Goal: Task Accomplishment & Management: Manage account settings

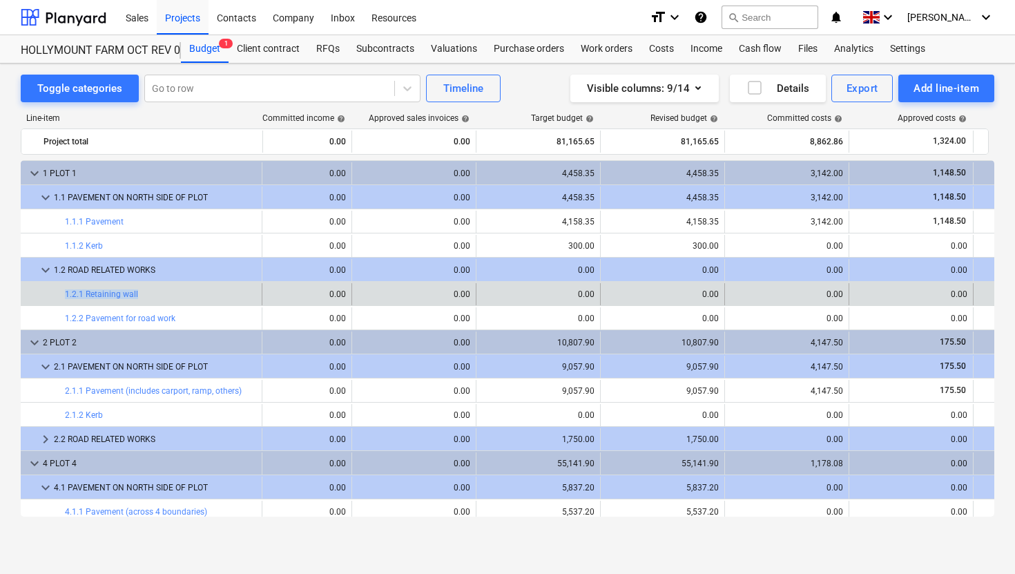
scroll to position [0, 427]
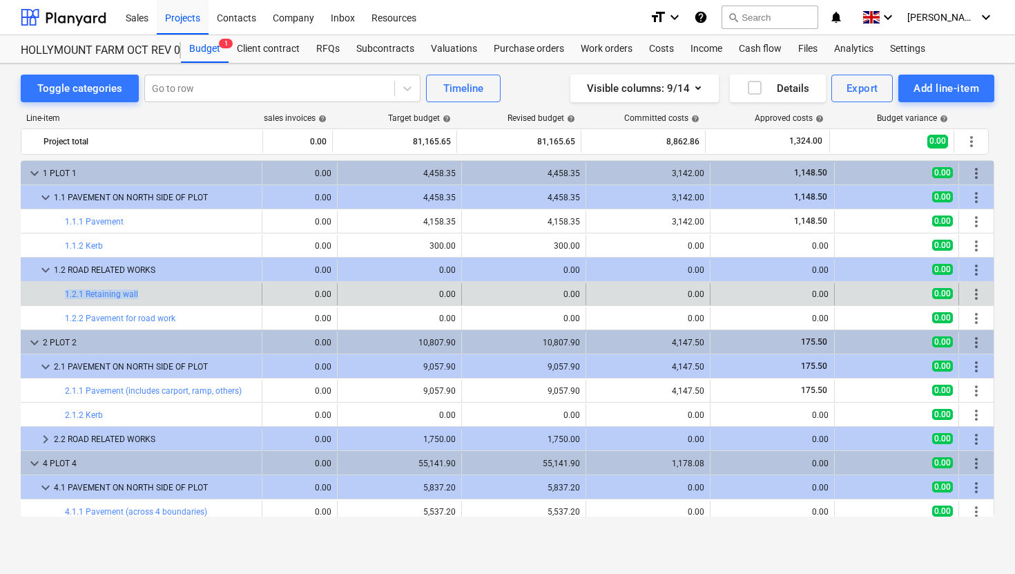
click at [975, 290] on span "more_vert" at bounding box center [976, 294] width 17 height 17
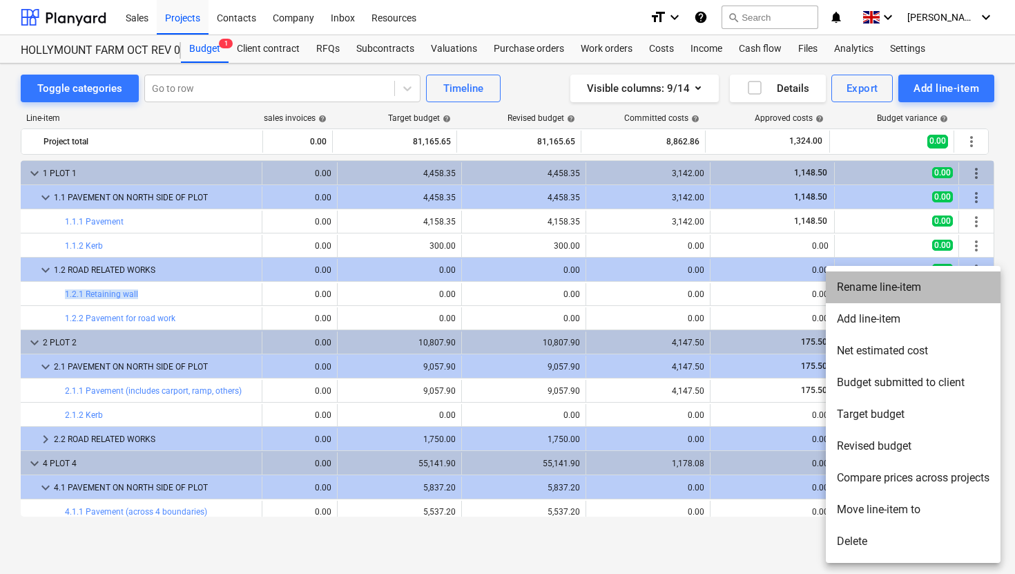
click at [912, 294] on li "Rename line-item" at bounding box center [913, 287] width 175 height 32
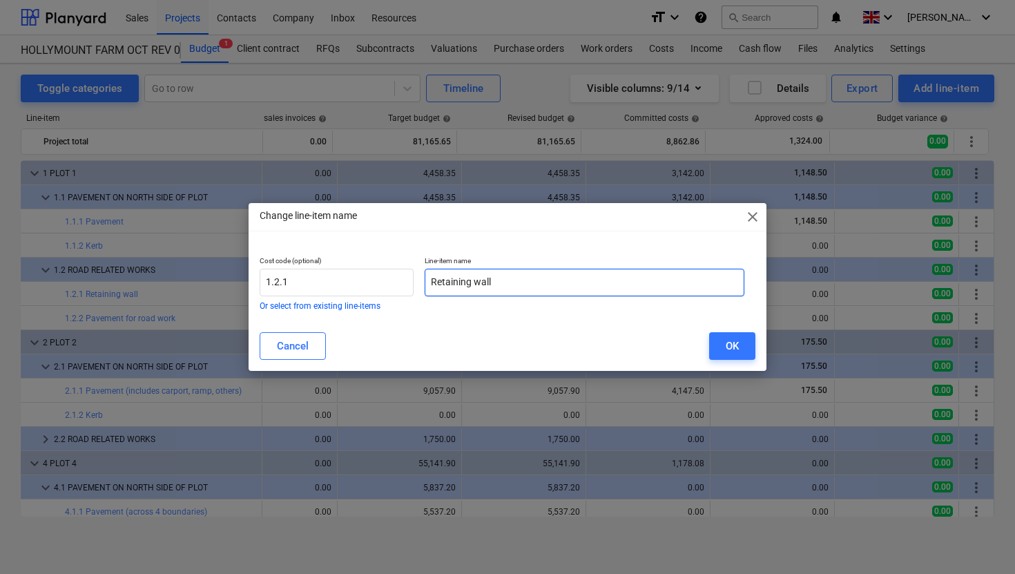
click at [505, 291] on input "Retaining wall" at bounding box center [585, 283] width 320 height 28
click at [431, 280] on input "Retaining wall" at bounding box center [585, 283] width 320 height 28
click at [499, 287] on input "Retaining wall" at bounding box center [585, 283] width 320 height 28
type input "Retaining wall footing"
click at [716, 338] on button "OK" at bounding box center [732, 346] width 46 height 28
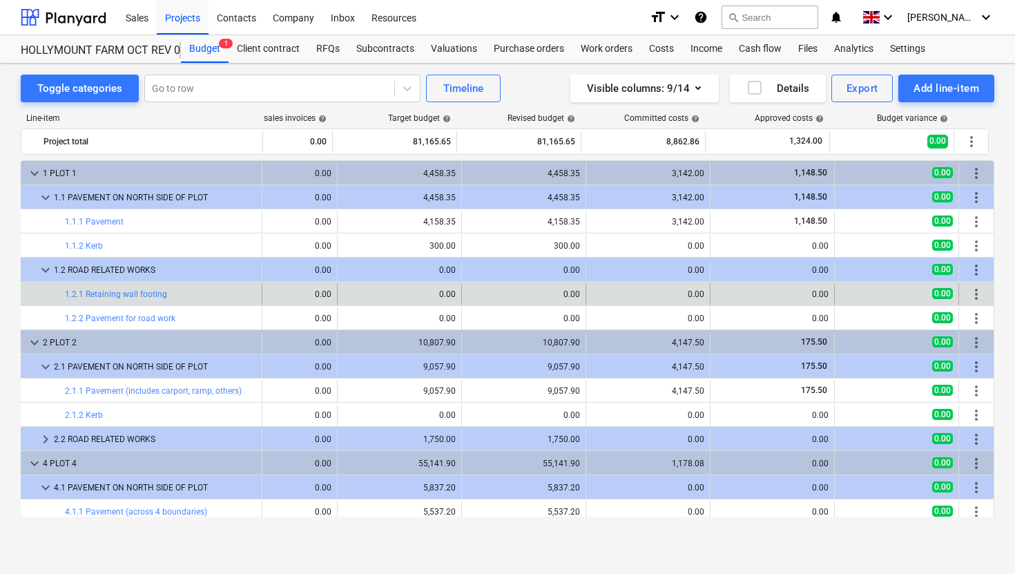
scroll to position [0, 0]
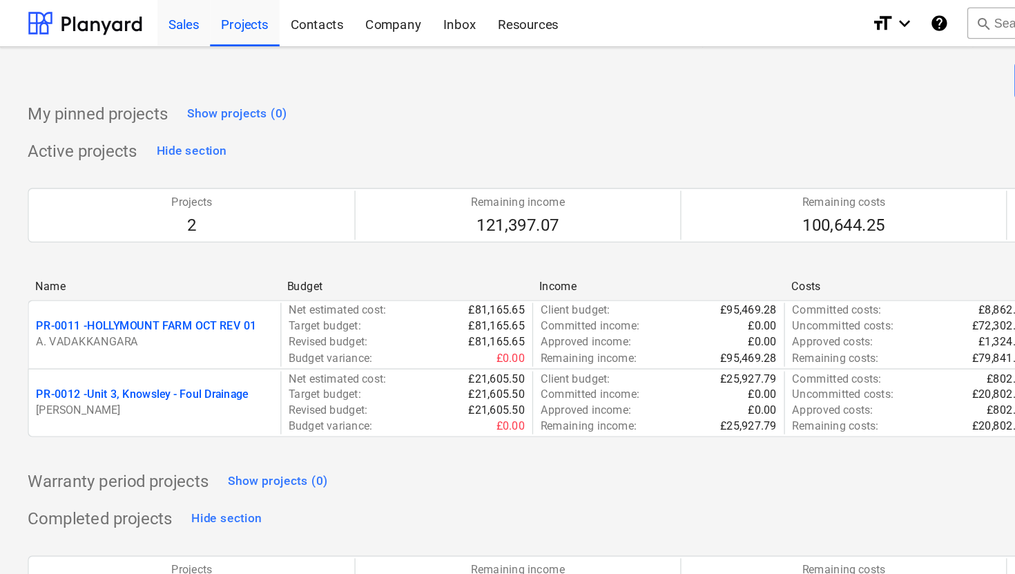
click at [143, 17] on div "Sales" at bounding box center [136, 16] width 39 height 35
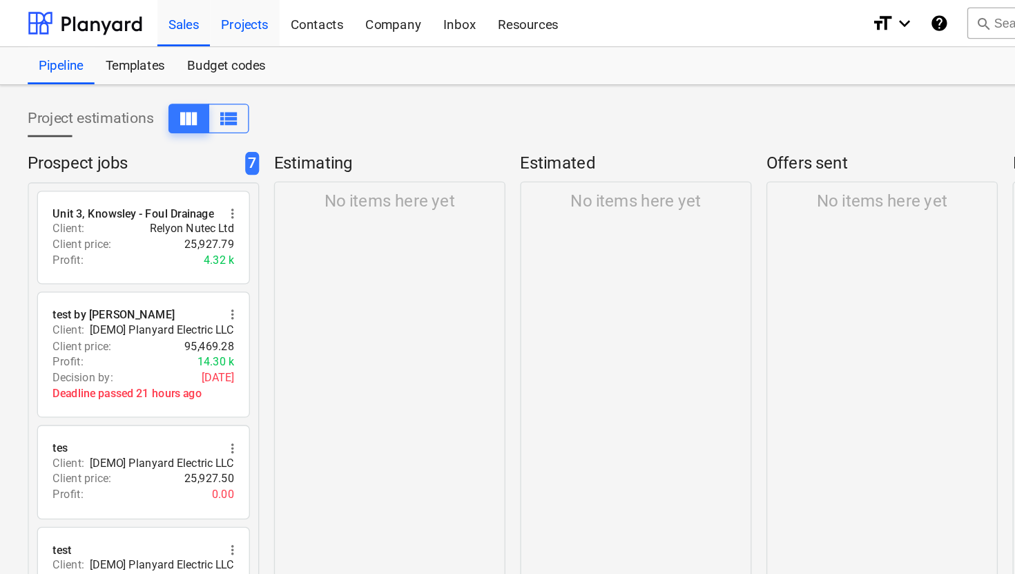
click at [175, 17] on div "Projects" at bounding box center [183, 16] width 52 height 35
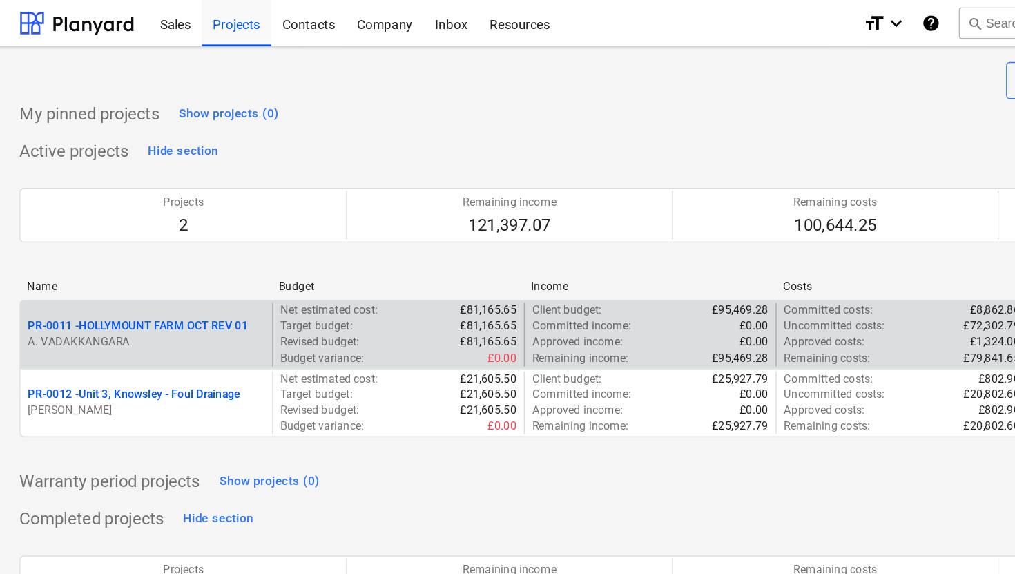
click at [161, 241] on p "PR-0011 - HOLLYMOUNT FARM OCT REV 01" at bounding box center [109, 244] width 164 height 12
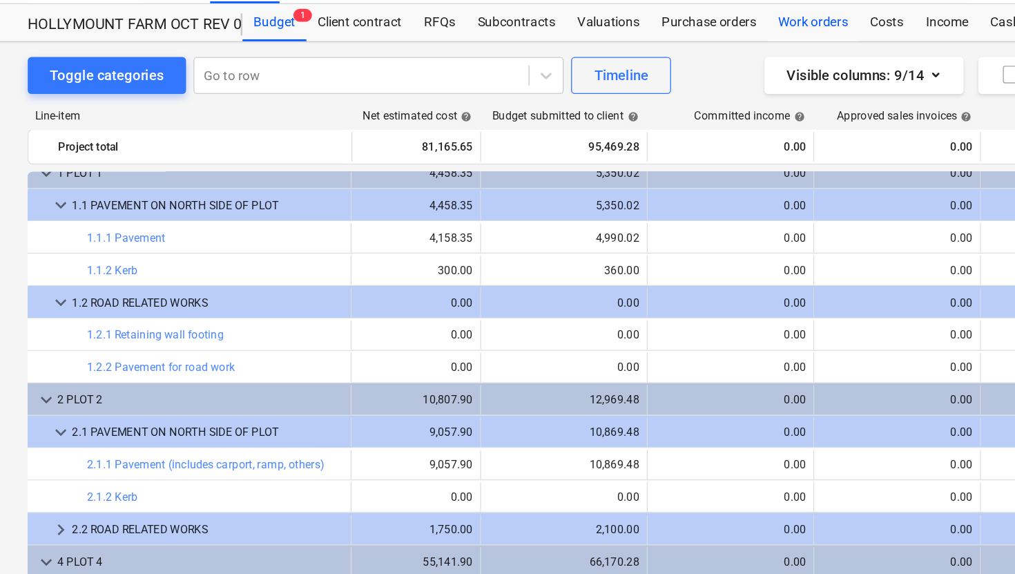
click at [607, 52] on div "Work orders" at bounding box center [606, 49] width 68 height 28
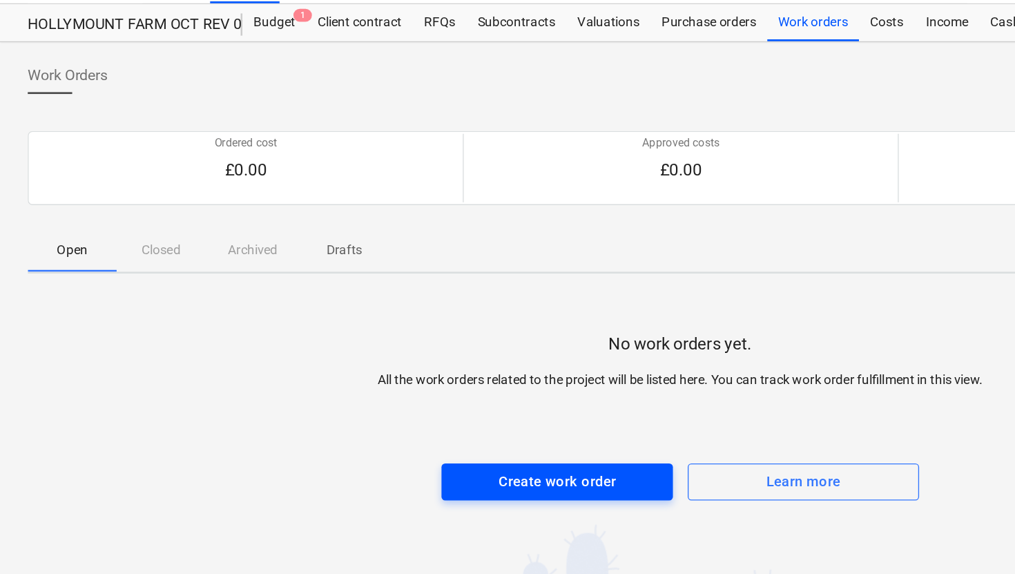
click at [410, 394] on div "Create work order" at bounding box center [415, 392] width 88 height 18
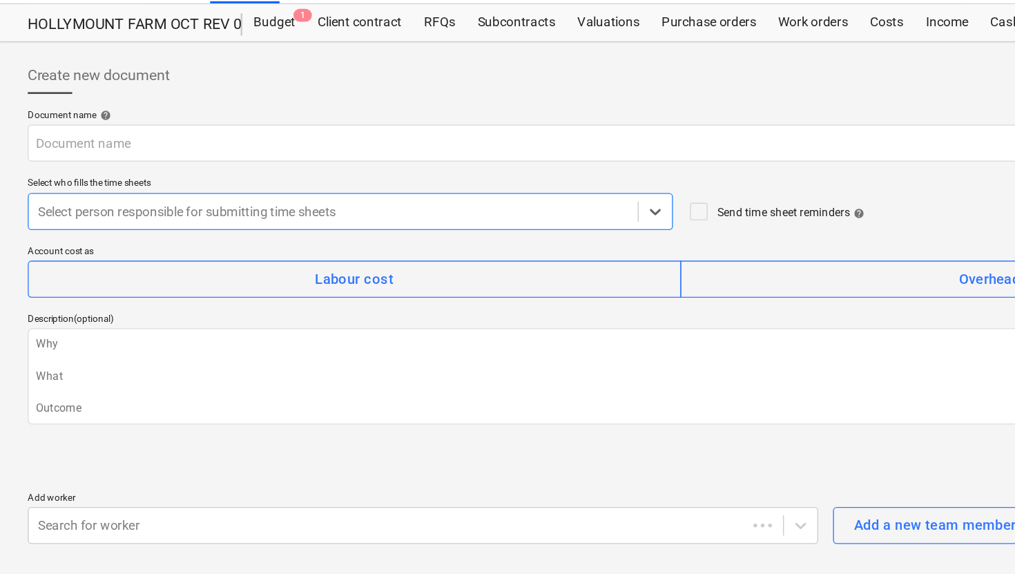
type textarea "x"
type input "PR-0011-WO-001"
type textarea "x"
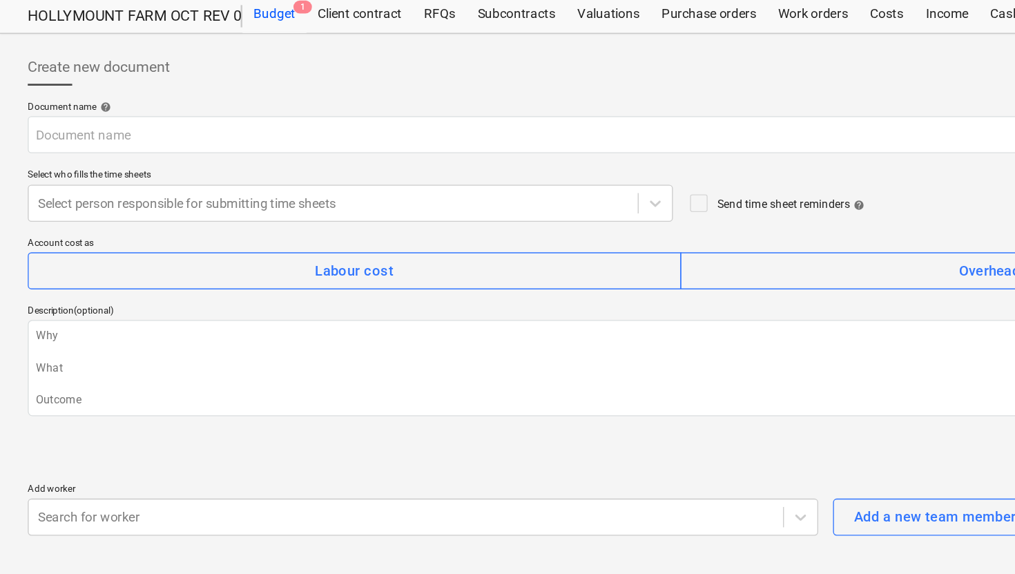
click at [206, 55] on div "Budget 1" at bounding box center [205, 49] width 48 height 28
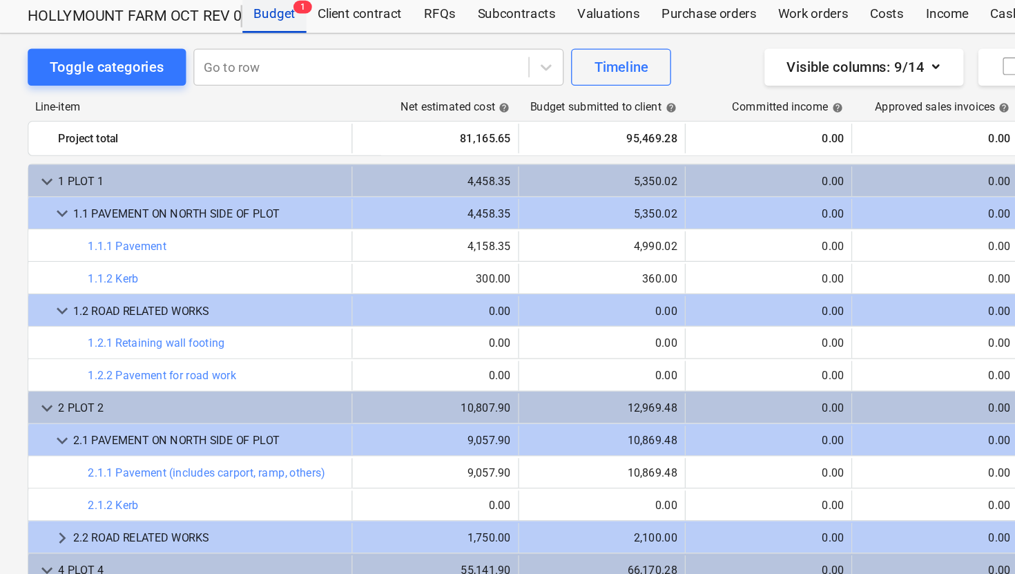
scroll to position [12, 0]
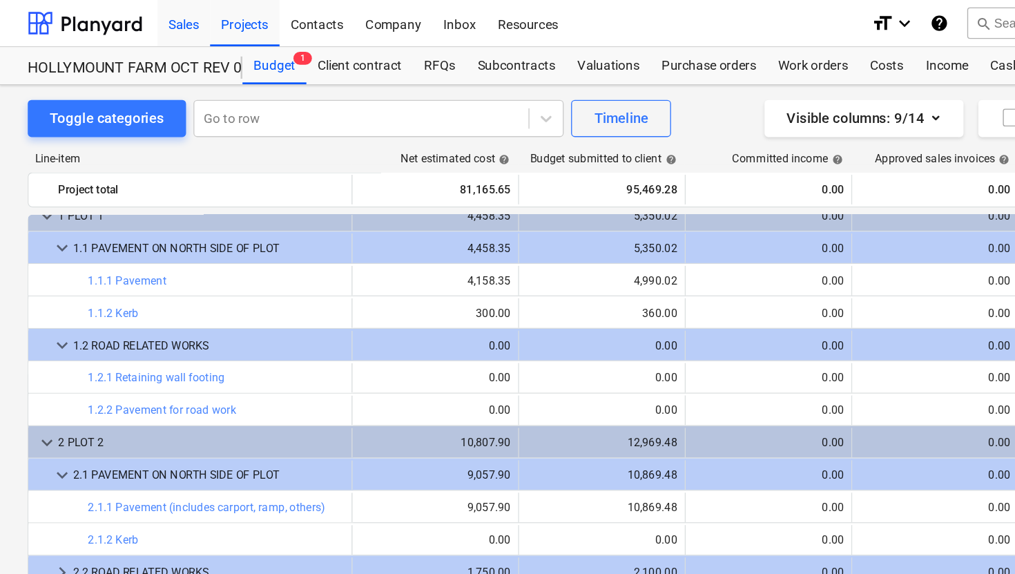
click at [142, 19] on div "Sales" at bounding box center [136, 16] width 39 height 35
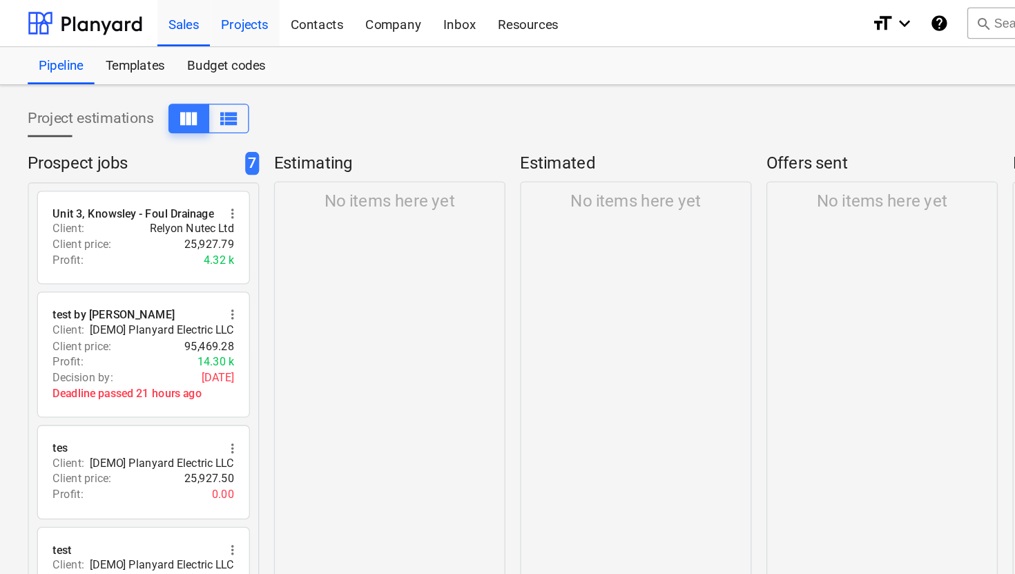
click at [200, 25] on div "Projects" at bounding box center [183, 16] width 52 height 35
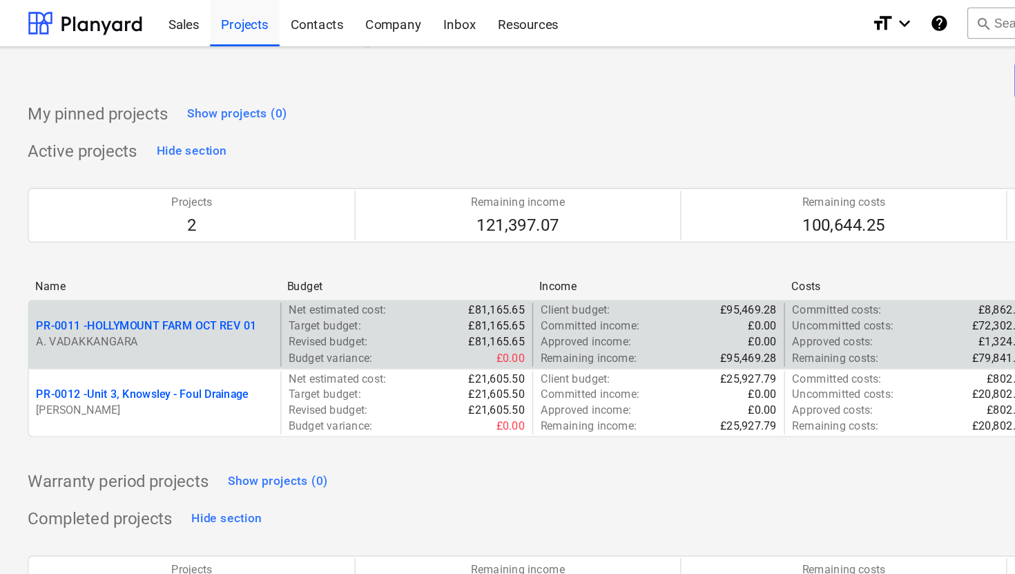
click at [166, 243] on p "PR-0011 - HOLLYMOUNT FARM OCT REV 01" at bounding box center [109, 244] width 164 height 12
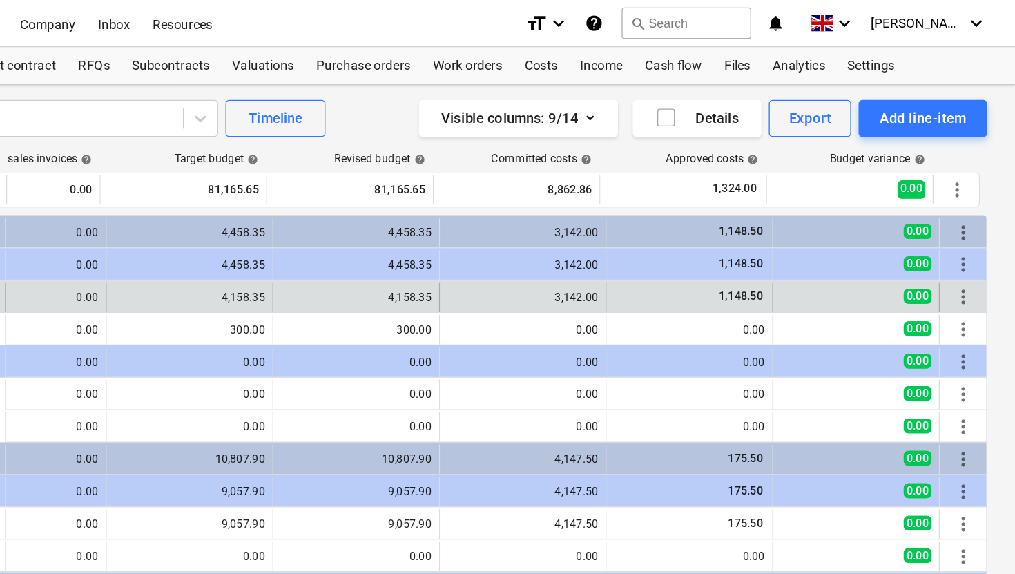
click at [971, 221] on span "more_vert" at bounding box center [976, 221] width 17 height 17
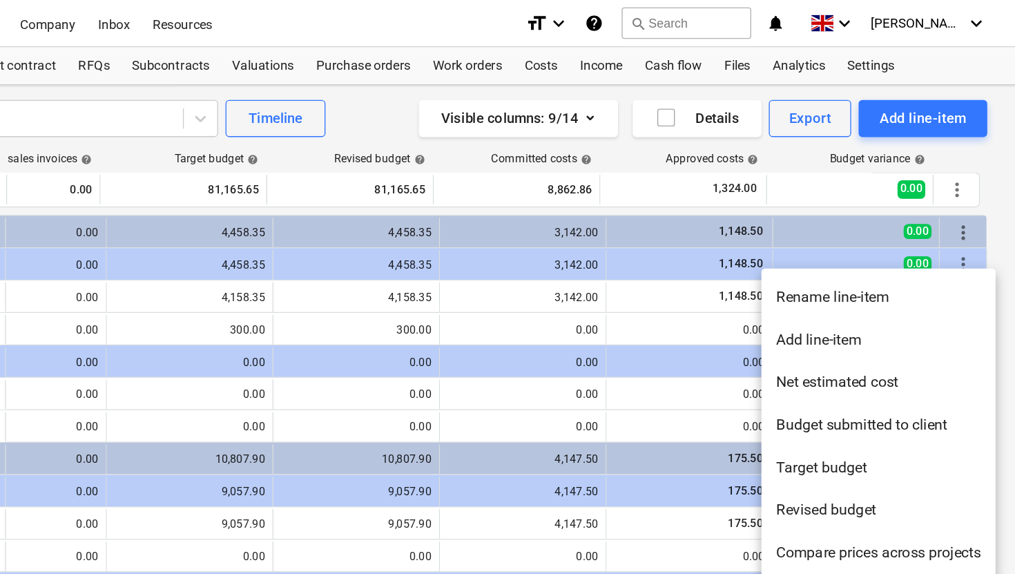
click at [885, 222] on li "Rename line-item" at bounding box center [913, 222] width 175 height 32
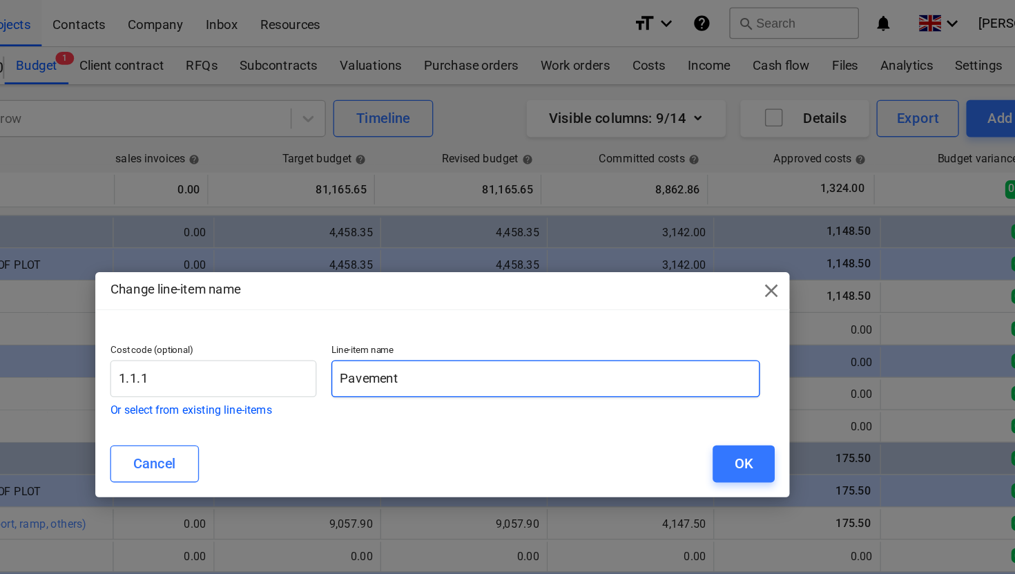
click at [483, 282] on input "Pavement" at bounding box center [585, 283] width 320 height 28
click at [508, 281] on input "Paving - 200x100 Setts" at bounding box center [585, 283] width 320 height 28
drag, startPoint x: 577, startPoint y: 279, endPoint x: 432, endPoint y: 278, distance: 145.7
click at [432, 278] on input "Paving - 200x100 [PERSON_NAME] Setts" at bounding box center [585, 283] width 320 height 28
type input "Paving - 200x100 [PERSON_NAME] Setts"
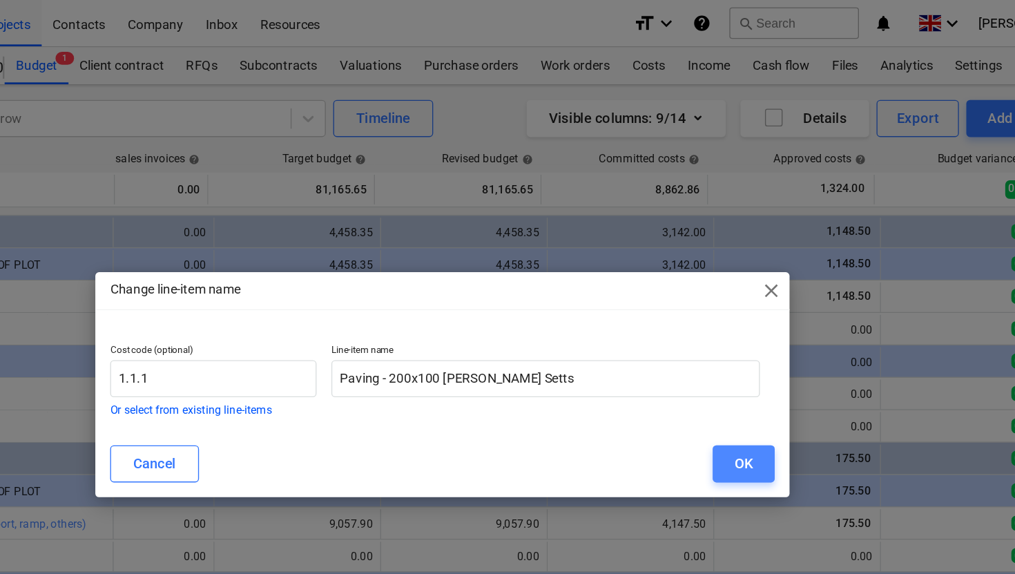
click at [728, 347] on div "OK" at bounding box center [732, 346] width 13 height 18
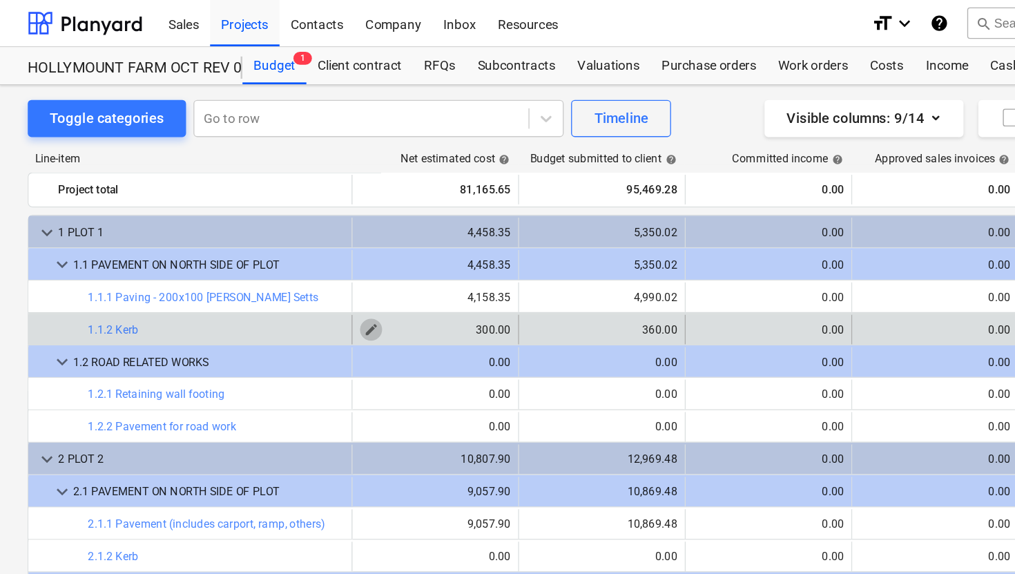
click at [278, 246] on span "edit" at bounding box center [276, 245] width 11 height 11
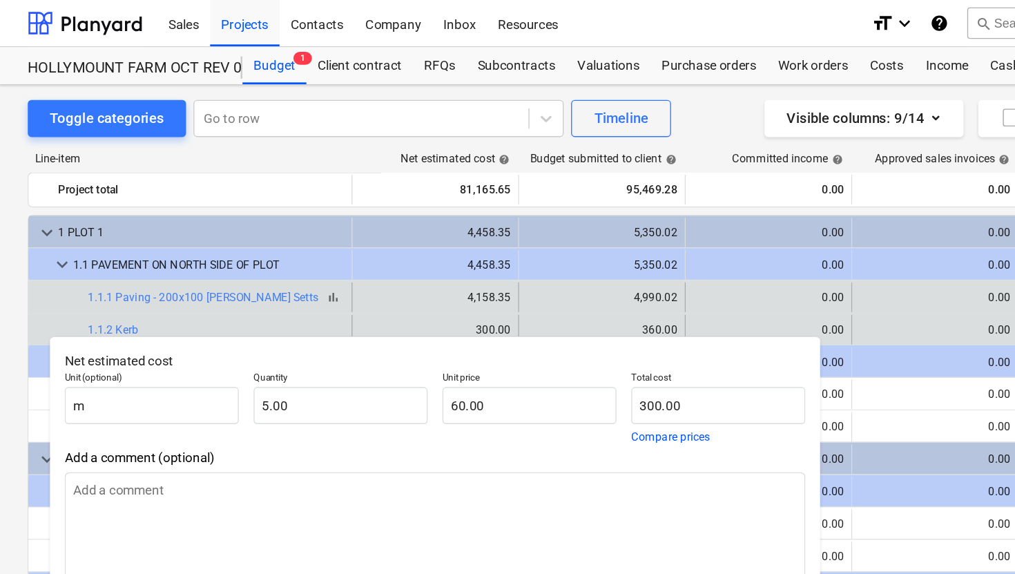
click at [240, 224] on button "bar_chart" at bounding box center [248, 221] width 17 height 17
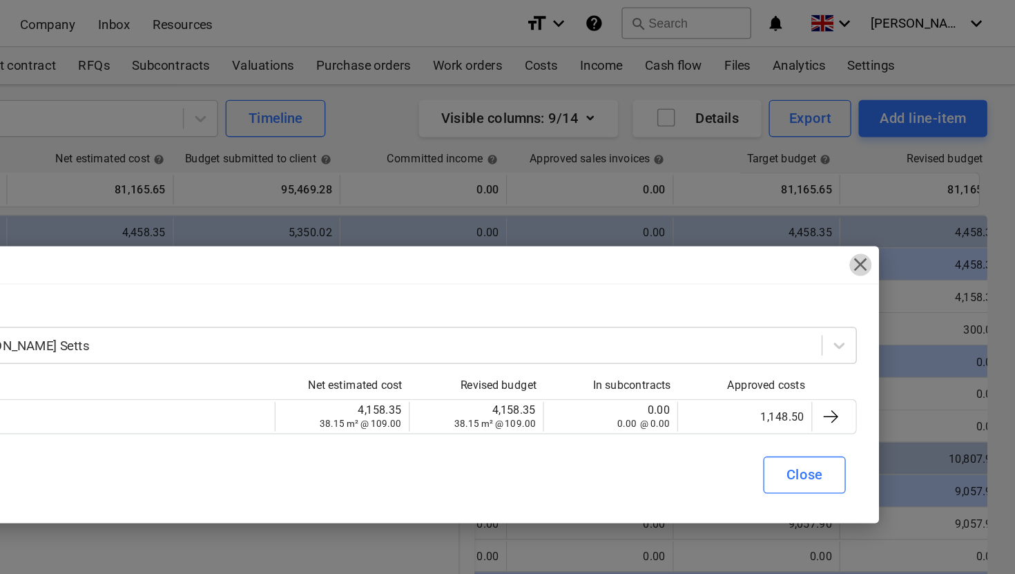
click at [901, 197] on span "close" at bounding box center [899, 197] width 17 height 17
type textarea "x"
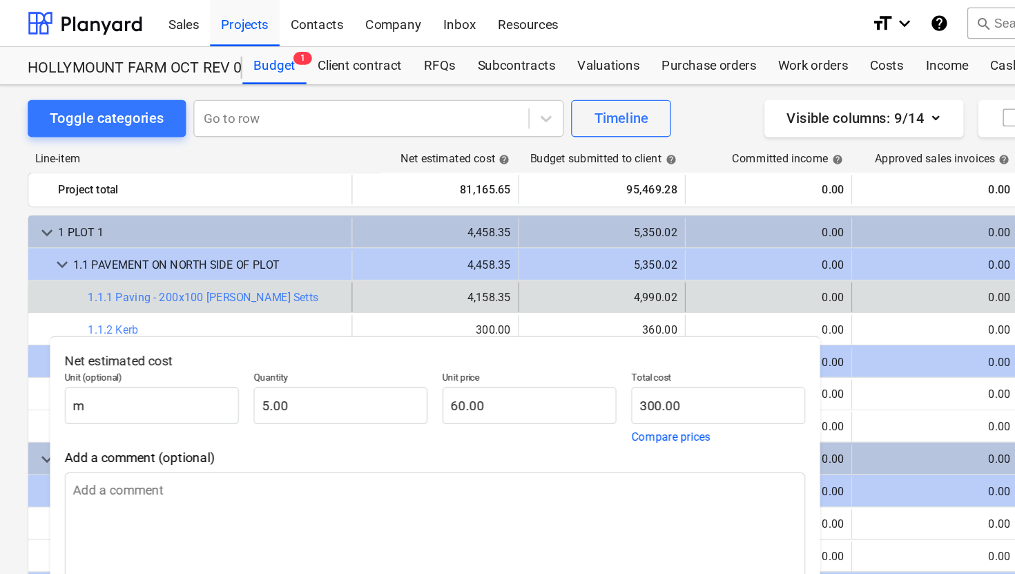
click at [59, 224] on div at bounding box center [57, 222] width 17 height 22
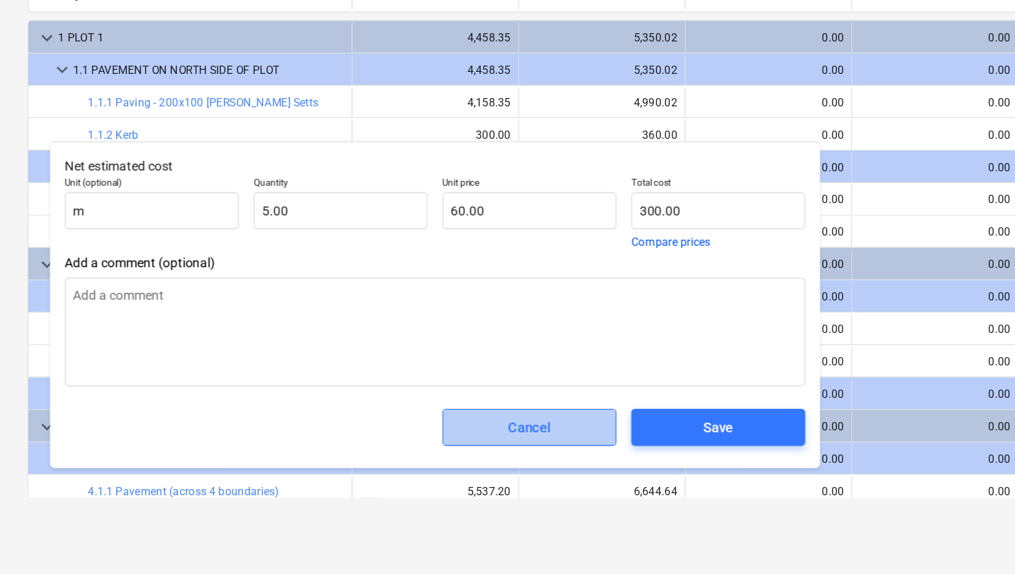
click at [389, 470] on div "Cancel" at bounding box center [395, 464] width 32 height 18
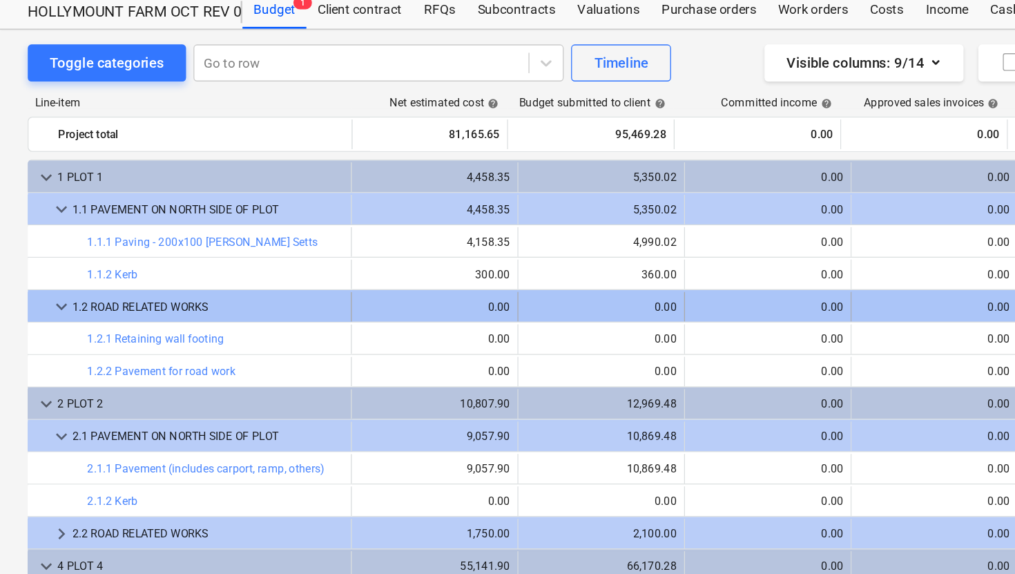
scroll to position [0, 1]
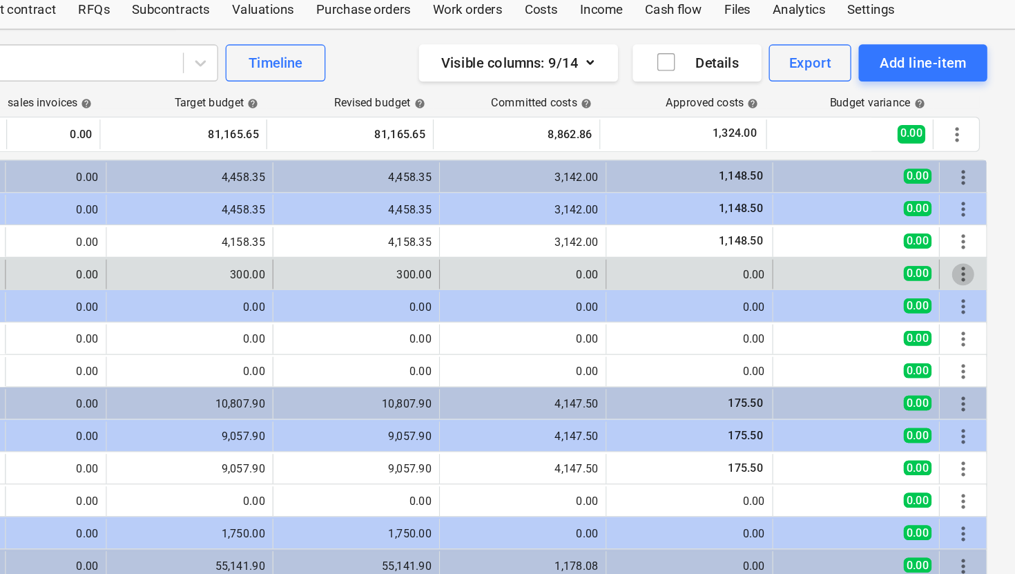
click at [971, 245] on span "more_vert" at bounding box center [976, 246] width 17 height 17
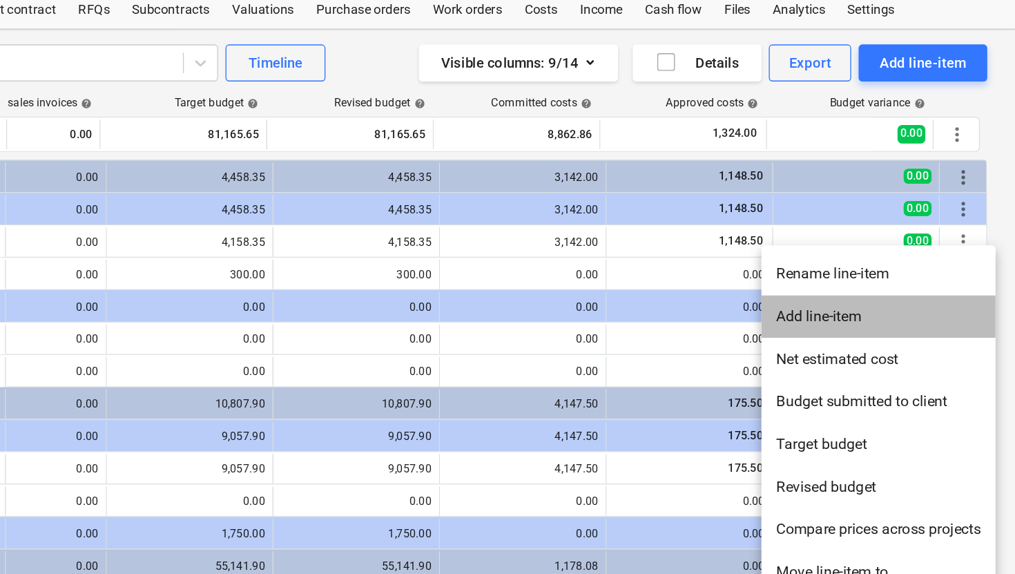
click at [909, 272] on li "Add line-item" at bounding box center [913, 278] width 175 height 32
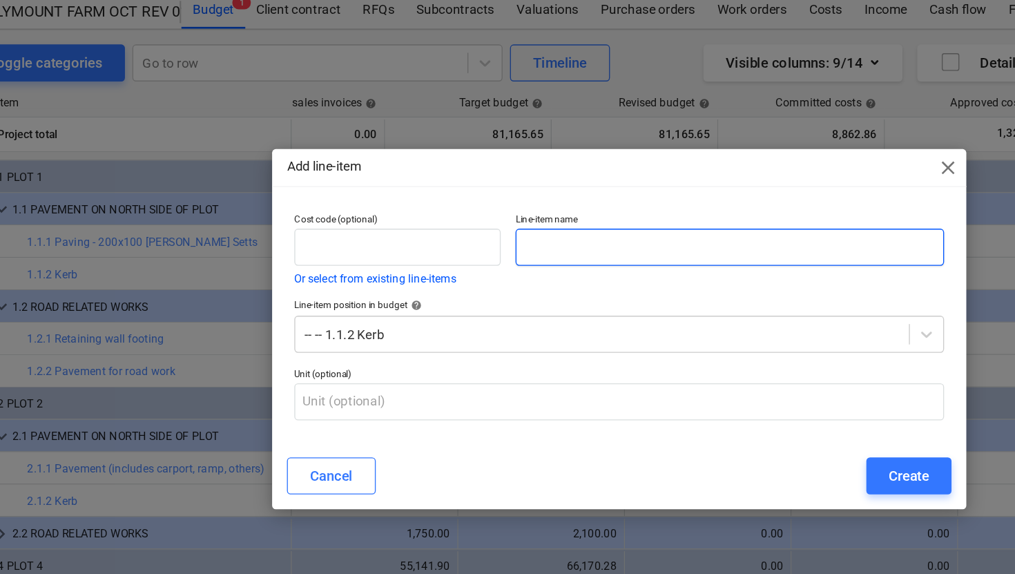
click at [492, 219] on input "text" at bounding box center [590, 226] width 320 height 28
type input "Footing for retaining wall"
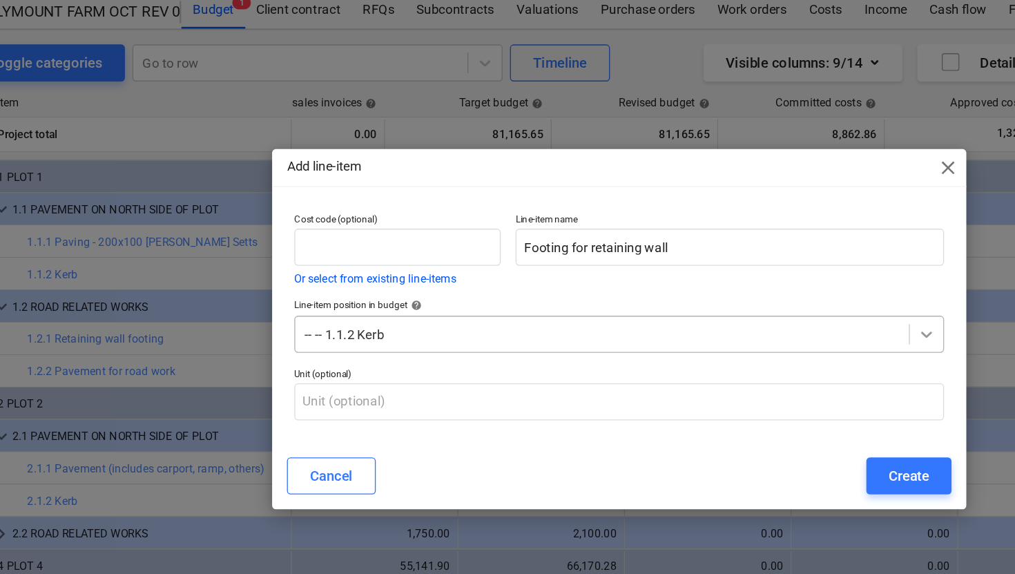
click at [737, 291] on icon at bounding box center [737, 291] width 8 height 5
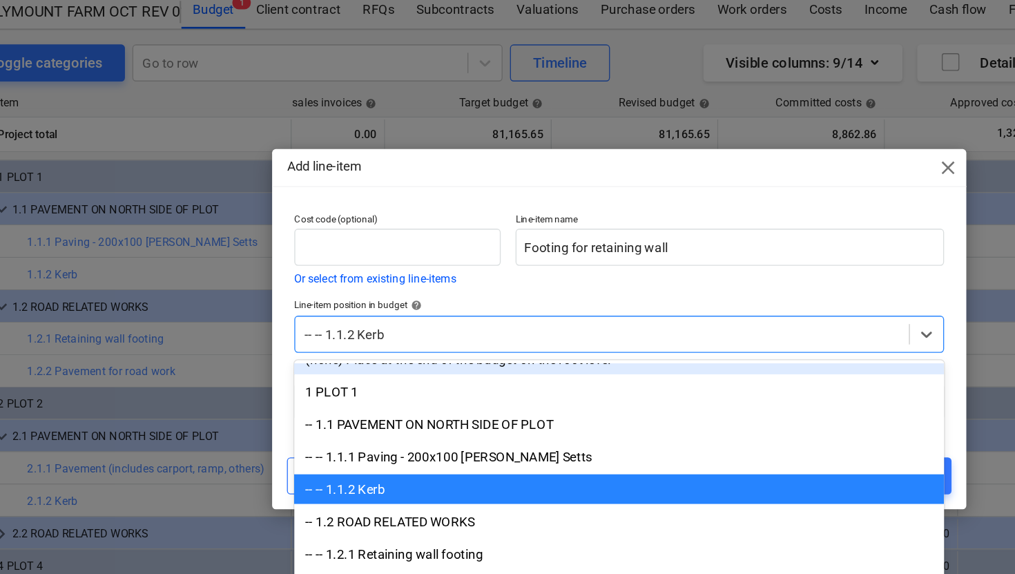
click at [447, 257] on div "Line-item name Footing for retaining wall" at bounding box center [590, 227] width 331 height 64
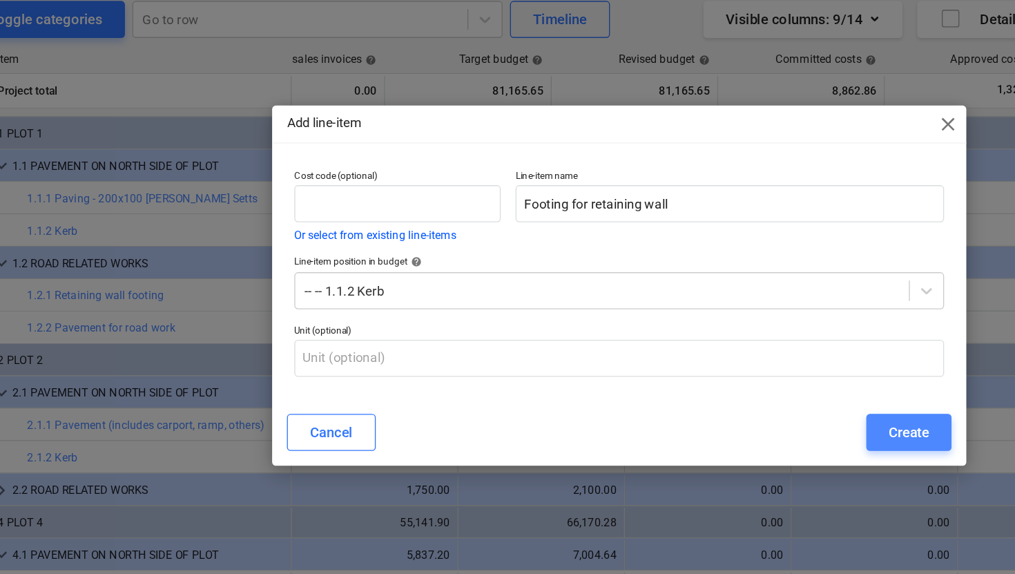
click at [715, 403] on div "Create" at bounding box center [723, 396] width 30 height 18
click at [710, 396] on div "Create" at bounding box center [723, 396] width 30 height 18
click at [458, 264] on div "Line-item position in budget help -- -- 1.1.2 Kerb" at bounding box center [508, 284] width 496 height 50
click at [735, 400] on div "Create" at bounding box center [723, 396] width 30 height 18
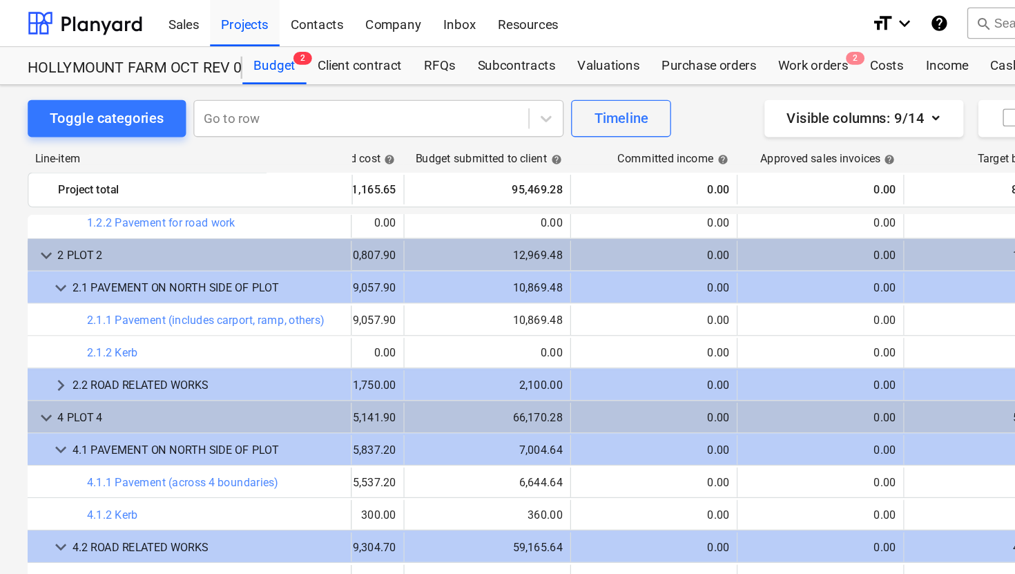
scroll to position [152, 62]
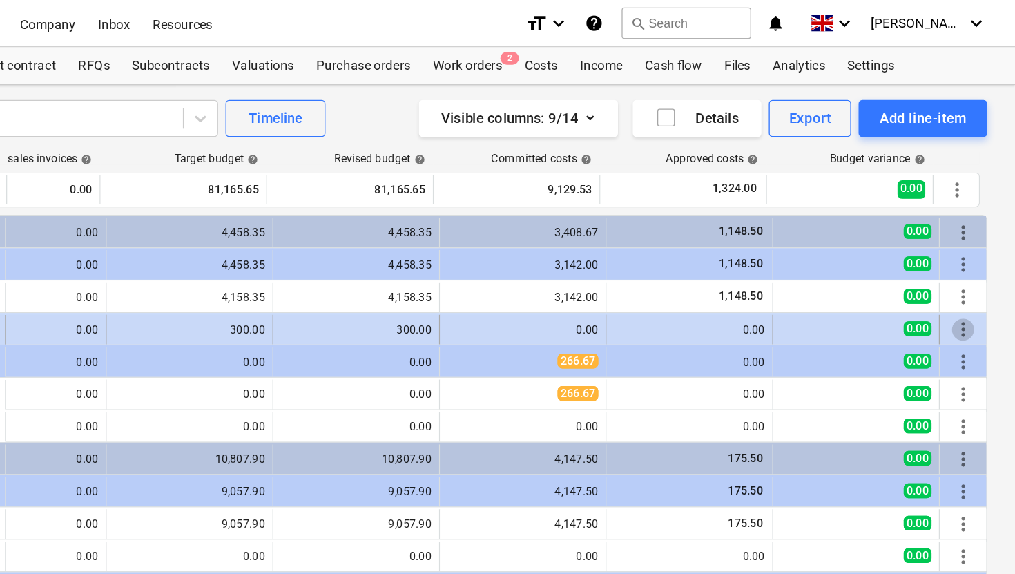
click at [971, 243] on span "more_vert" at bounding box center [976, 246] width 17 height 17
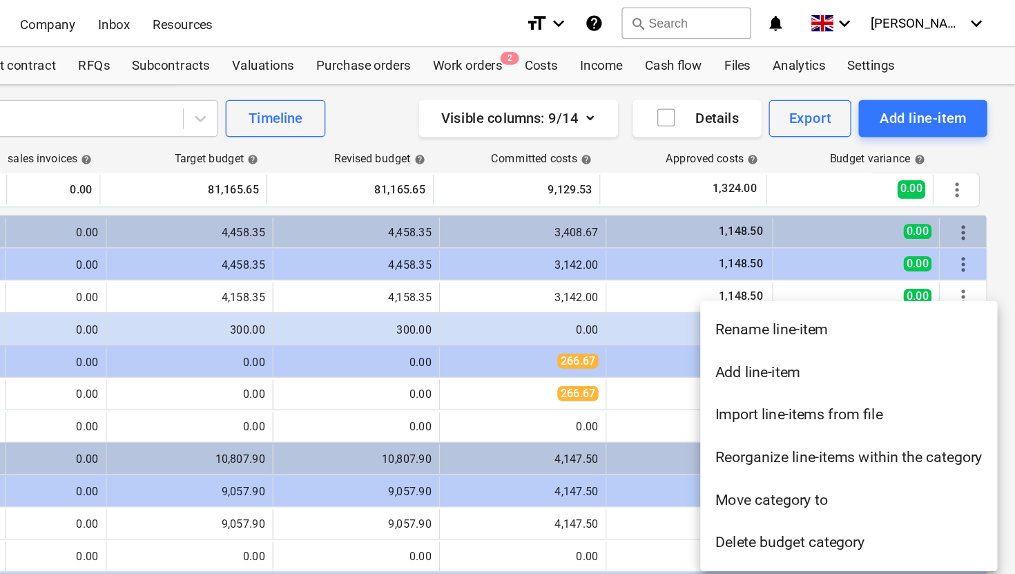
click at [850, 281] on li "Add line-item" at bounding box center [891, 278] width 222 height 32
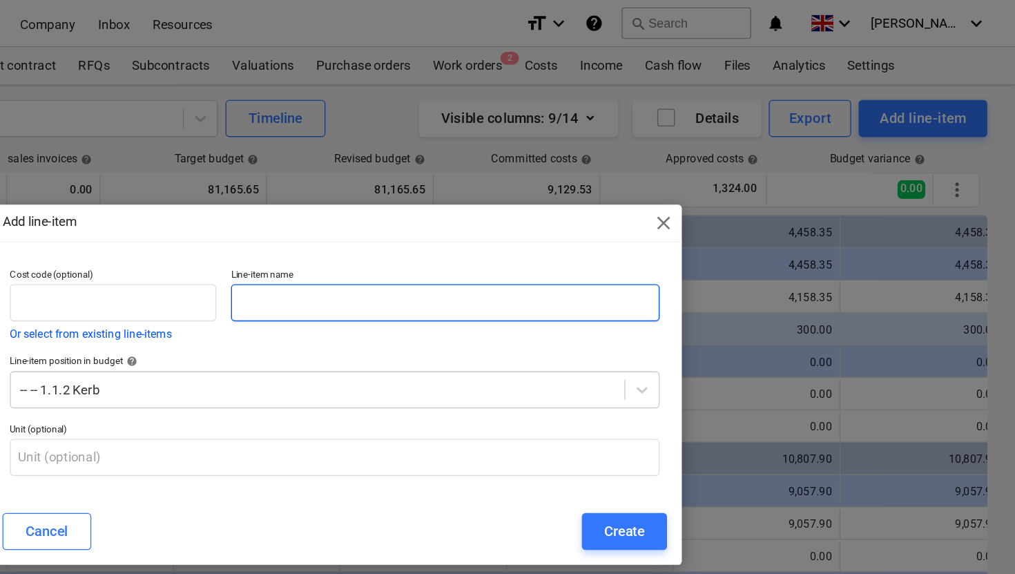
click at [519, 238] on input "text" at bounding box center [590, 226] width 320 height 28
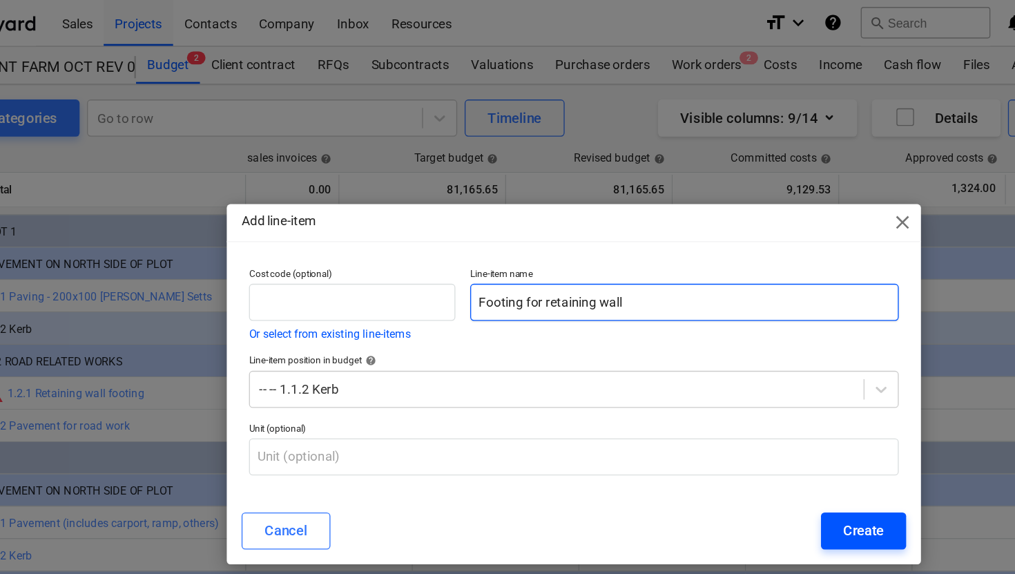
type input "Footing for retaining wall"
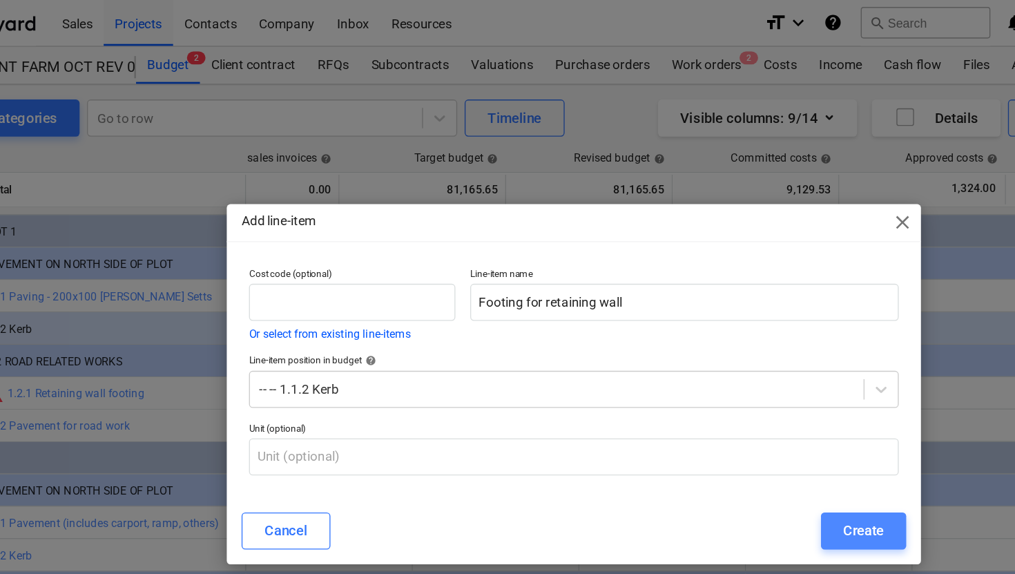
click at [714, 400] on div "Create" at bounding box center [723, 396] width 30 height 18
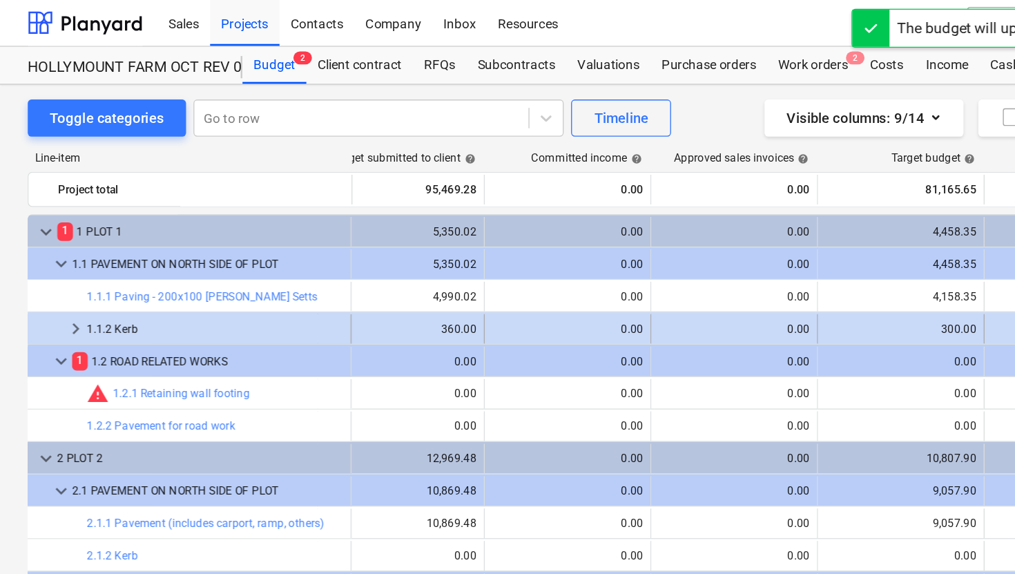
scroll to position [0, 87]
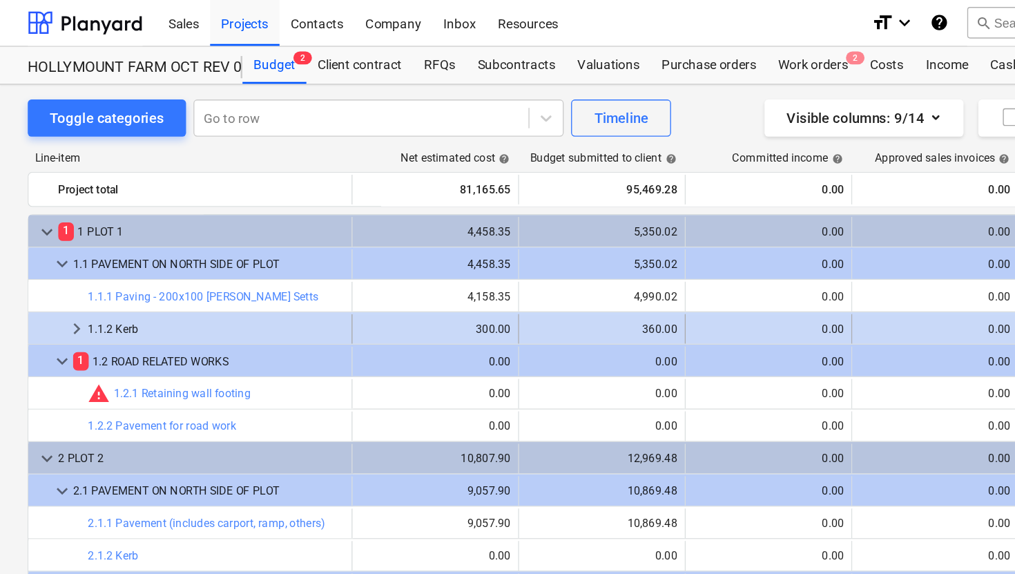
click at [54, 244] on span "keyboard_arrow_right" at bounding box center [57, 246] width 17 height 17
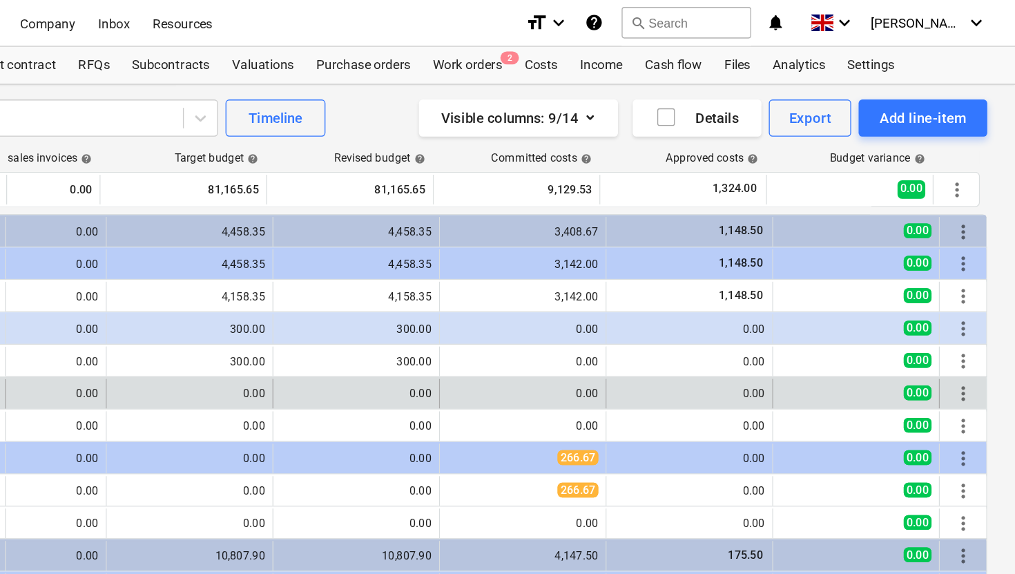
click at [969, 291] on span "more_vert" at bounding box center [976, 294] width 17 height 17
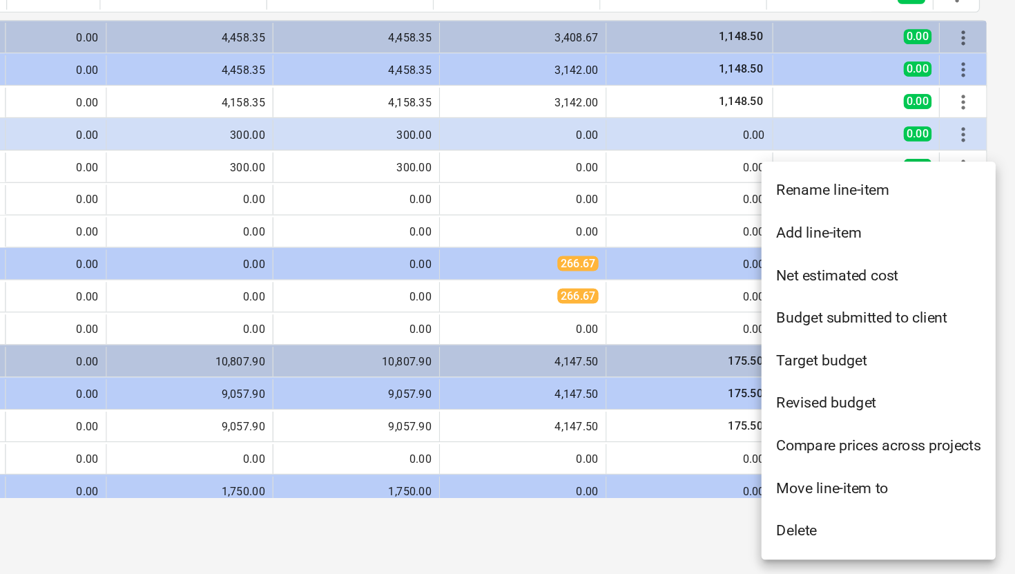
click at [878, 543] on li "Delete" at bounding box center [913, 541] width 175 height 32
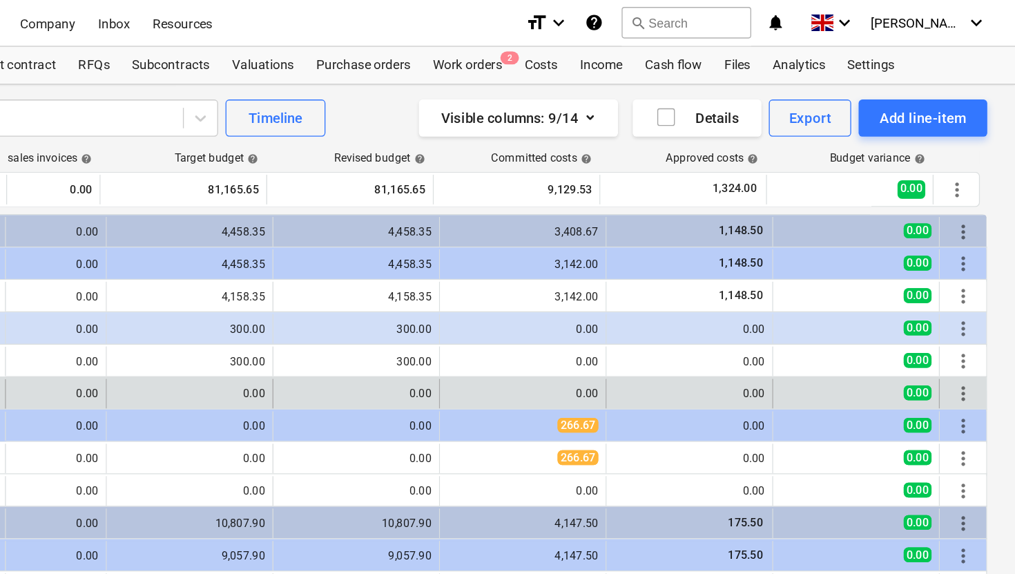
click at [972, 293] on span "more_vert" at bounding box center [976, 294] width 17 height 17
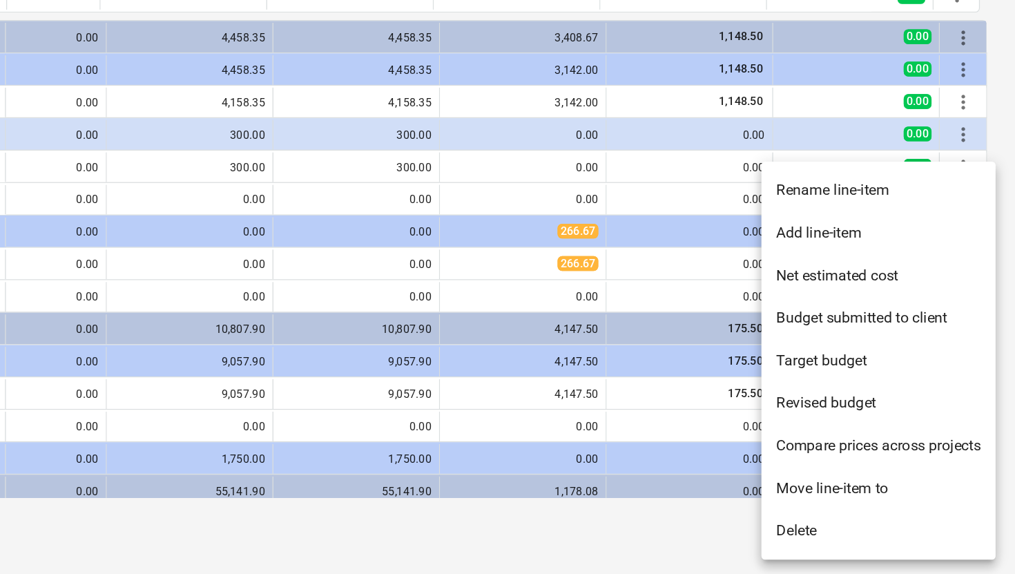
click at [865, 536] on li "Delete" at bounding box center [913, 541] width 175 height 32
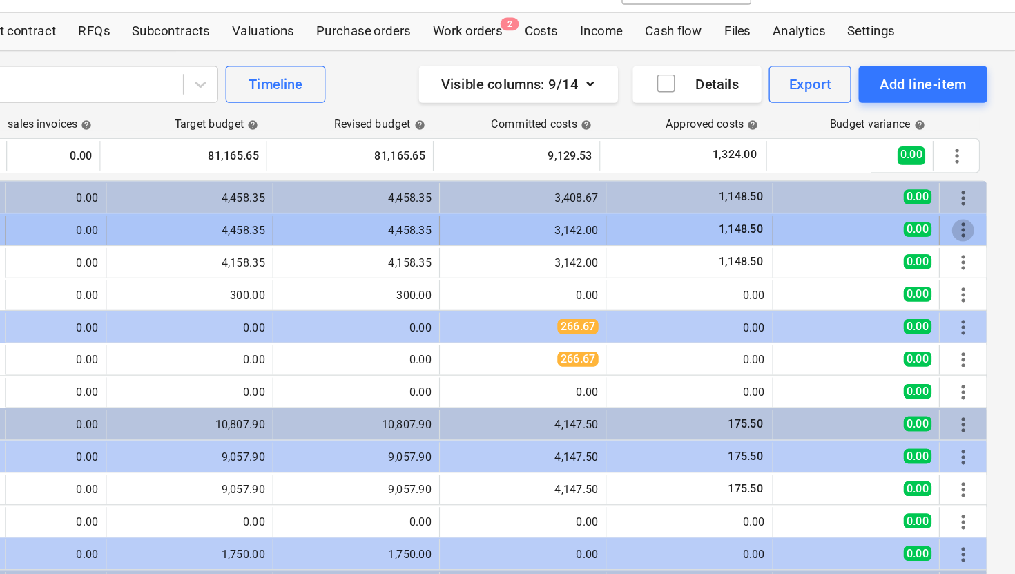
click at [974, 195] on span "more_vert" at bounding box center [976, 197] width 17 height 17
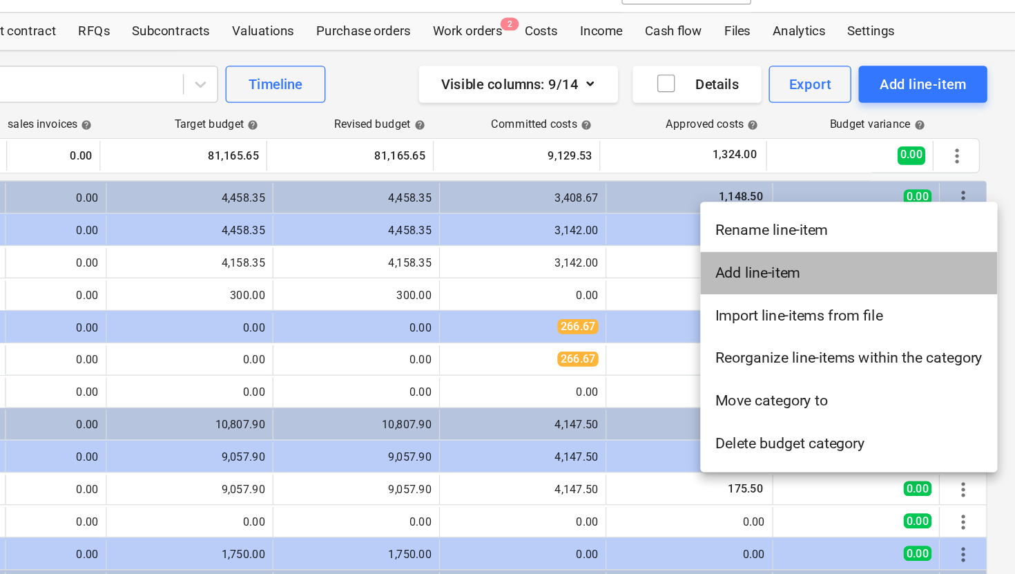
click at [885, 229] on li "Add line-item" at bounding box center [891, 229] width 222 height 32
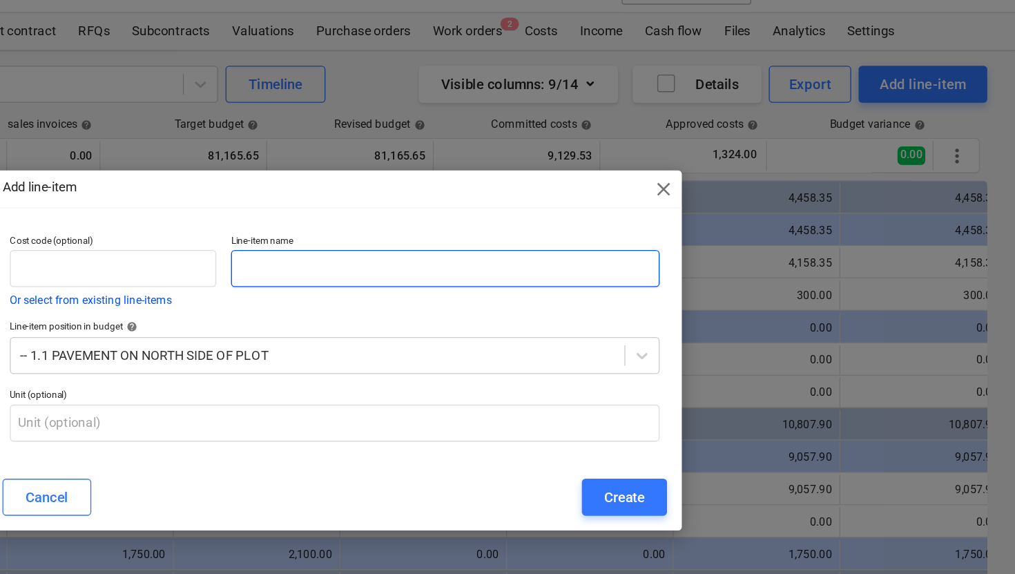
click at [473, 225] on input "text" at bounding box center [590, 226] width 320 height 28
type input "Footing for retaining wall"
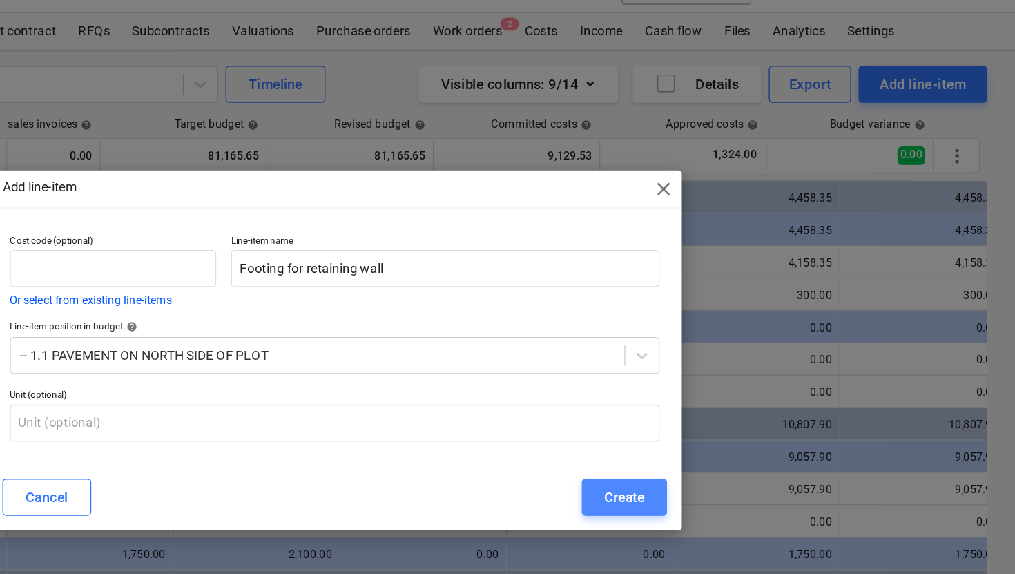
click at [738, 398] on div "Create" at bounding box center [723, 396] width 30 height 18
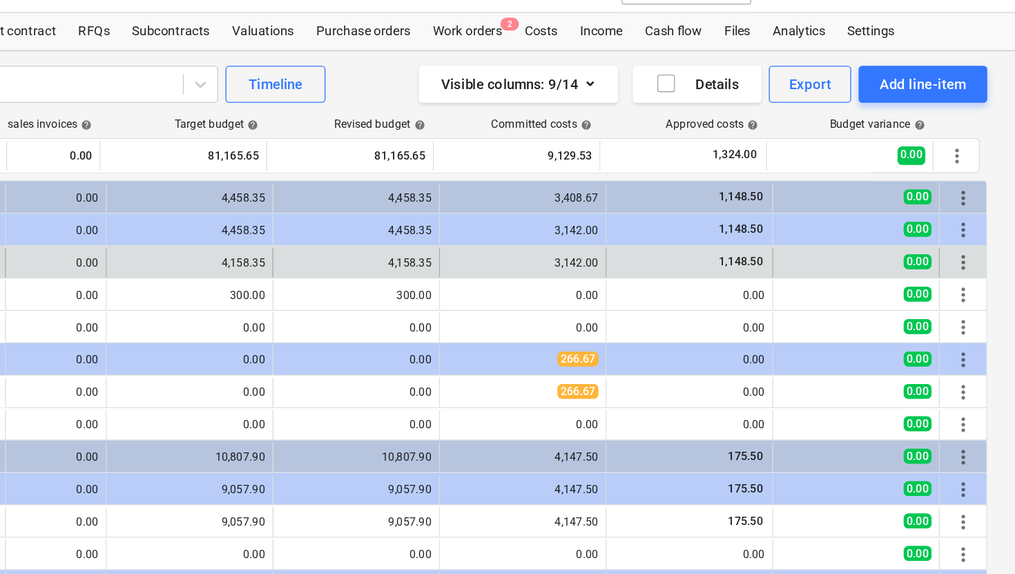
click at [968, 222] on span "more_vert" at bounding box center [976, 221] width 17 height 17
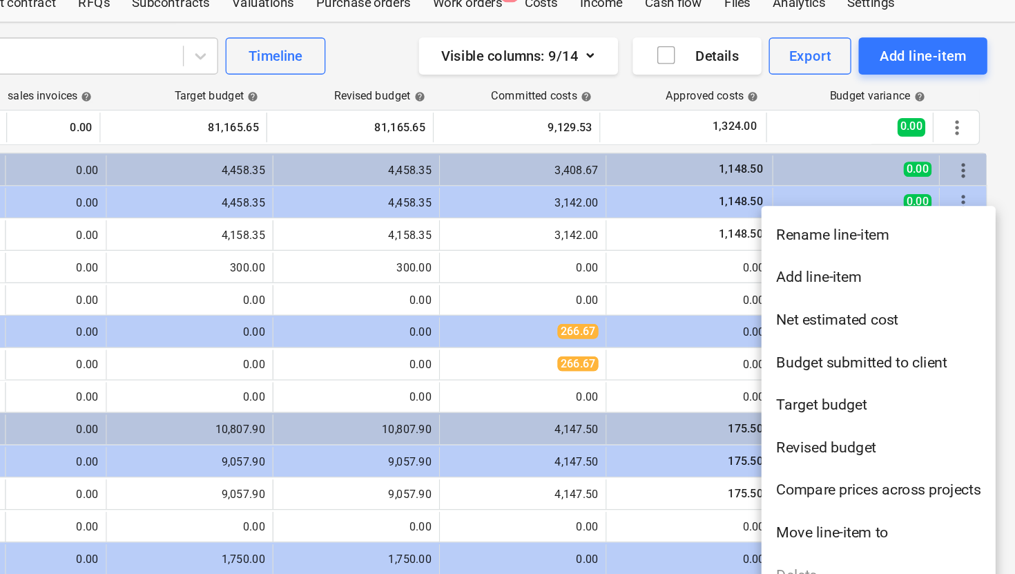
click at [882, 249] on li "Add line-item" at bounding box center [913, 254] width 175 height 32
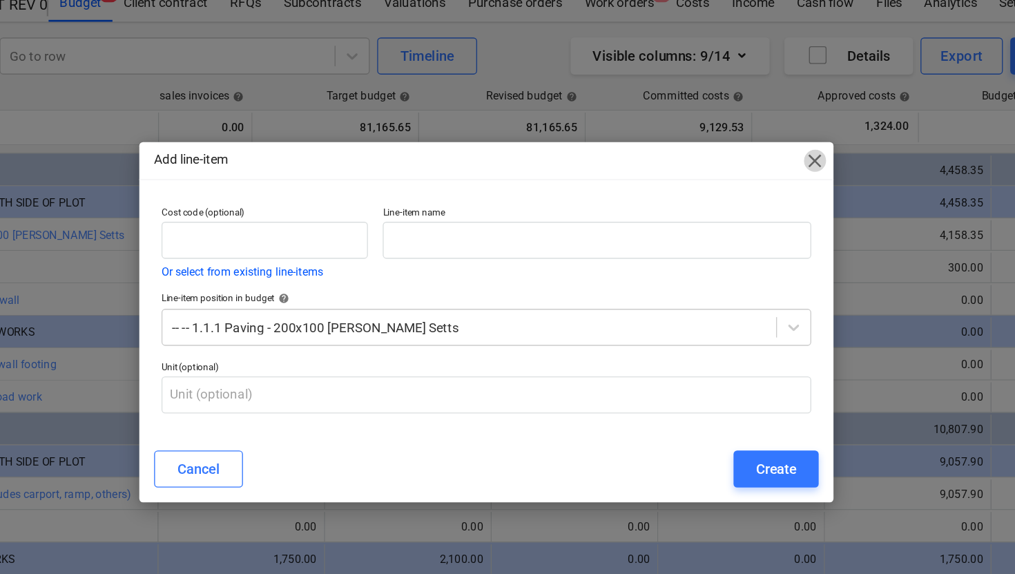
click at [755, 165] on span "close" at bounding box center [752, 166] width 17 height 17
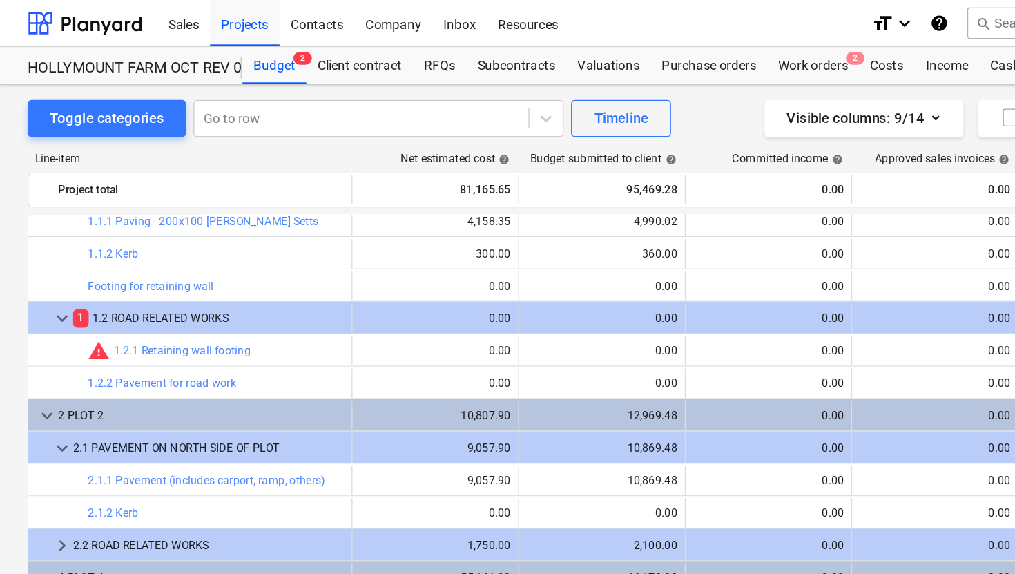
scroll to position [30, 0]
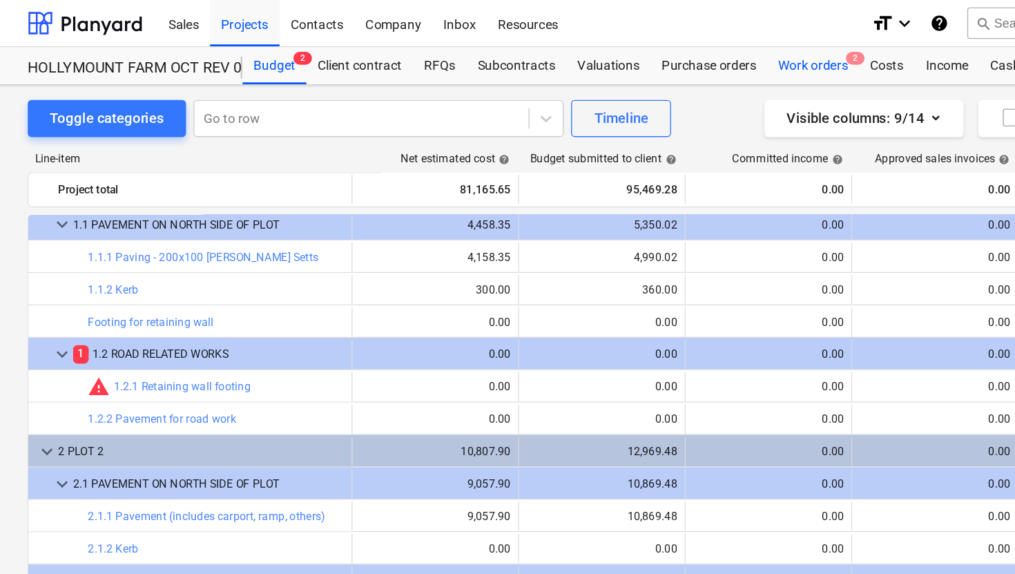
click at [608, 51] on div "Work orders 2" at bounding box center [606, 49] width 68 height 28
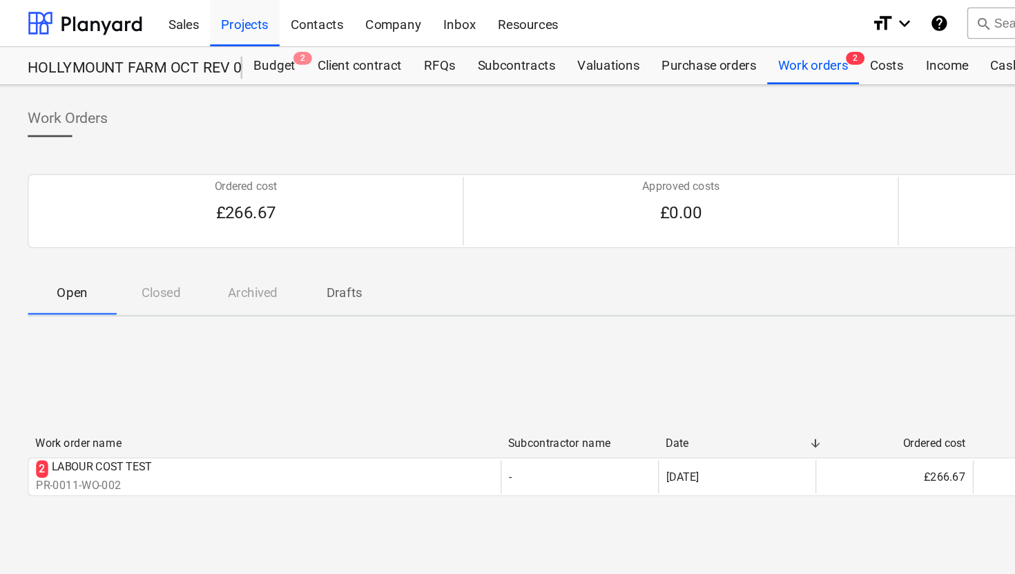
click at [448, 83] on div "Work Orders Create Work Order" at bounding box center [508, 94] width 974 height 39
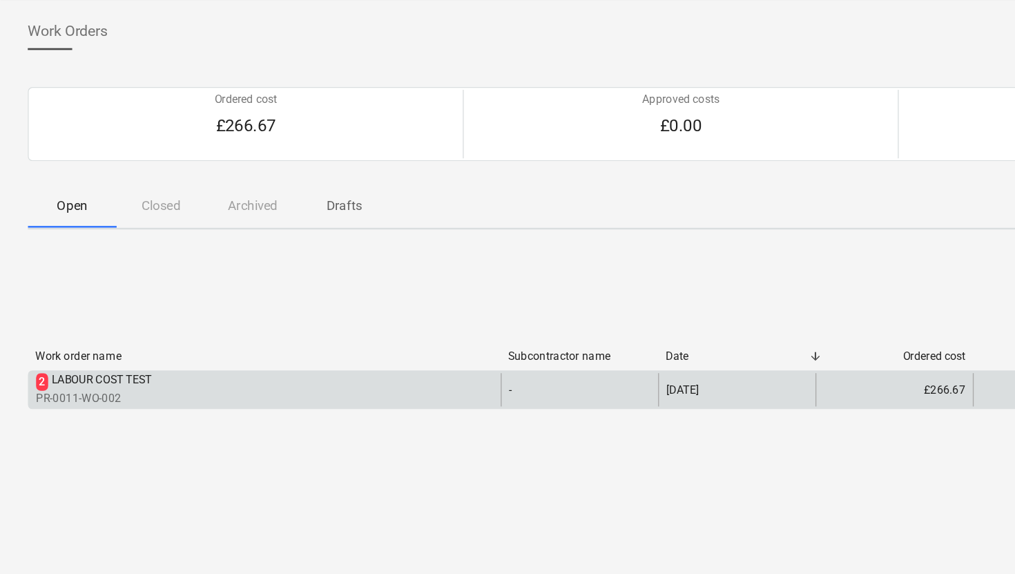
click at [96, 348] on div "LABOUR COST TEST" at bounding box center [76, 349] width 75 height 13
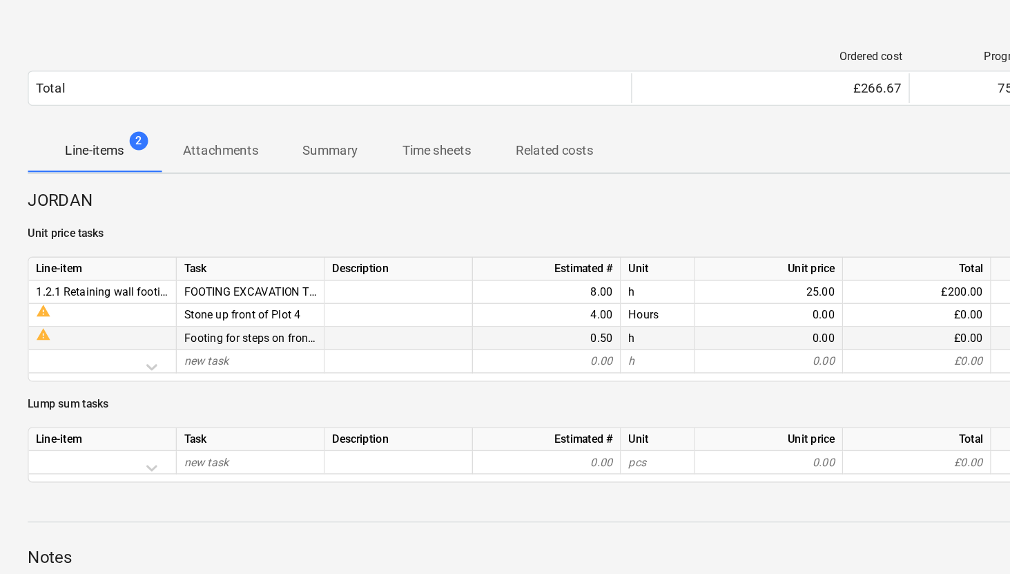
scroll to position [30, 0]
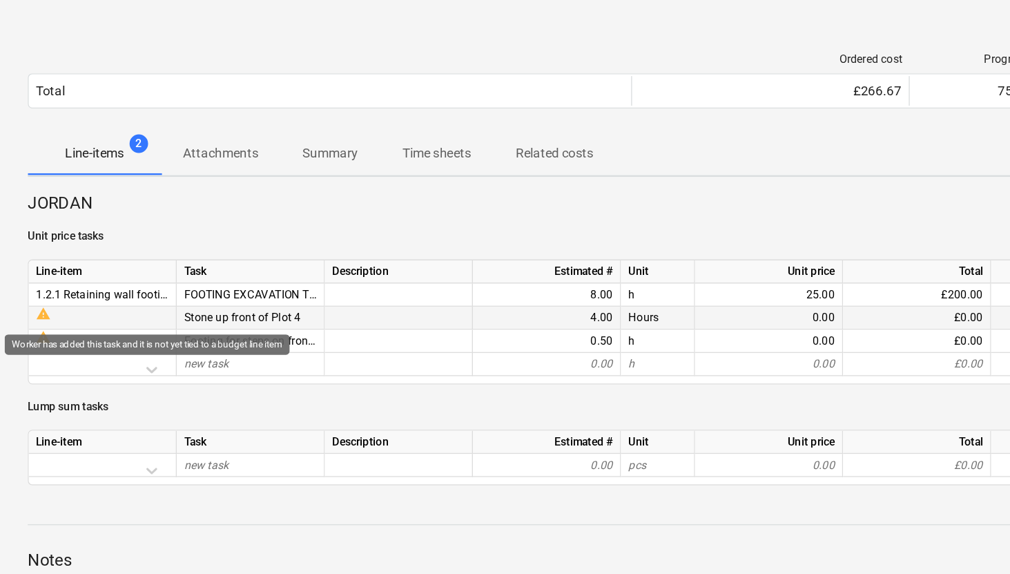
click at [34, 323] on span "warning" at bounding box center [32, 323] width 11 height 11
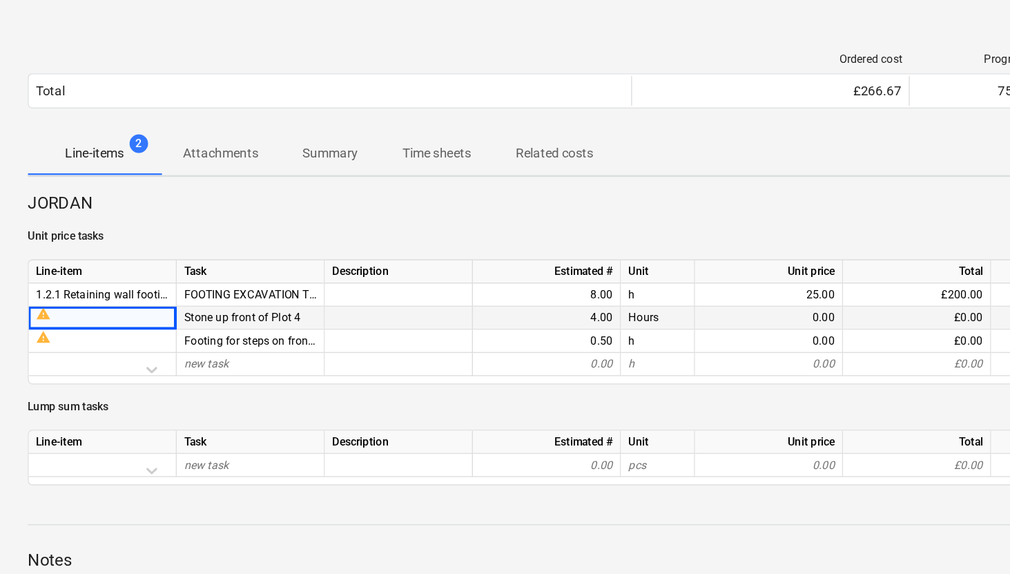
click at [66, 329] on div "warning" at bounding box center [76, 326] width 110 height 17
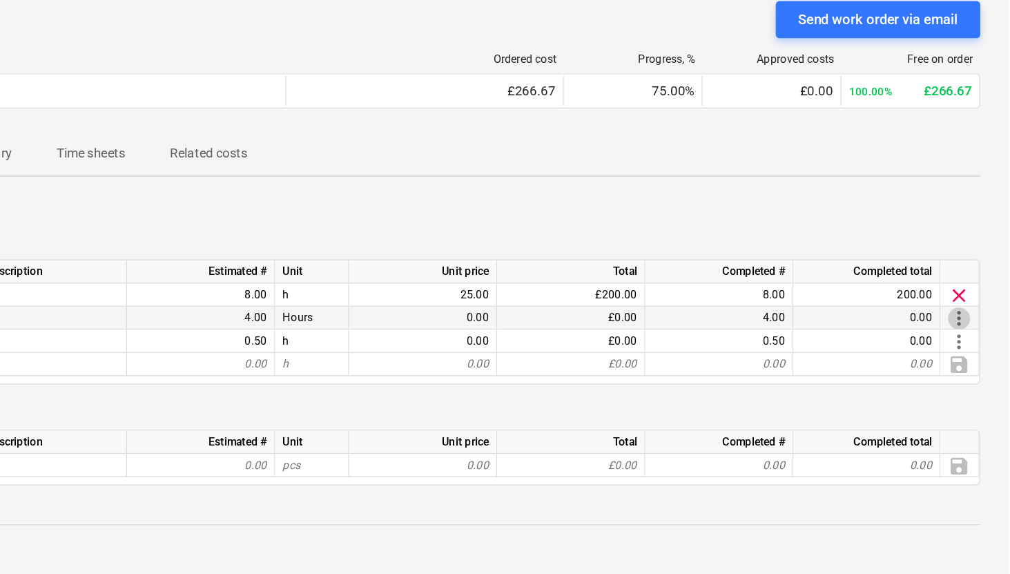
click at [973, 327] on span "more_vert" at bounding box center [973, 327] width 17 height 17
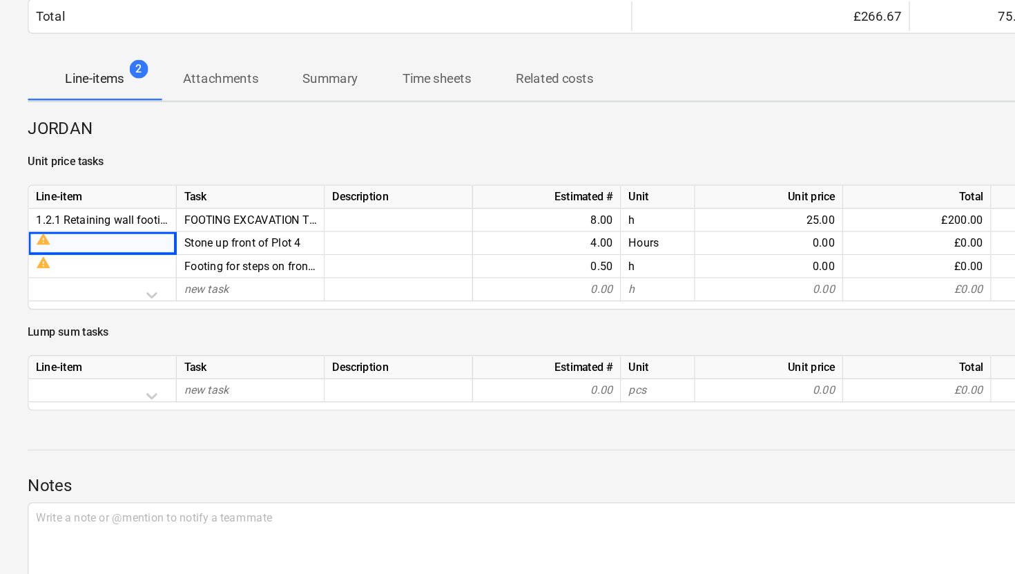
click at [31, 325] on div at bounding box center [507, 287] width 1015 height 574
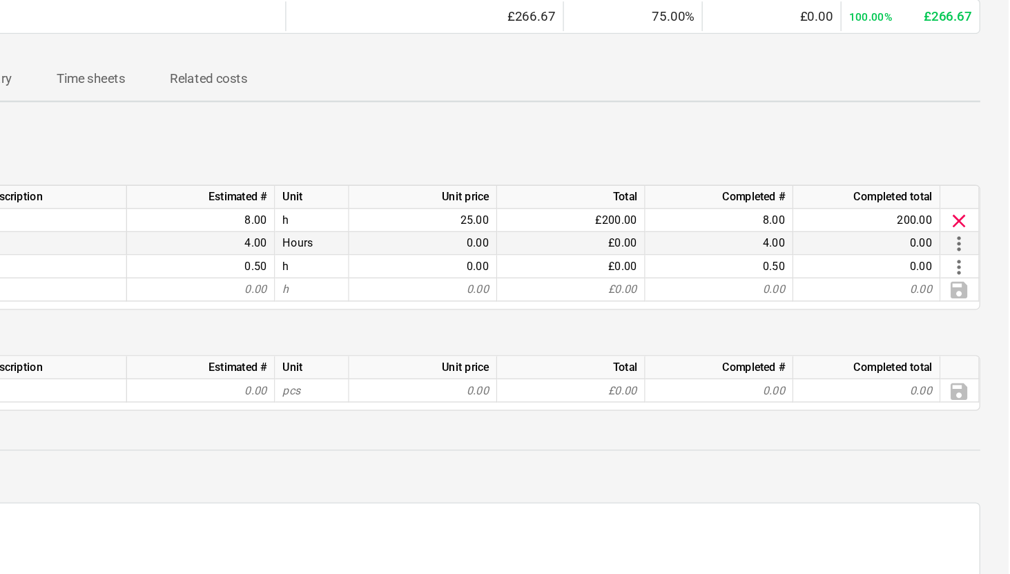
click at [610, 331] on div "0.00" at bounding box center [573, 326] width 99 height 17
click at [976, 327] on span "more_vert" at bounding box center [973, 327] width 17 height 17
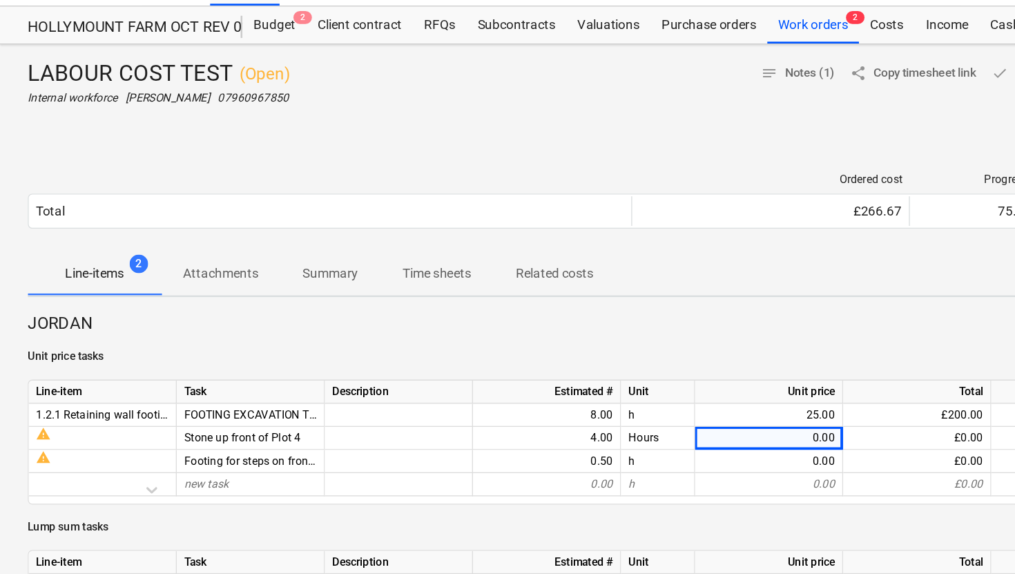
click at [613, 327] on div at bounding box center [507, 287] width 1015 height 574
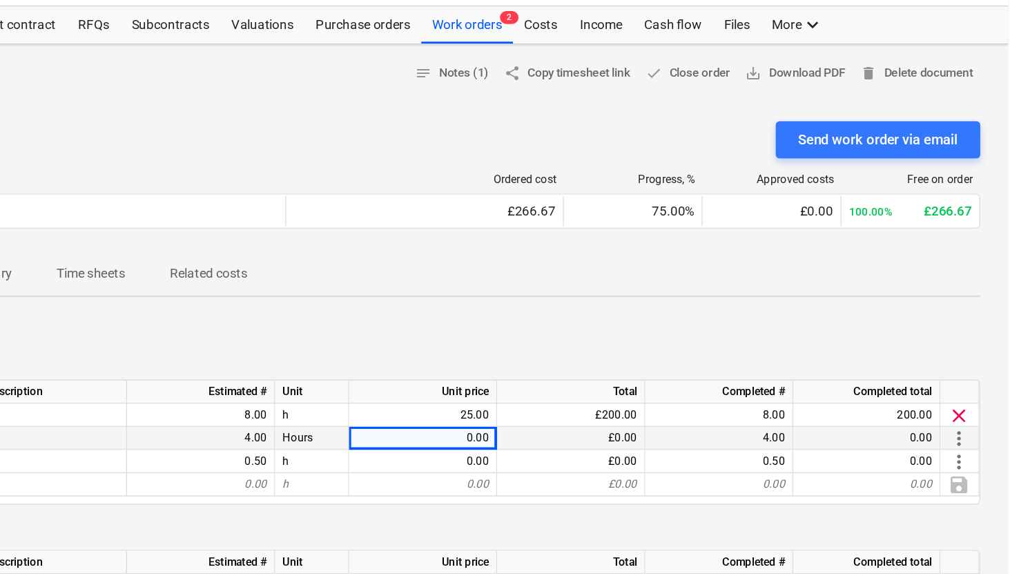
click at [615, 326] on div "0.00" at bounding box center [573, 326] width 99 height 17
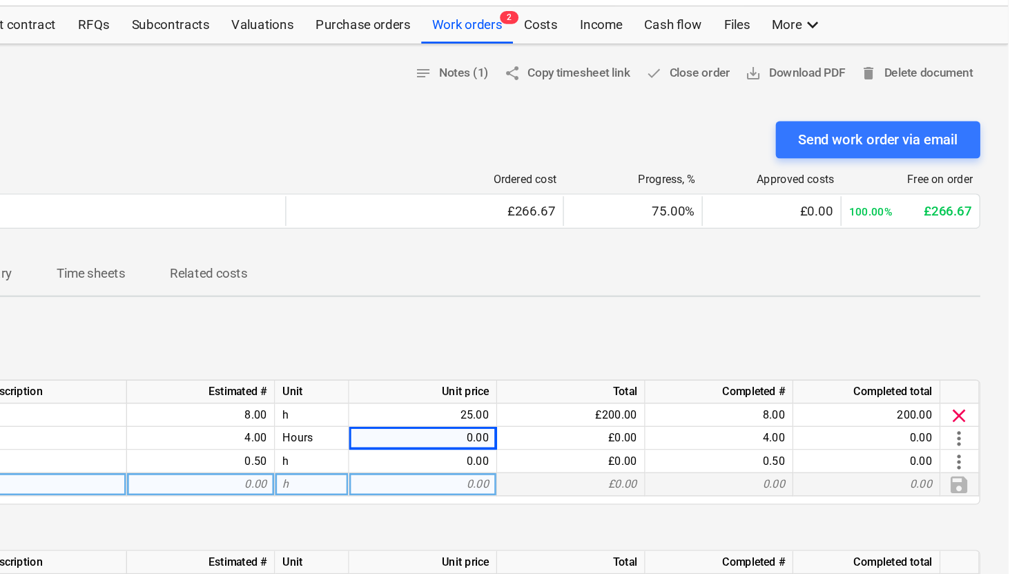
click at [656, 357] on div "£0.00" at bounding box center [684, 361] width 110 height 17
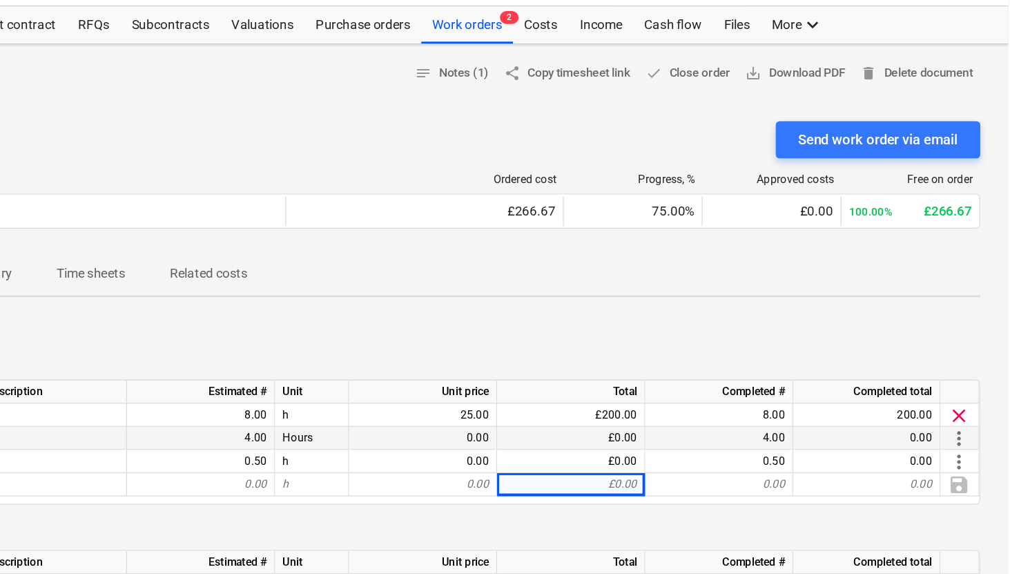
click at [611, 323] on div "0.00" at bounding box center [573, 326] width 99 height 17
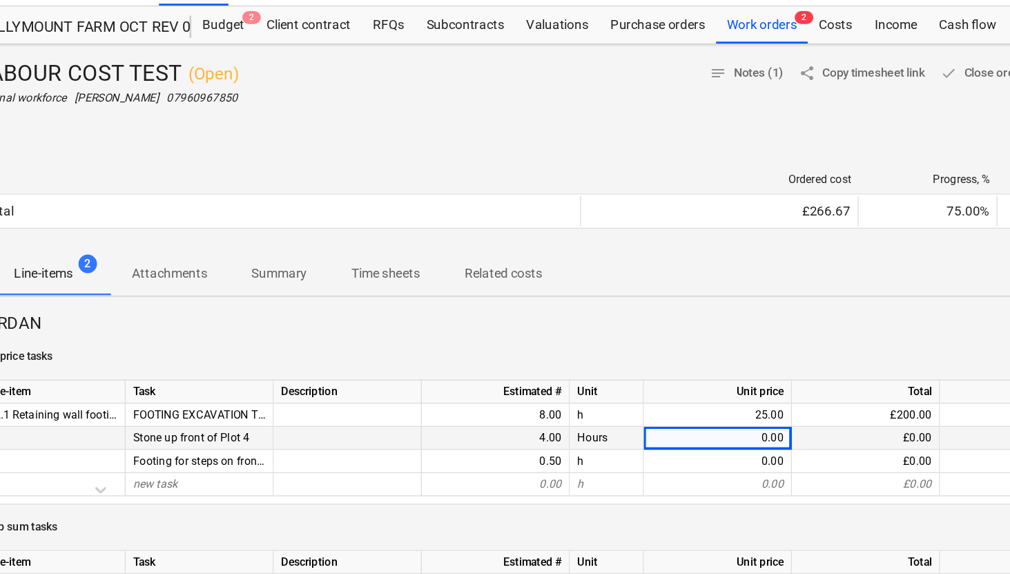
click at [293, 327] on div at bounding box center [297, 326] width 110 height 17
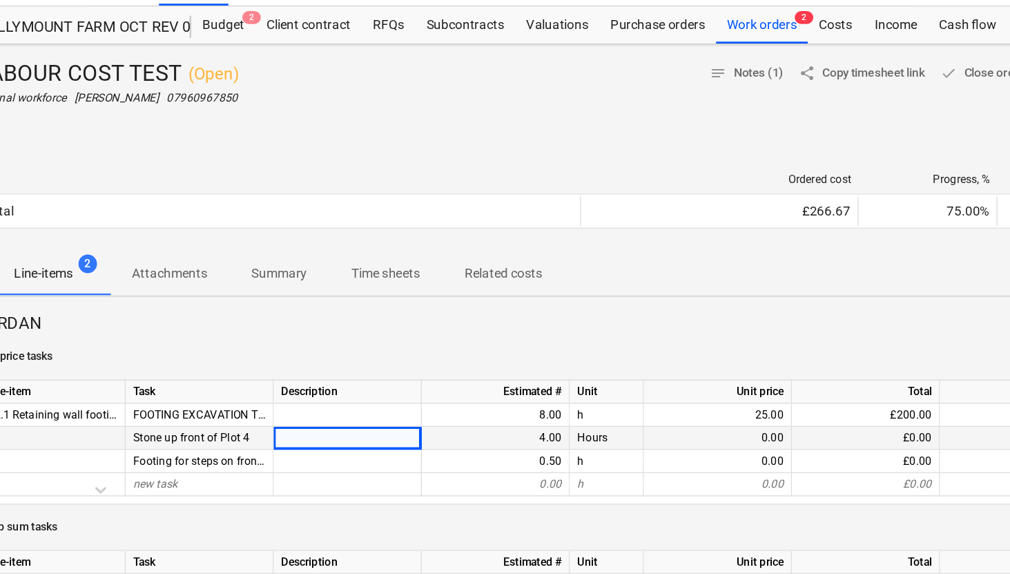
click at [293, 327] on div at bounding box center [297, 326] width 110 height 17
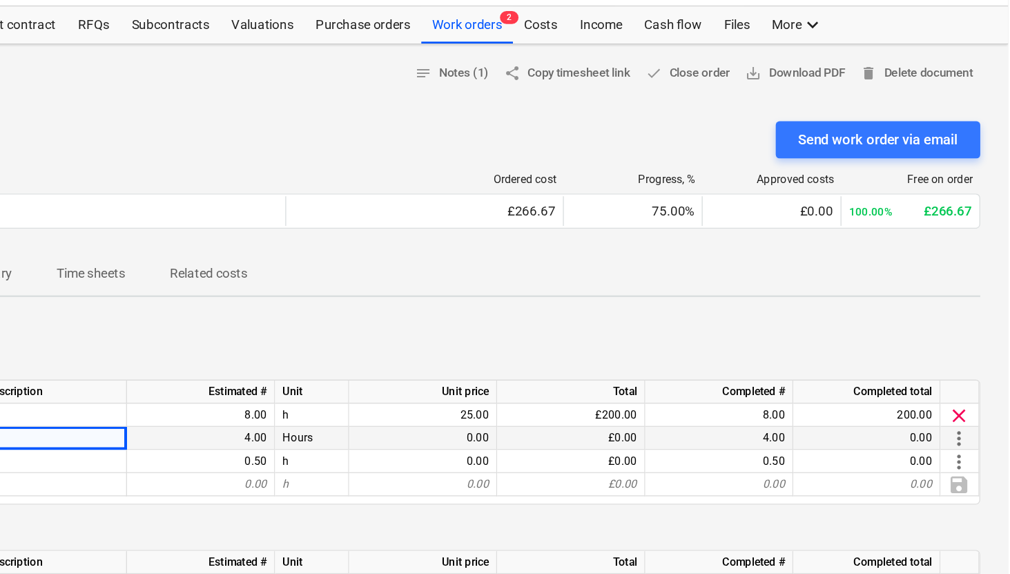
click at [976, 326] on span "more_vert" at bounding box center [973, 327] width 17 height 17
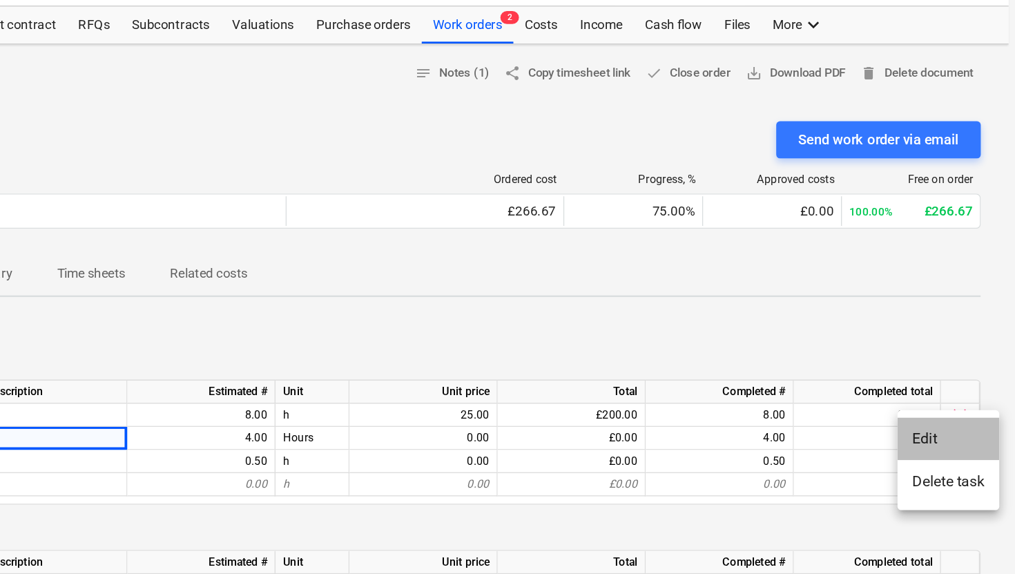
click at [963, 327] on li "Edit" at bounding box center [965, 327] width 76 height 32
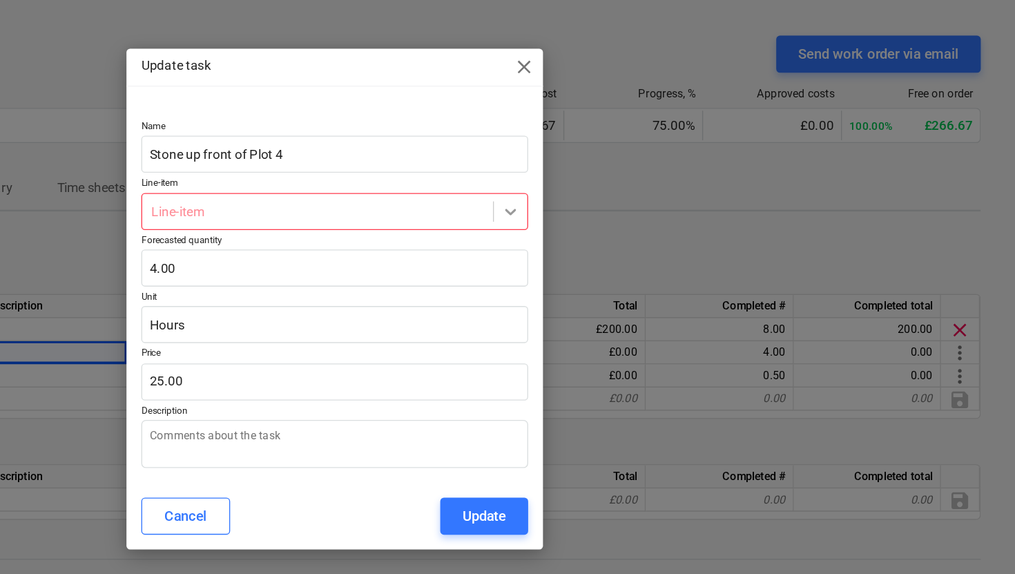
click at [639, 221] on icon at bounding box center [639, 222] width 14 height 14
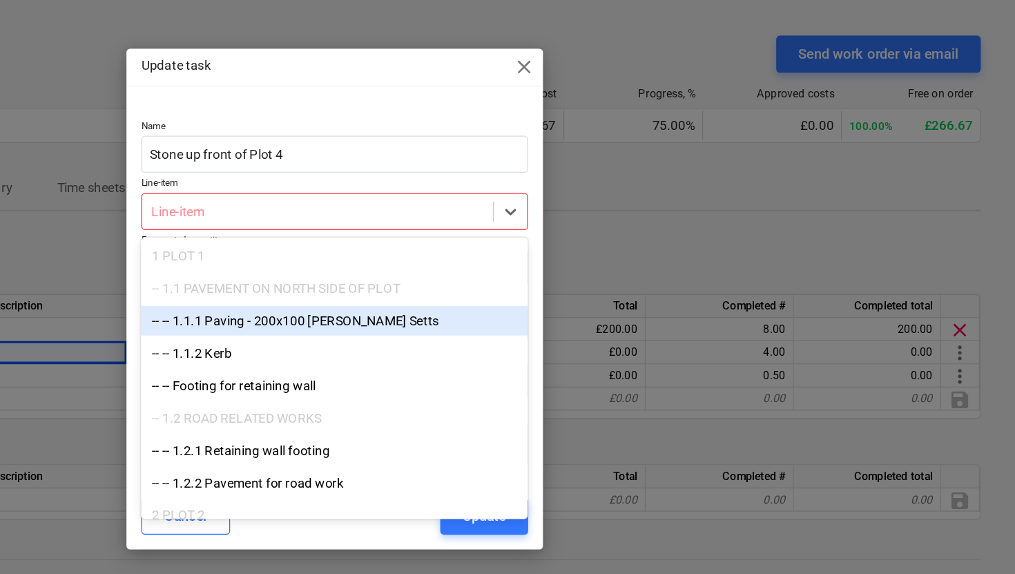
click at [650, 112] on span "close" at bounding box center [649, 114] width 17 height 17
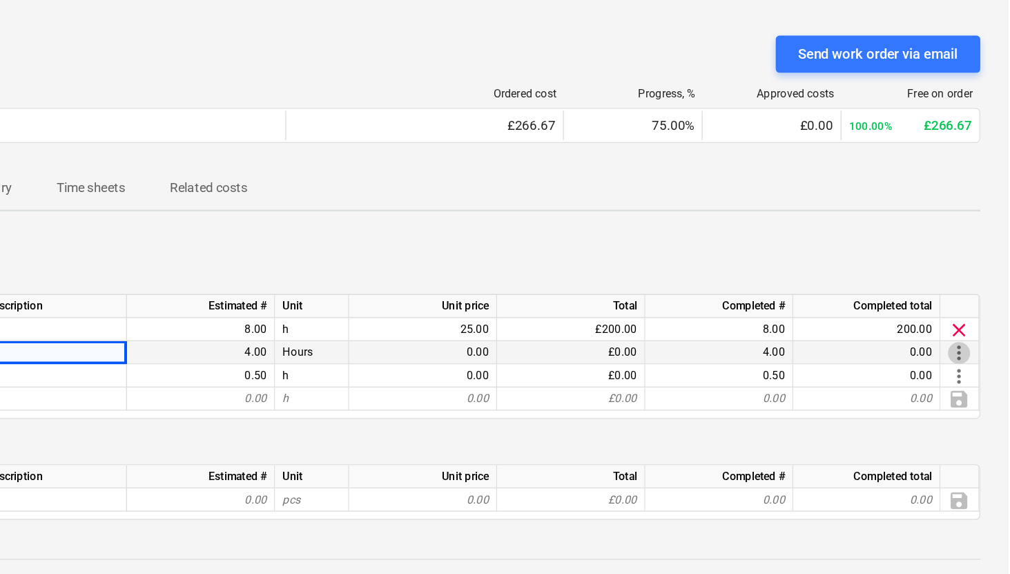
click at [976, 326] on span "more_vert" at bounding box center [973, 327] width 17 height 17
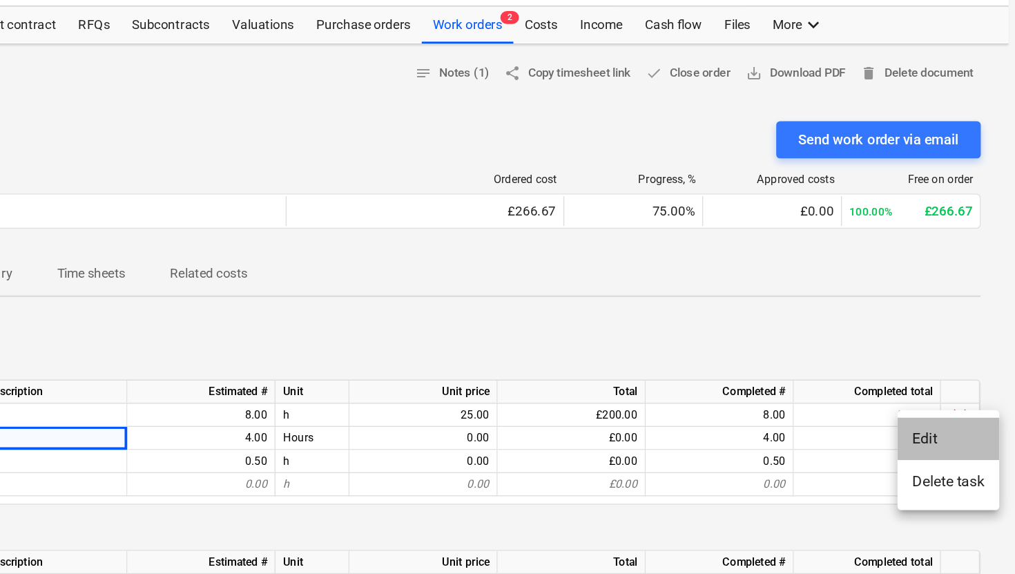
click at [949, 325] on li "Edit" at bounding box center [965, 327] width 76 height 32
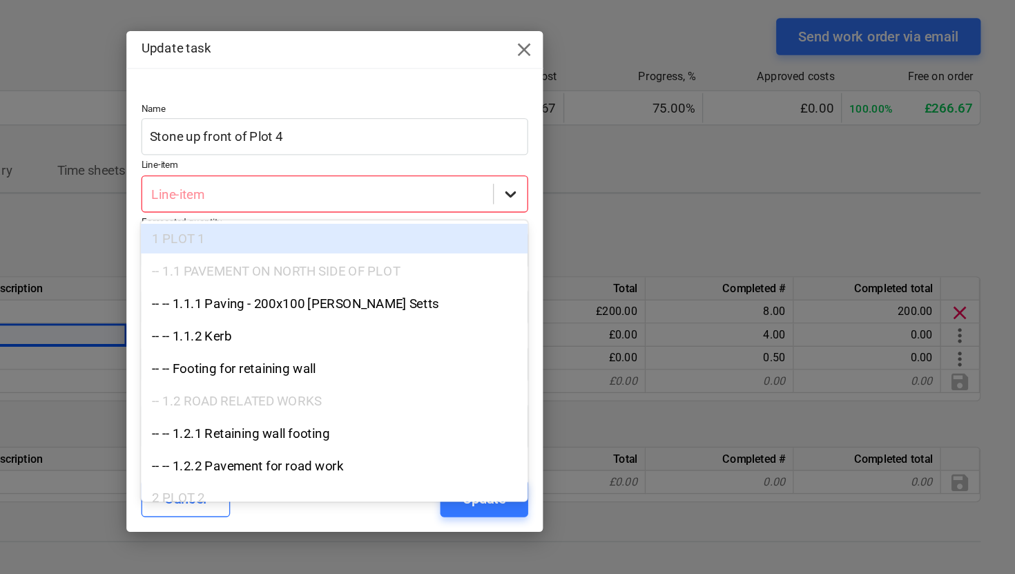
click at [646, 217] on div at bounding box center [638, 221] width 25 height 25
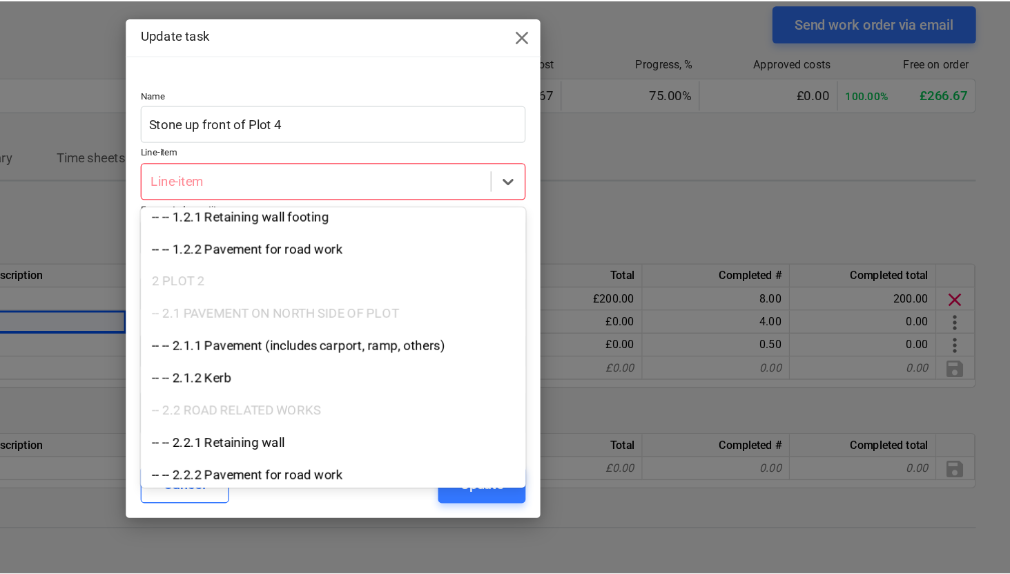
scroll to position [160, 0]
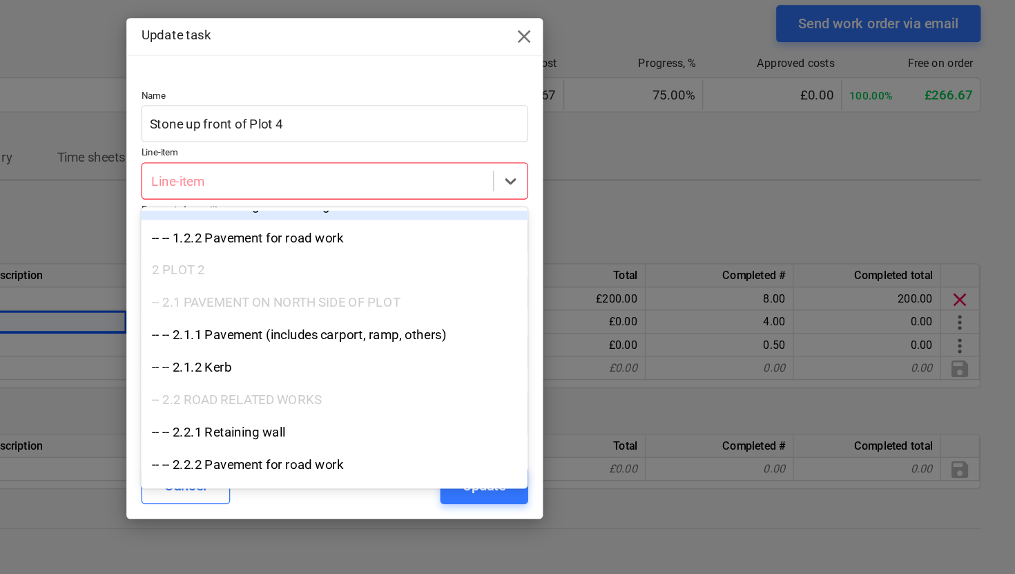
click at [648, 117] on span "close" at bounding box center [649, 114] width 17 height 17
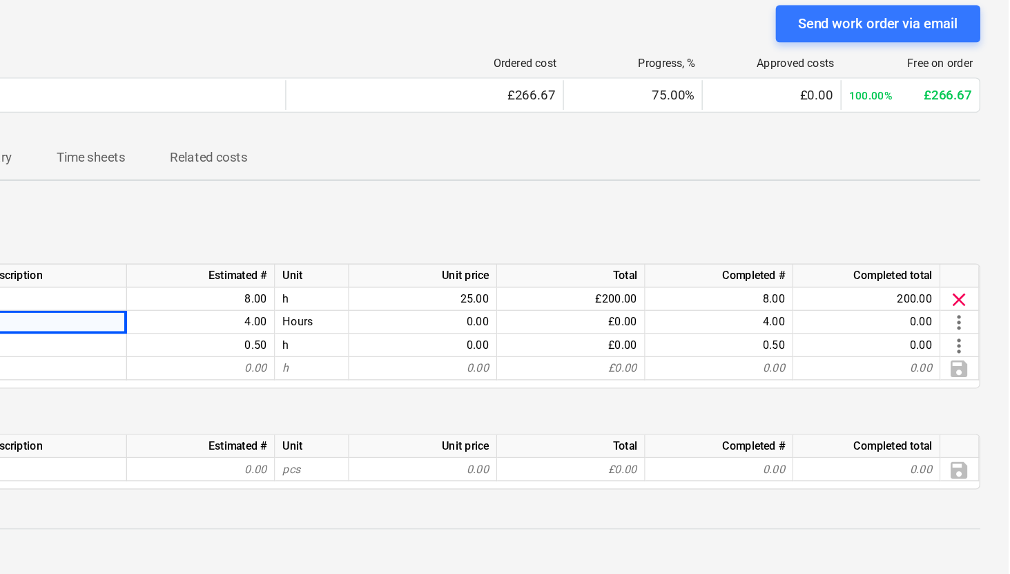
scroll to position [30, 0]
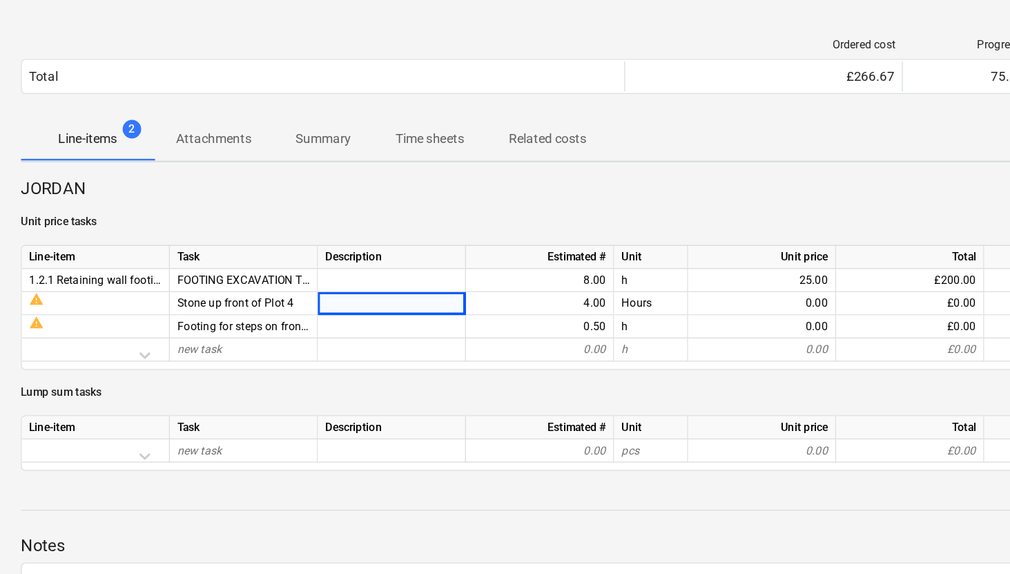
click at [253, 396] on p "Lump sum tasks" at bounding box center [505, 393] width 969 height 12
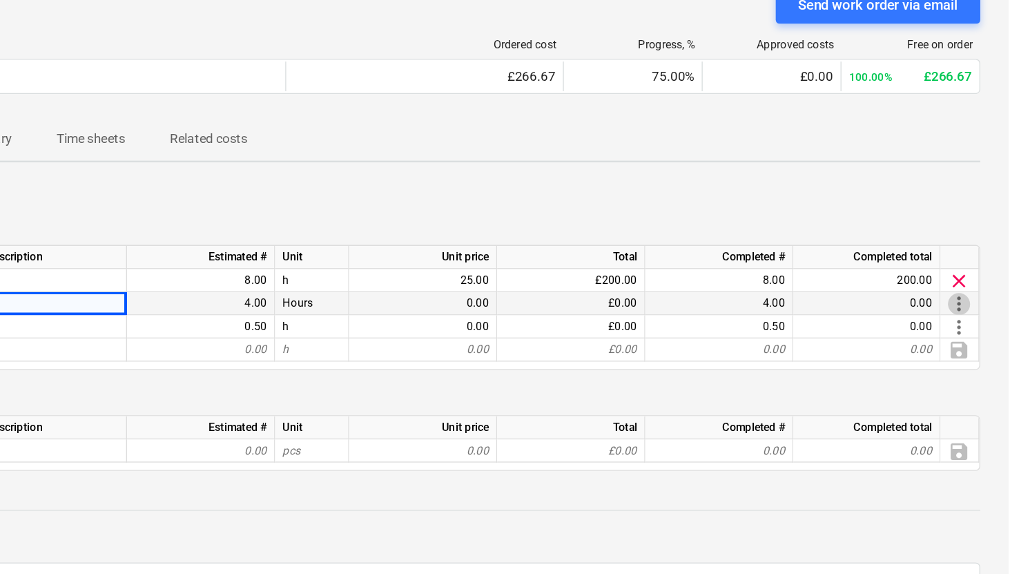
click at [973, 329] on span "more_vert" at bounding box center [973, 327] width 17 height 17
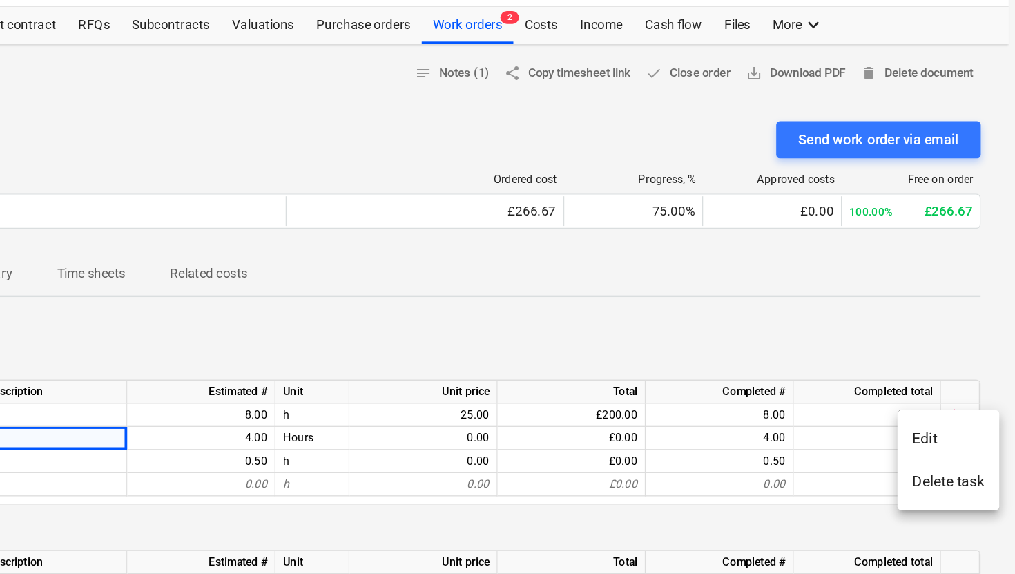
scroll to position [0, 0]
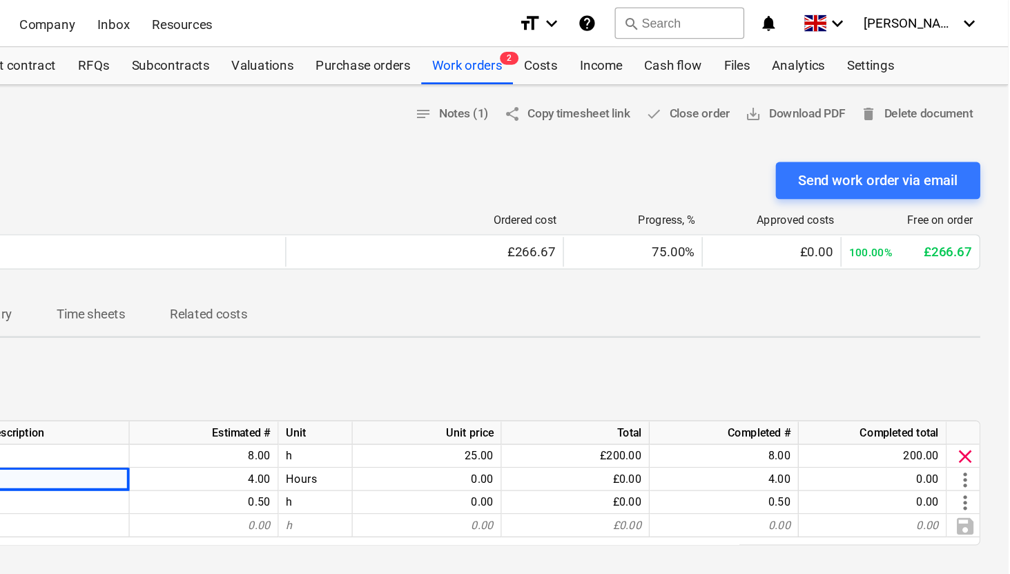
click at [659, 129] on div "Send work order via email" at bounding box center [505, 135] width 969 height 28
click at [613, 48] on div "Work orders 2" at bounding box center [606, 49] width 68 height 28
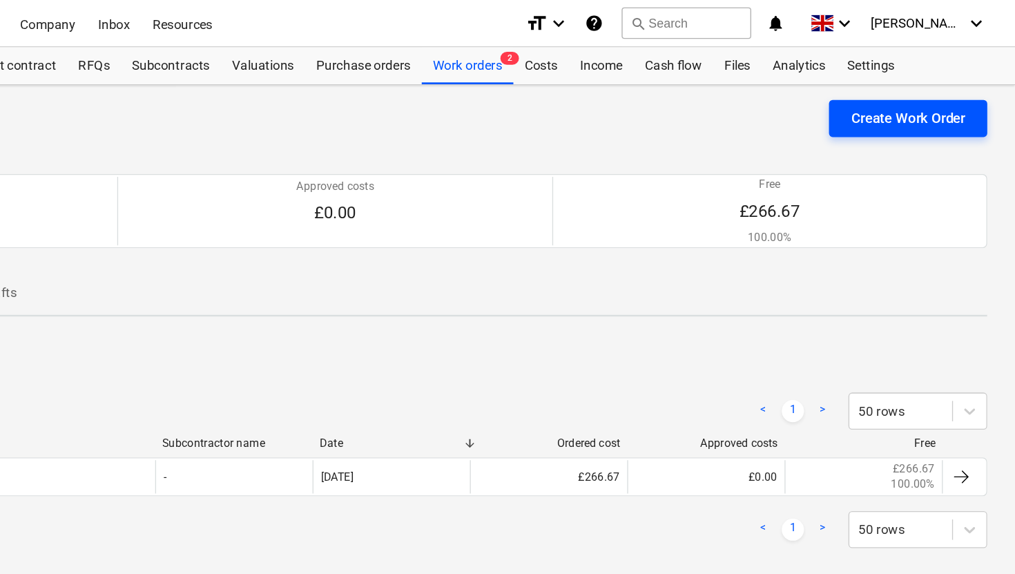
click at [907, 94] on div "Create Work Order" at bounding box center [935, 88] width 85 height 18
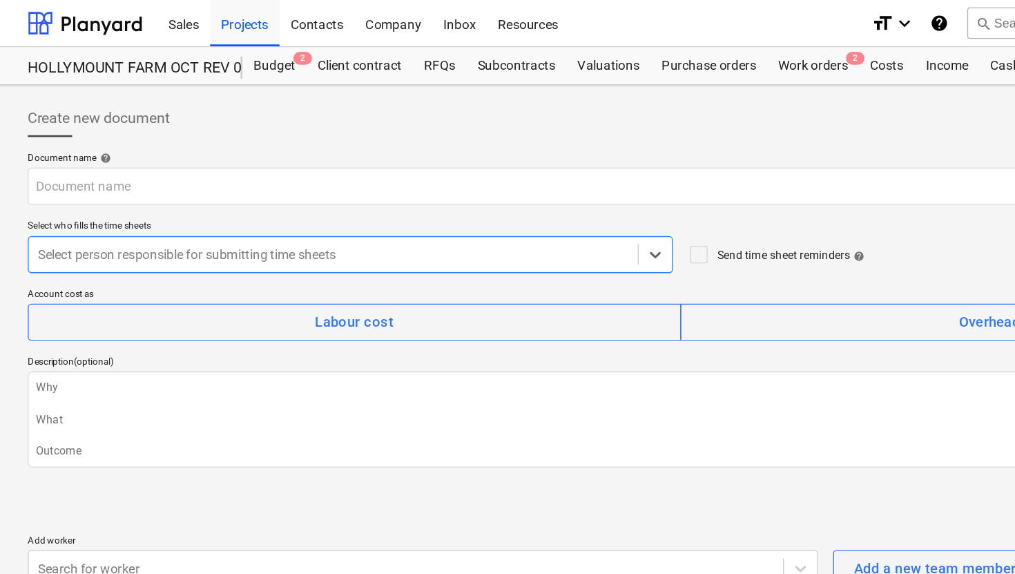
type textarea "x"
type input "PR-0011-WO-003"
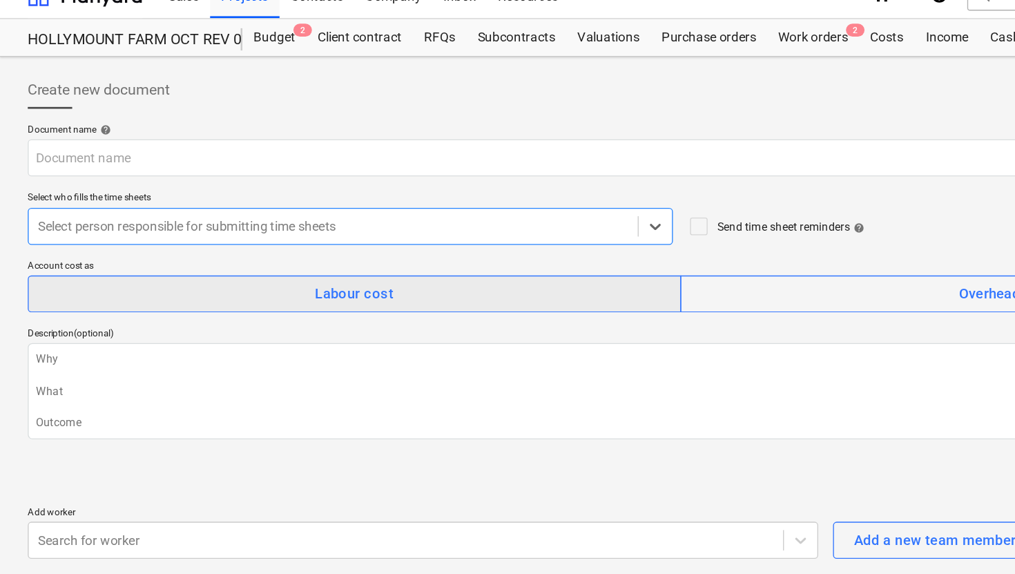
click at [304, 235] on span "Labour cost" at bounding box center [264, 240] width 457 height 18
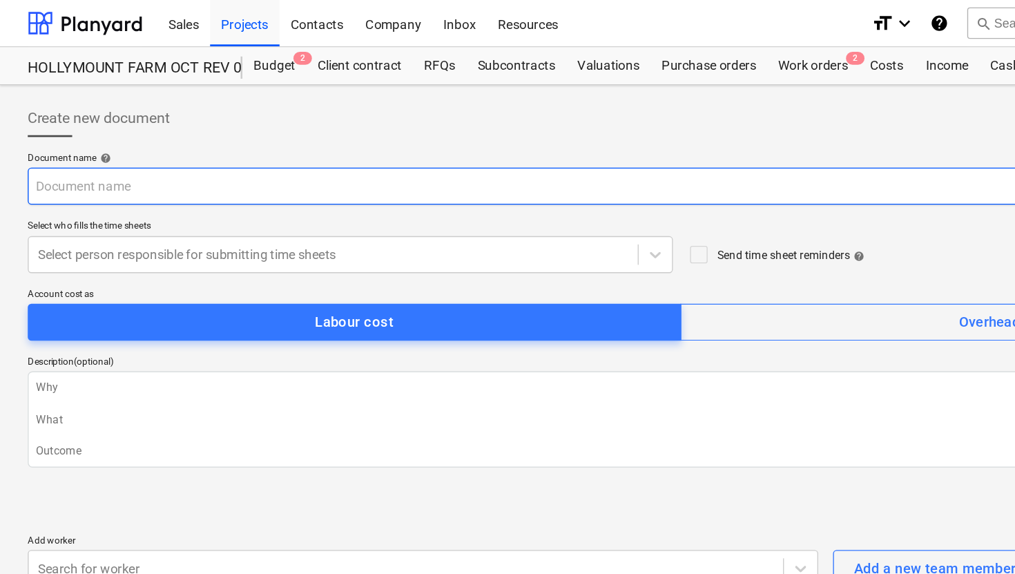
click at [110, 146] on input "text" at bounding box center [416, 139] width 790 height 28
type textarea "x"
type input "T"
type textarea "x"
type input "TE"
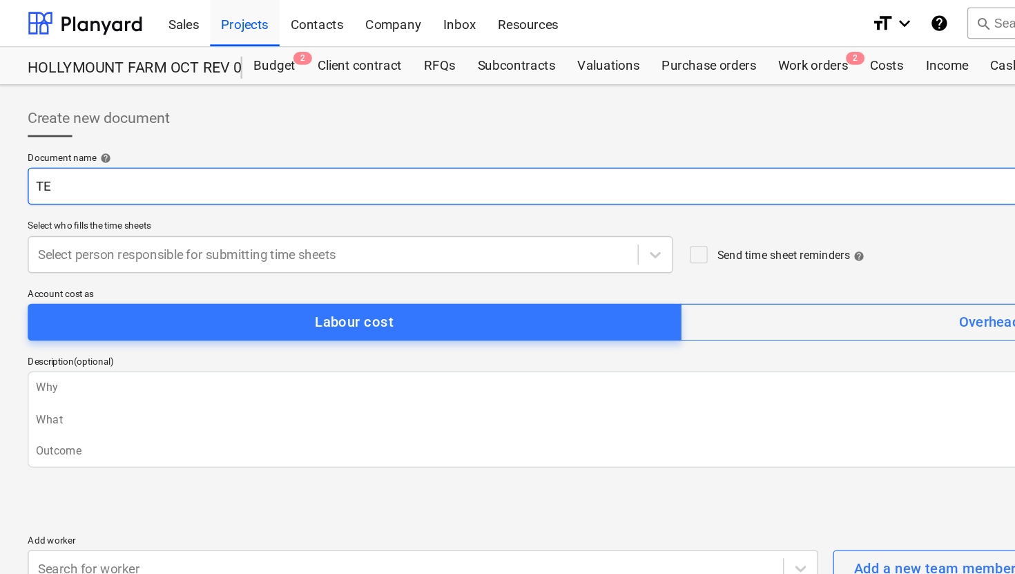
type textarea "x"
type input "TES"
type textarea "x"
type input "TEST"
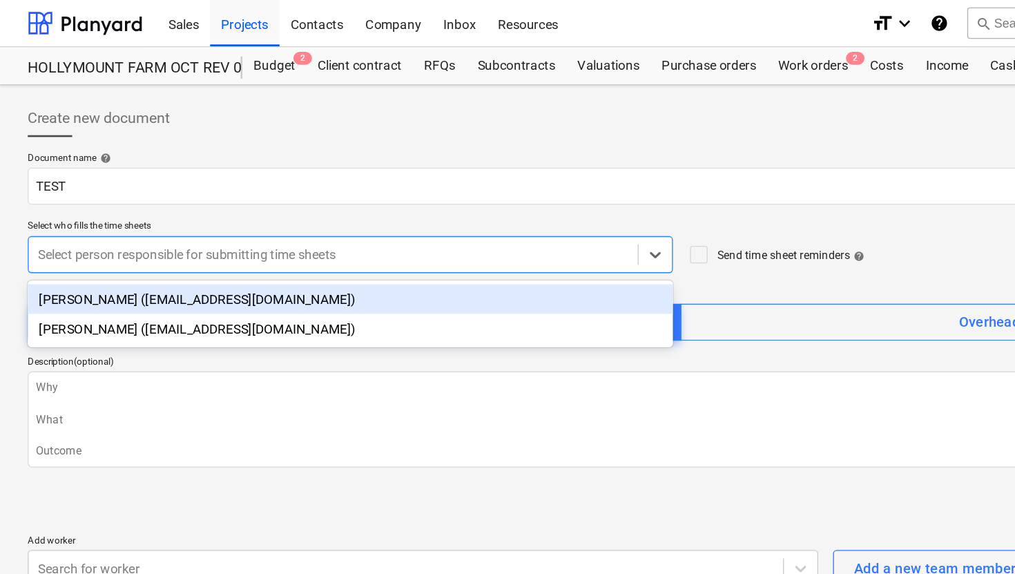
click at [102, 188] on div at bounding box center [248, 190] width 441 height 14
click at [113, 223] on div "Jacob Yates (info@yatesgroundworks.co.uk)" at bounding box center [261, 223] width 481 height 22
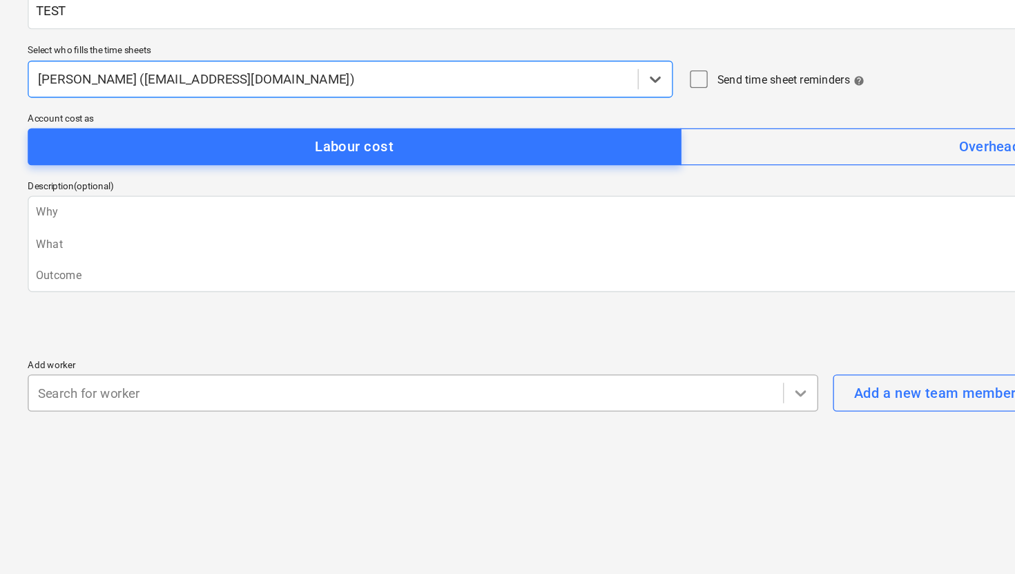
click at [595, 424] on icon at bounding box center [598, 425] width 8 height 5
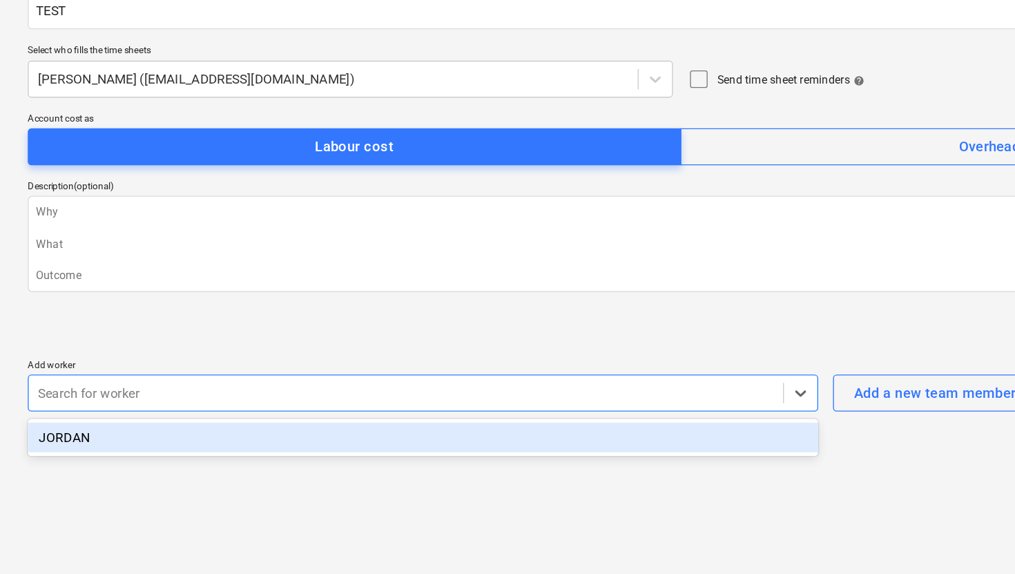
click at [265, 463] on div "JORDAN" at bounding box center [316, 457] width 590 height 22
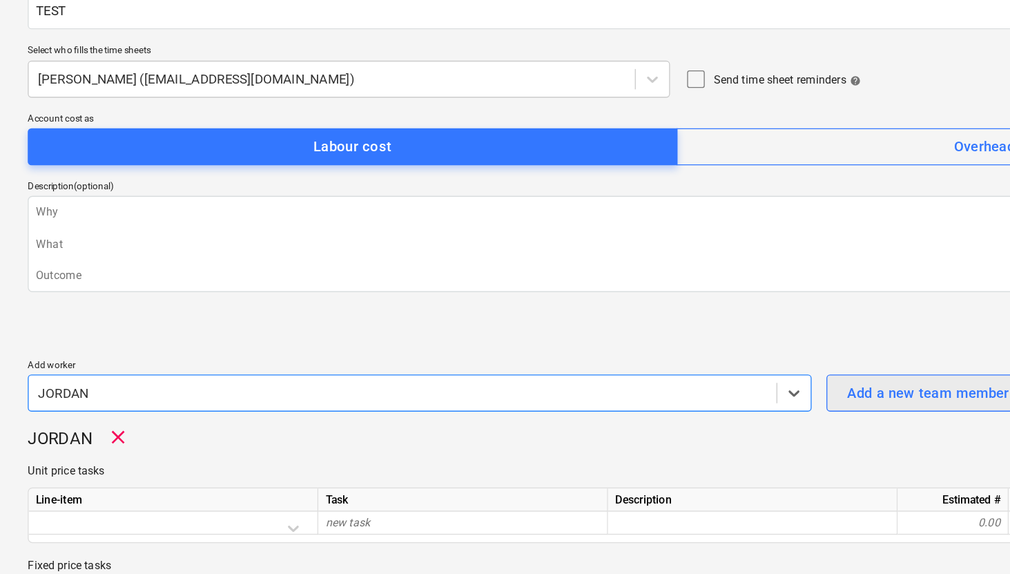
type textarea "x"
click at [672, 423] on div "Add a new team member" at bounding box center [692, 424] width 121 height 18
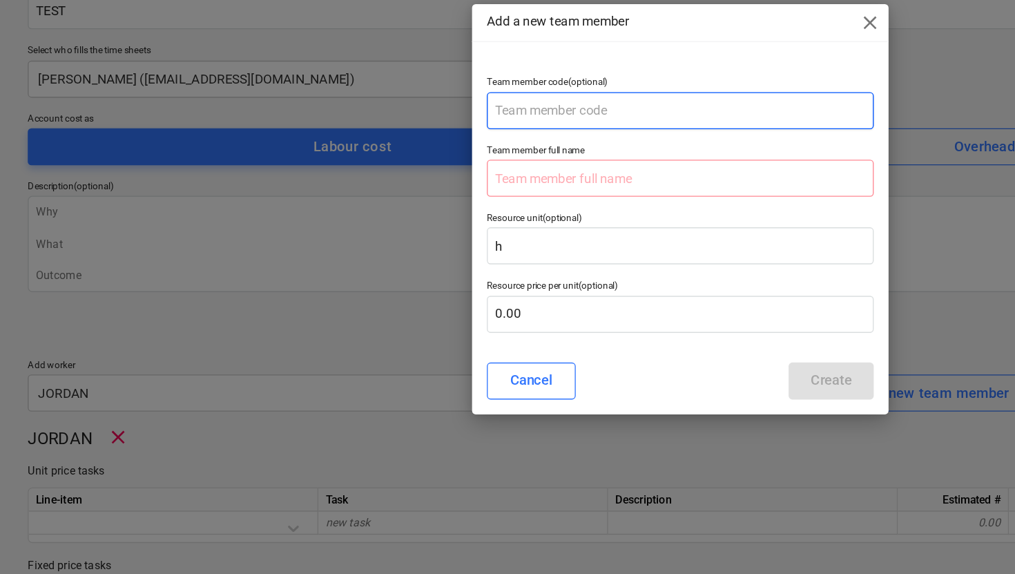
click at [427, 217] on input "text" at bounding box center [507, 214] width 289 height 28
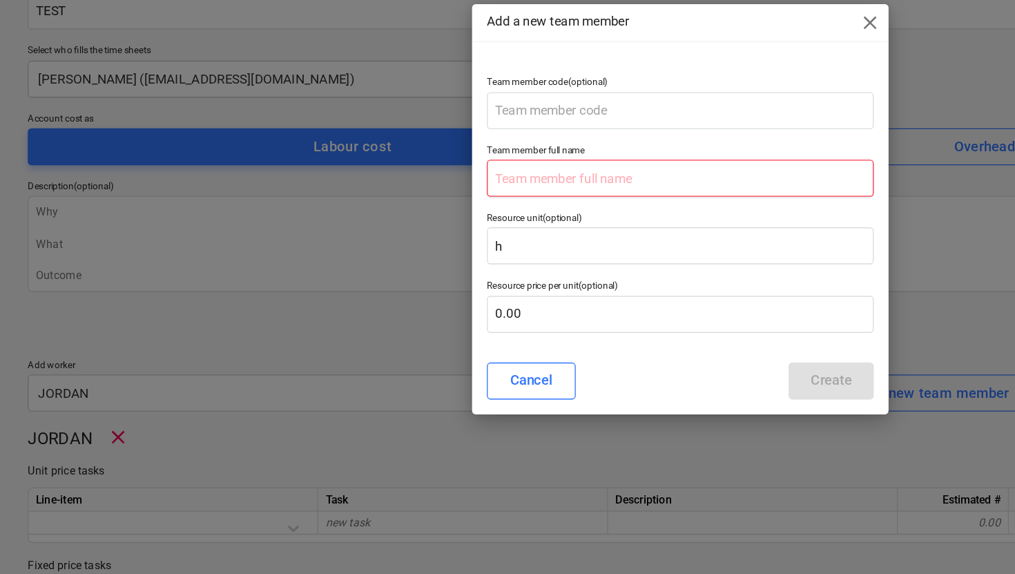
click at [414, 261] on input "text" at bounding box center [507, 264] width 289 height 28
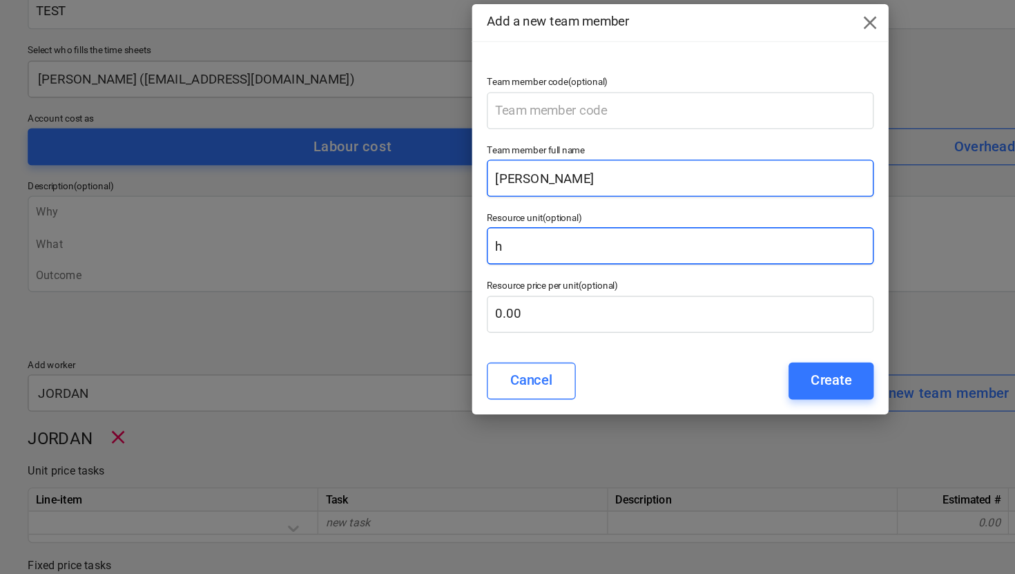
type input "Jay Mcmahon"
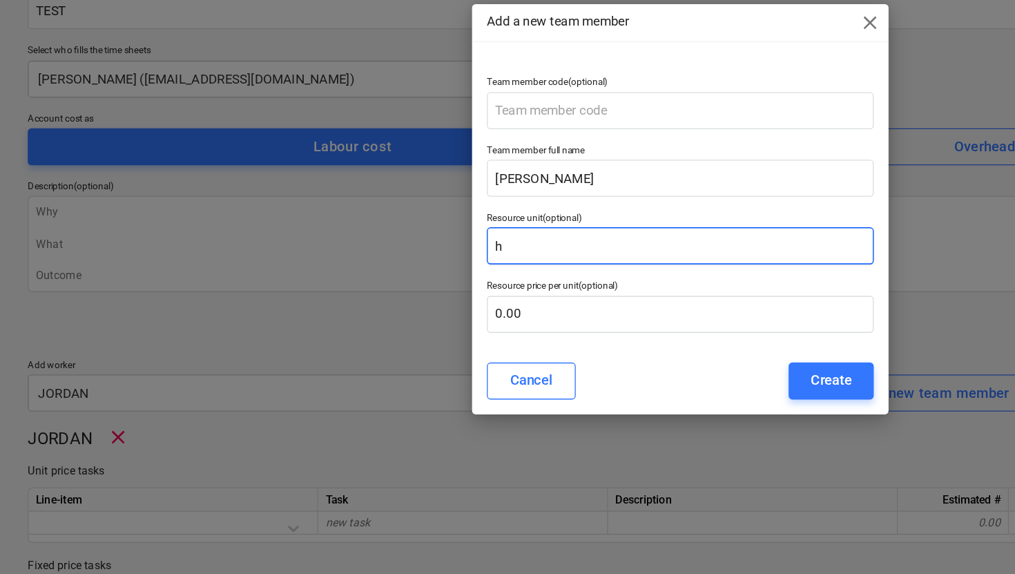
click at [389, 315] on input "h" at bounding box center [507, 314] width 289 height 28
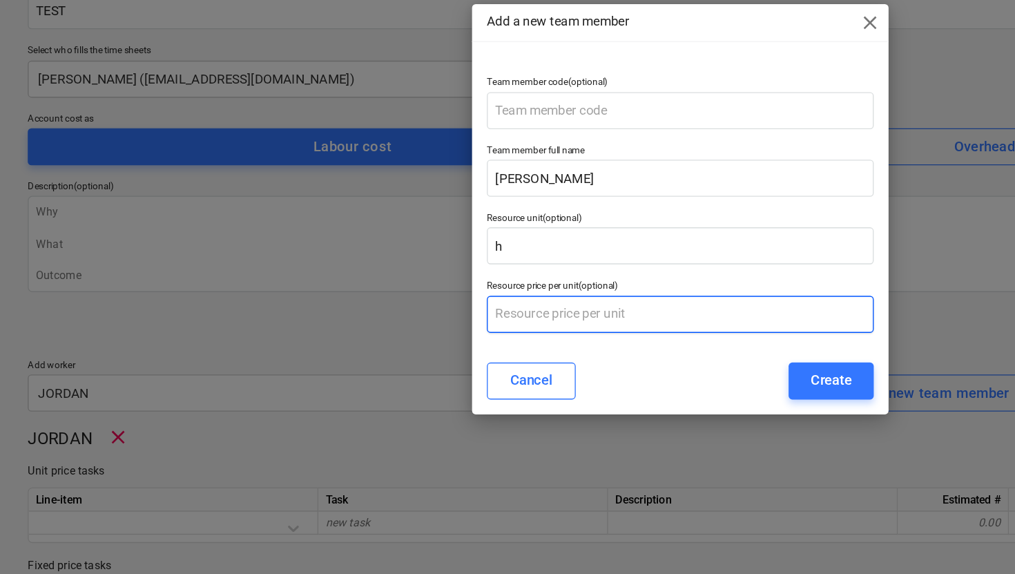
click at [402, 363] on input "text" at bounding box center [507, 365] width 289 height 28
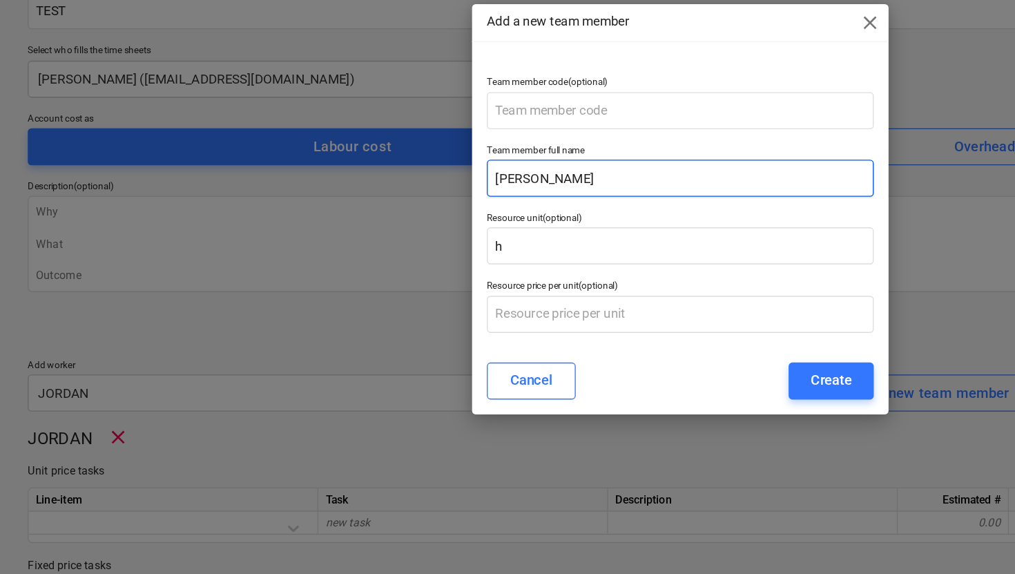
type input "0.00"
click at [453, 256] on input "Jay Mcmahon" at bounding box center [507, 264] width 289 height 28
click at [448, 263] on input "Jay Mcmahon" at bounding box center [507, 264] width 289 height 28
type input "Jay Mcmahon"
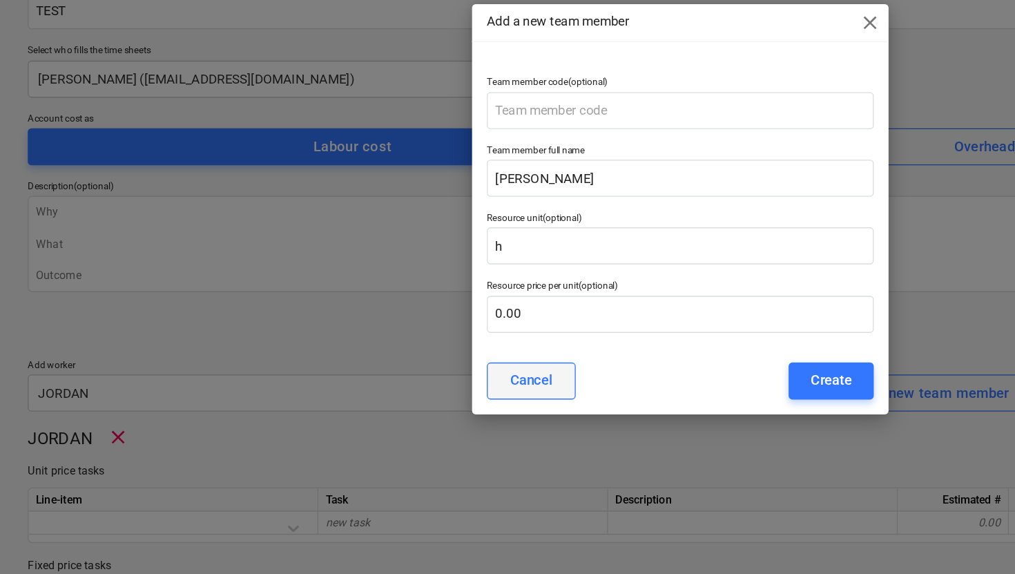
click at [409, 413] on div "Cancel" at bounding box center [396, 414] width 32 height 18
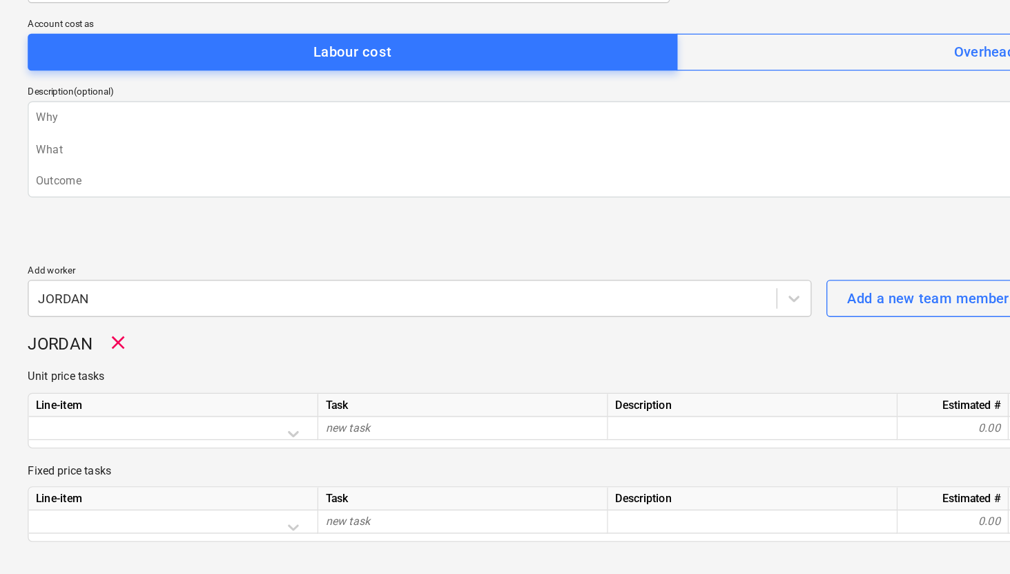
scroll to position [81, 0]
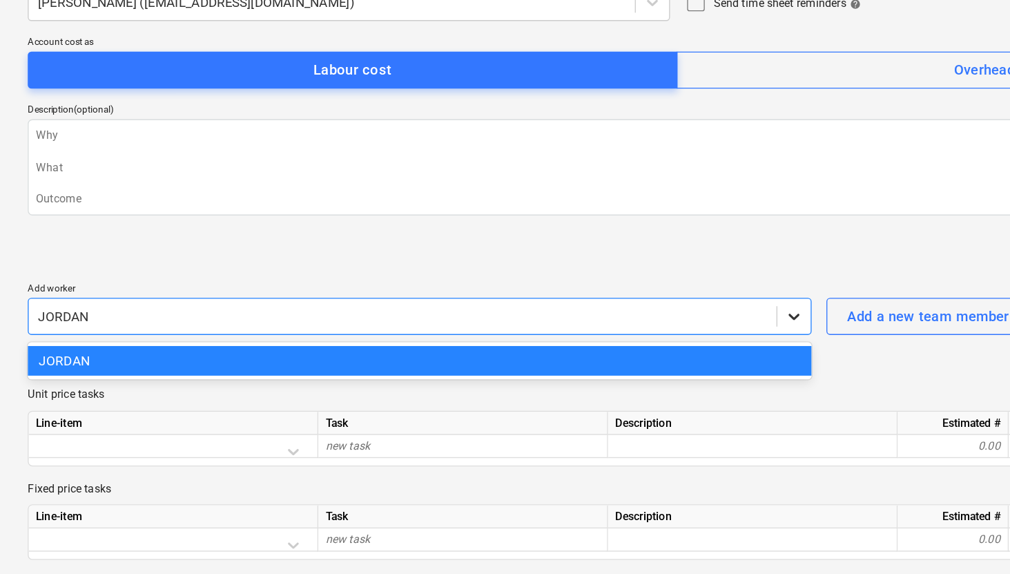
click at [593, 336] on icon at bounding box center [593, 343] width 14 height 14
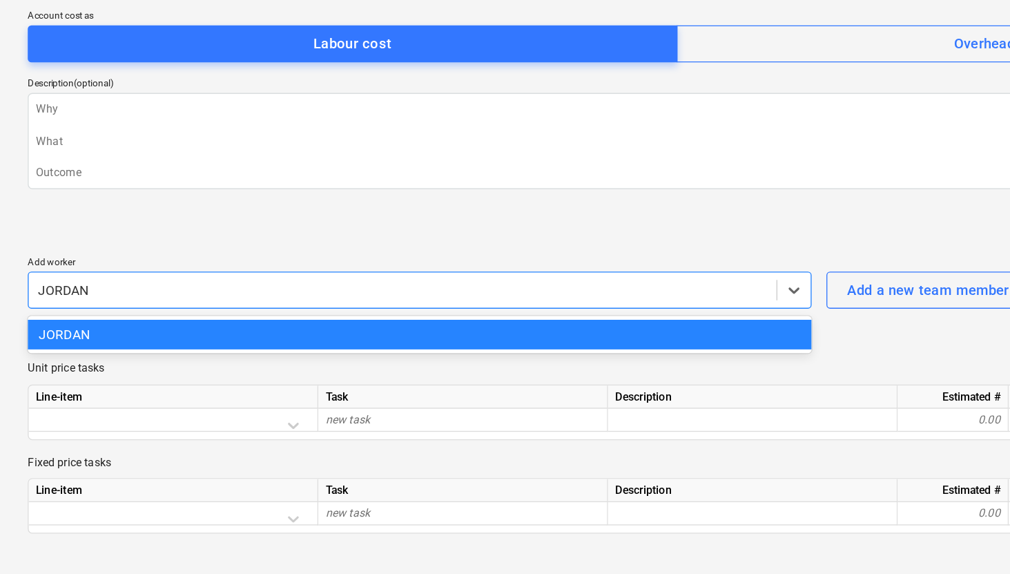
click at [638, 378] on div "JORDAN clear" at bounding box center [505, 375] width 969 height 17
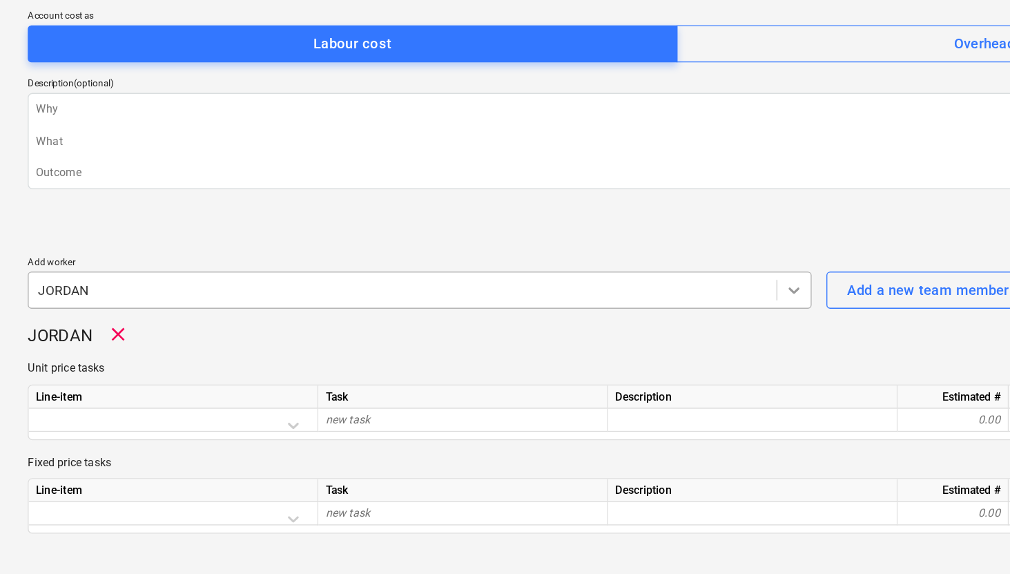
click at [590, 345] on icon at bounding box center [593, 343] width 14 height 14
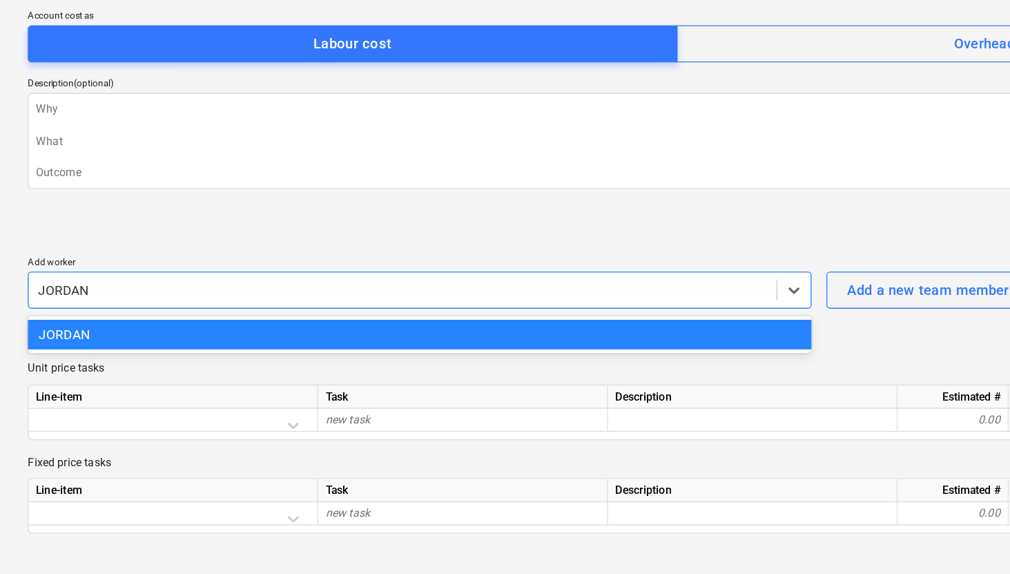
click at [619, 369] on div "JORDAN clear" at bounding box center [505, 375] width 969 height 17
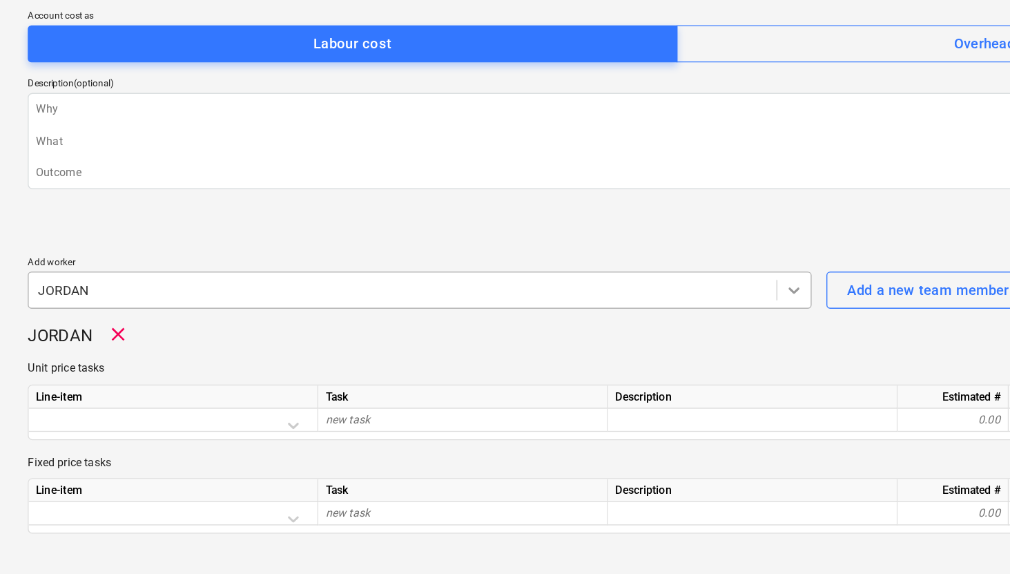
click at [592, 345] on icon at bounding box center [593, 343] width 8 height 5
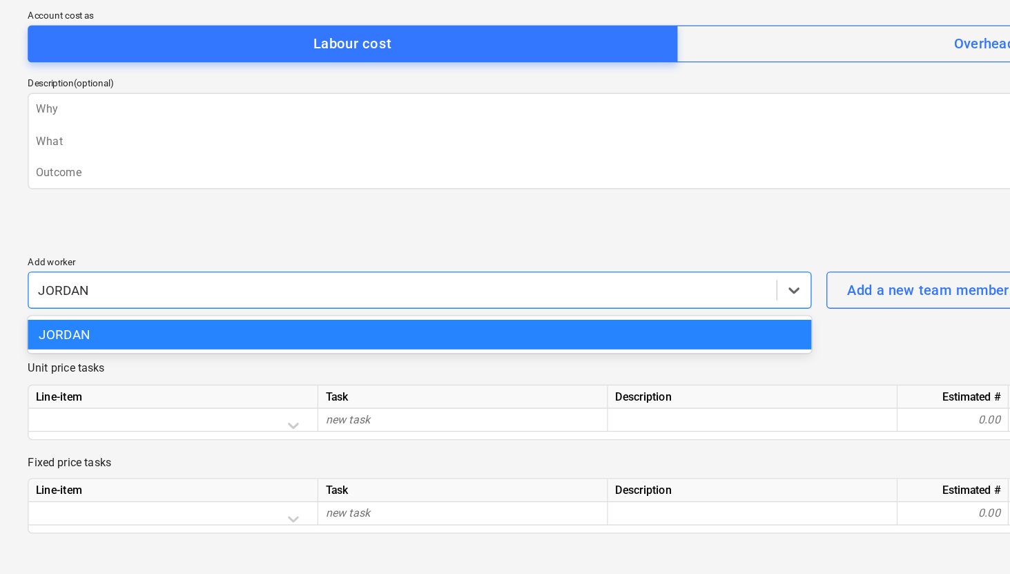
type textarea "x"
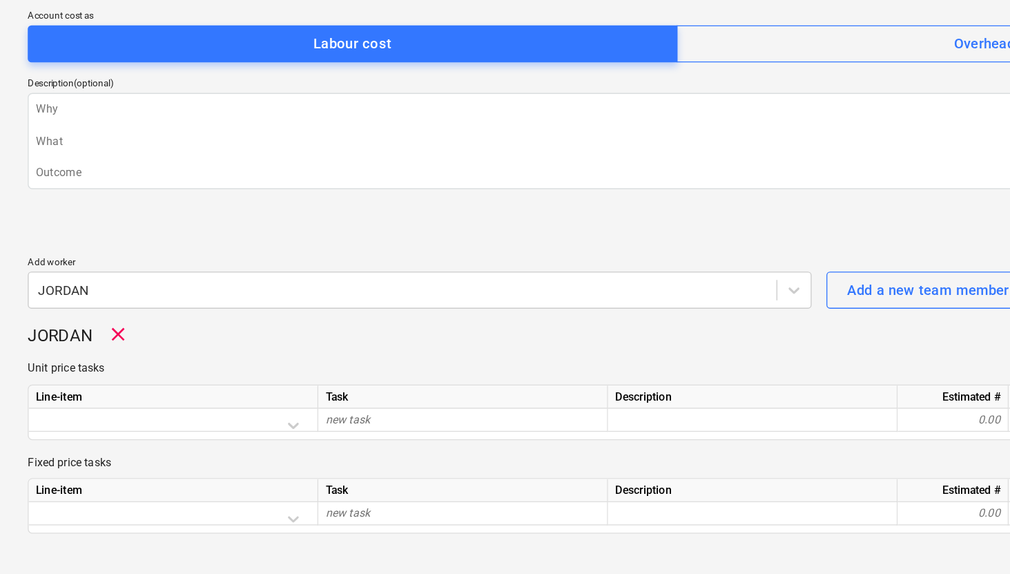
click at [655, 398] on p "Unit price tasks" at bounding box center [505, 401] width 969 height 12
click at [646, 345] on div "Add a new team member" at bounding box center [692, 343] width 121 height 18
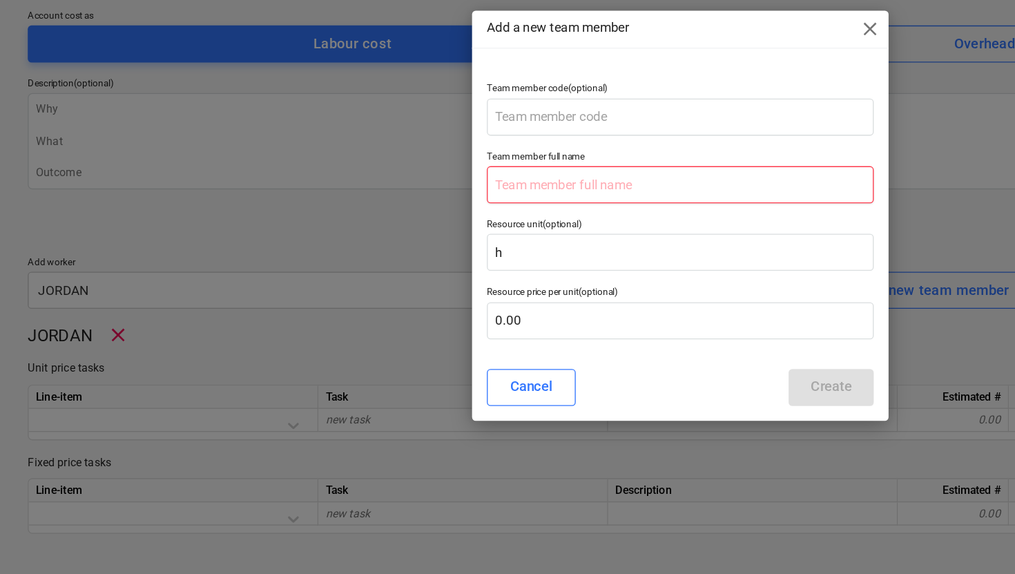
click at [407, 268] on input "text" at bounding box center [507, 264] width 289 height 28
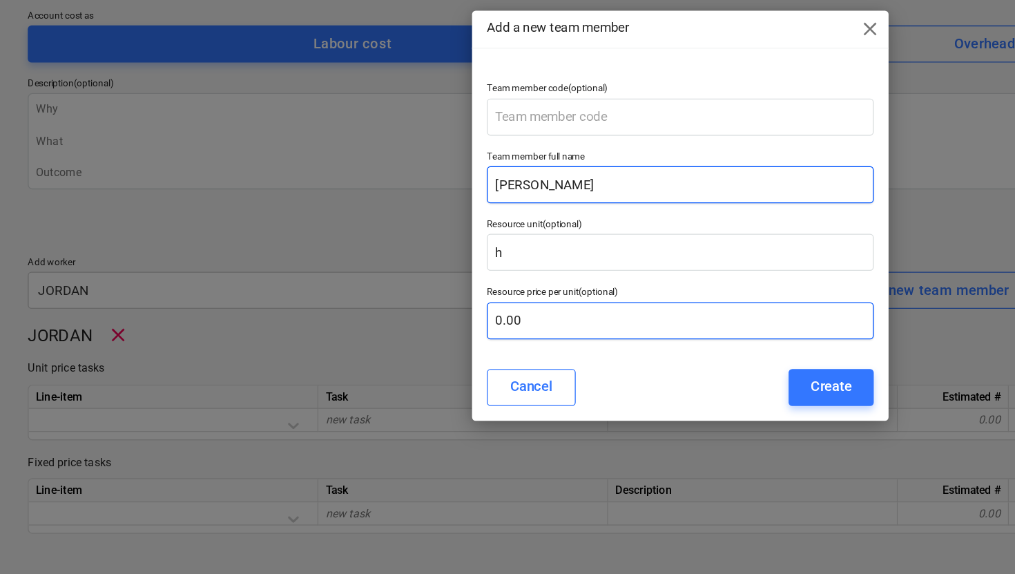
type input "Jay Mcmahon"
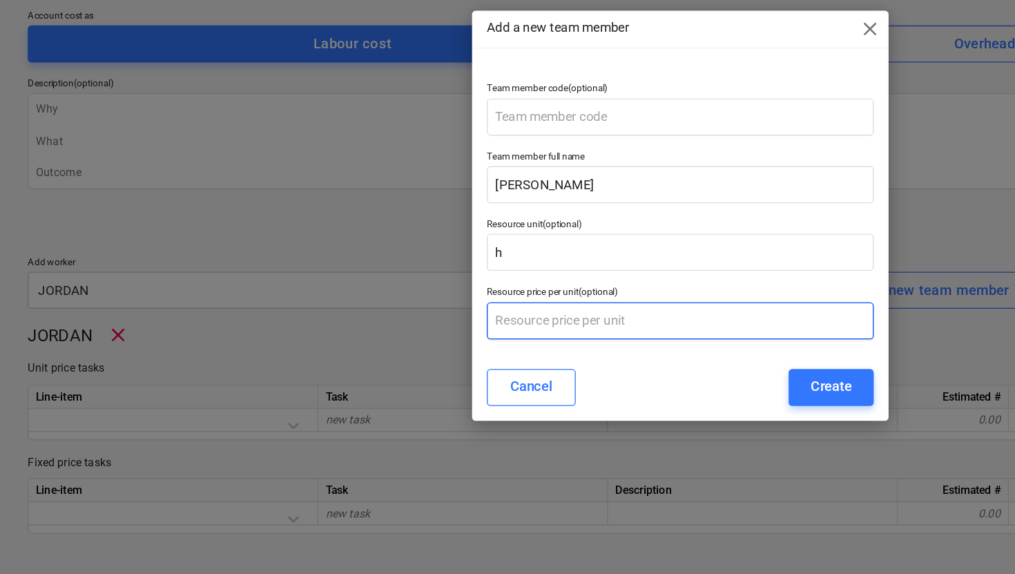
click at [398, 364] on input "text" at bounding box center [507, 365] width 289 height 28
type input "31.25"
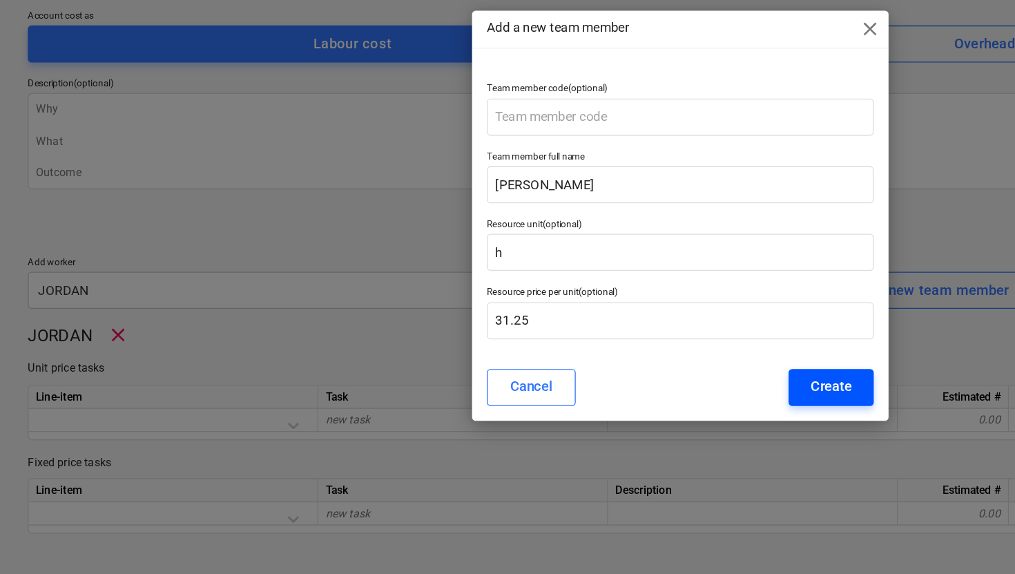
click at [621, 412] on div "Create" at bounding box center [620, 414] width 30 height 18
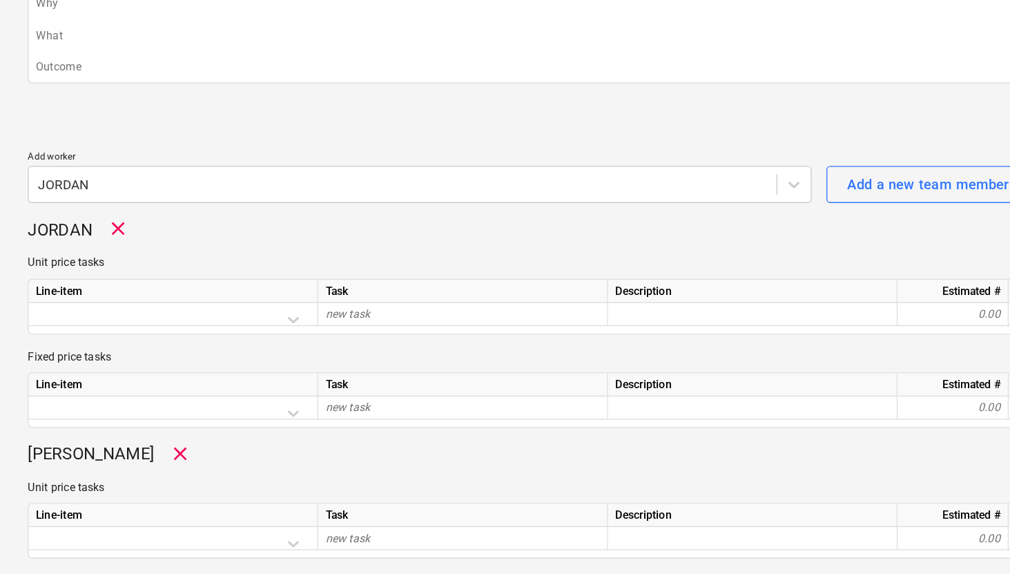
scroll to position [144, 0]
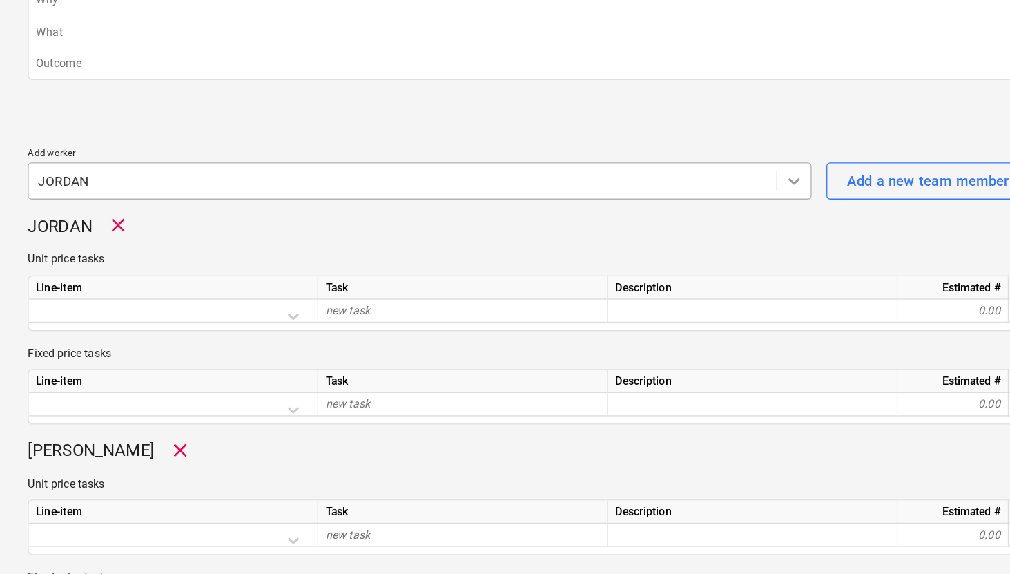
click at [590, 281] on icon at bounding box center [593, 281] width 8 height 5
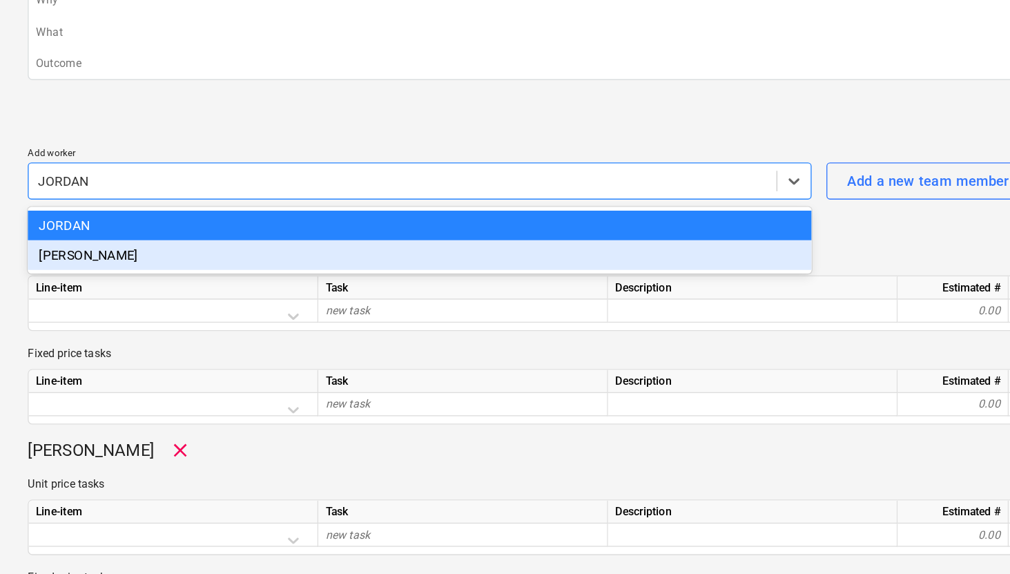
click at [483, 333] on div "Jay Mcmahon" at bounding box center [313, 336] width 585 height 22
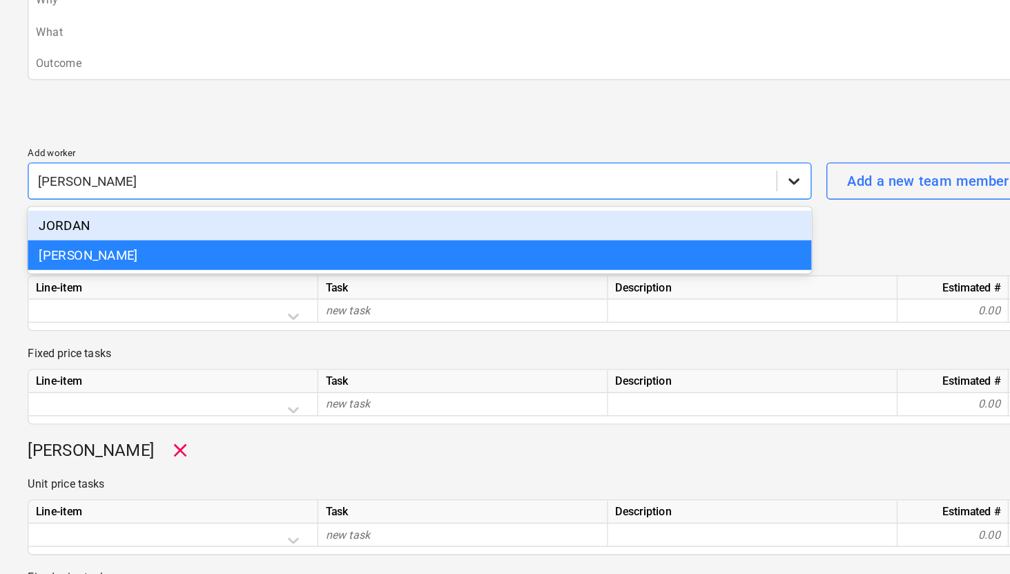
click at [589, 289] on div at bounding box center [592, 280] width 25 height 25
click at [543, 310] on div "JORDAN" at bounding box center [313, 313] width 585 height 22
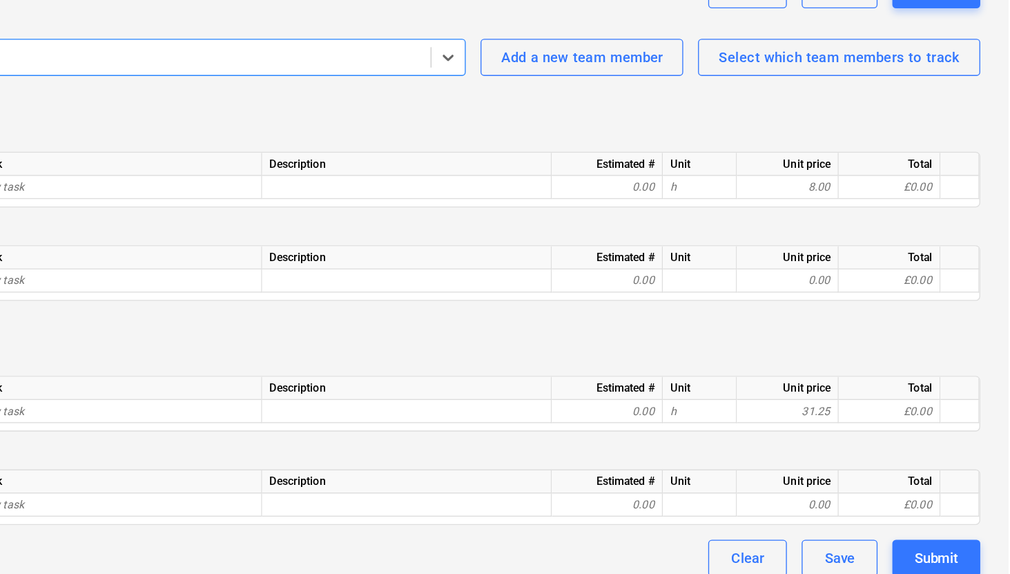
scroll to position [249, 0]
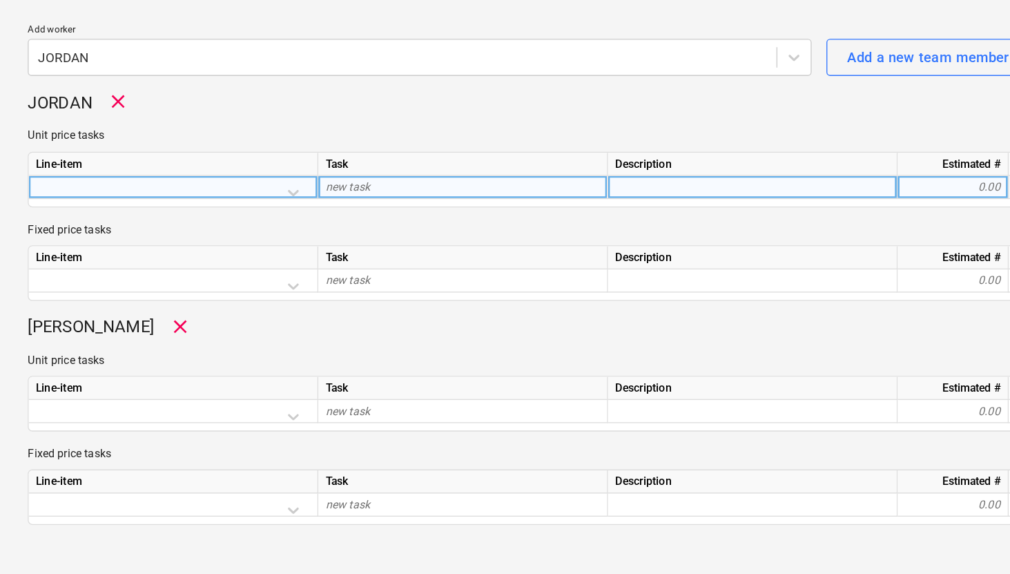
click at [217, 276] on div at bounding box center [129, 276] width 204 height 24
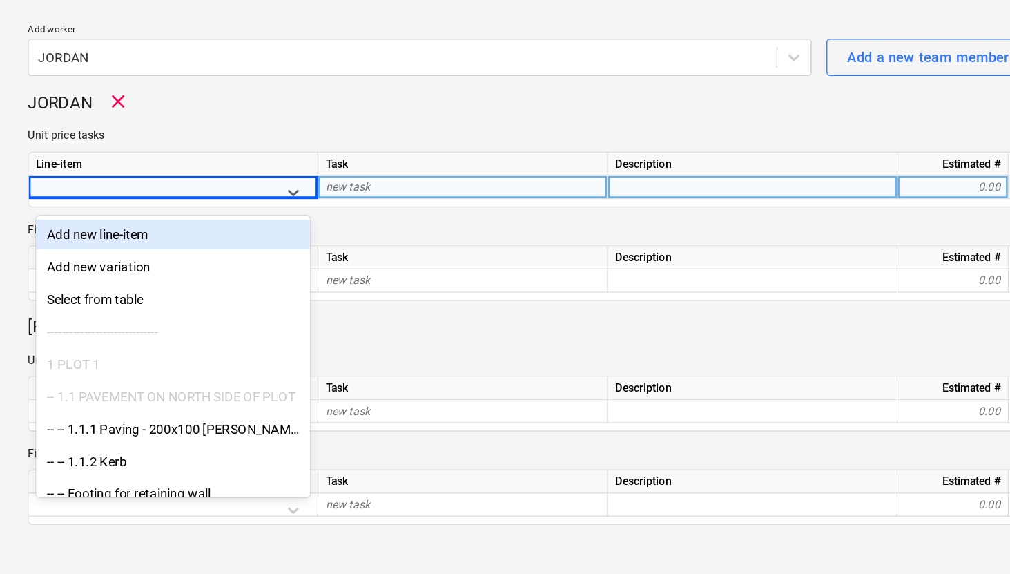
click at [257, 299] on p "Fixed price tasks" at bounding box center [505, 304] width 969 height 12
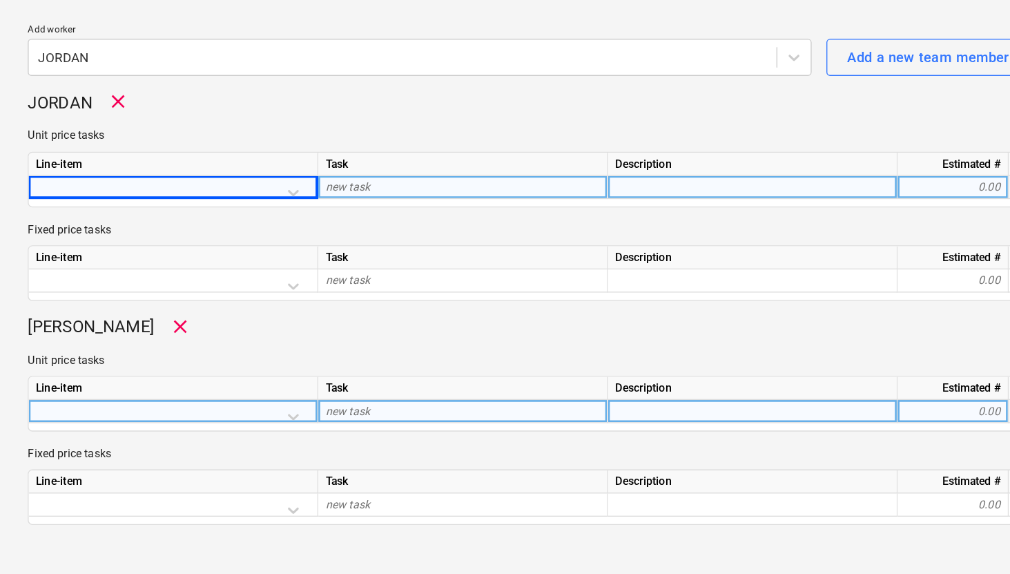
click at [207, 437] on div at bounding box center [129, 443] width 204 height 24
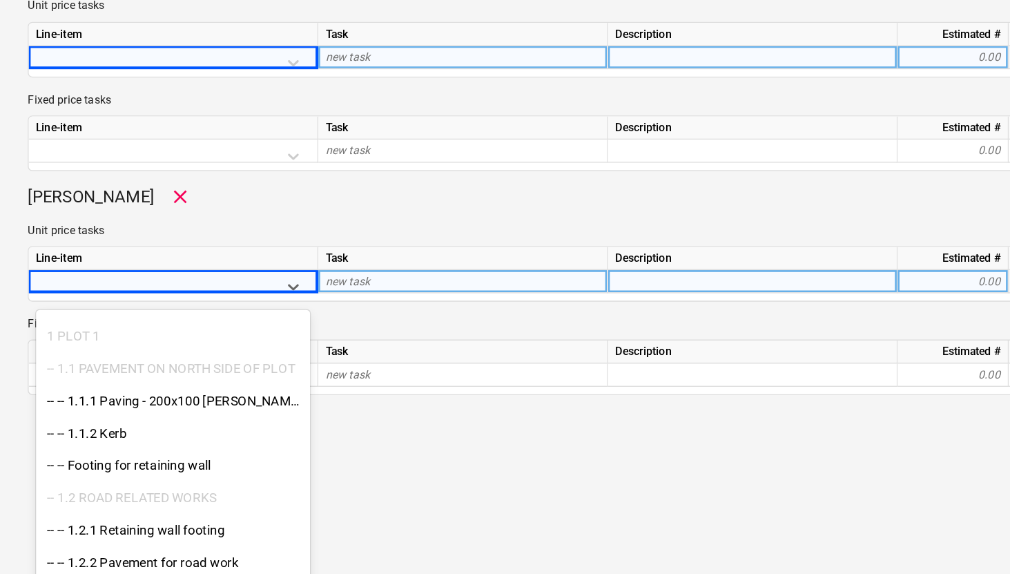
scroll to position [98, 0]
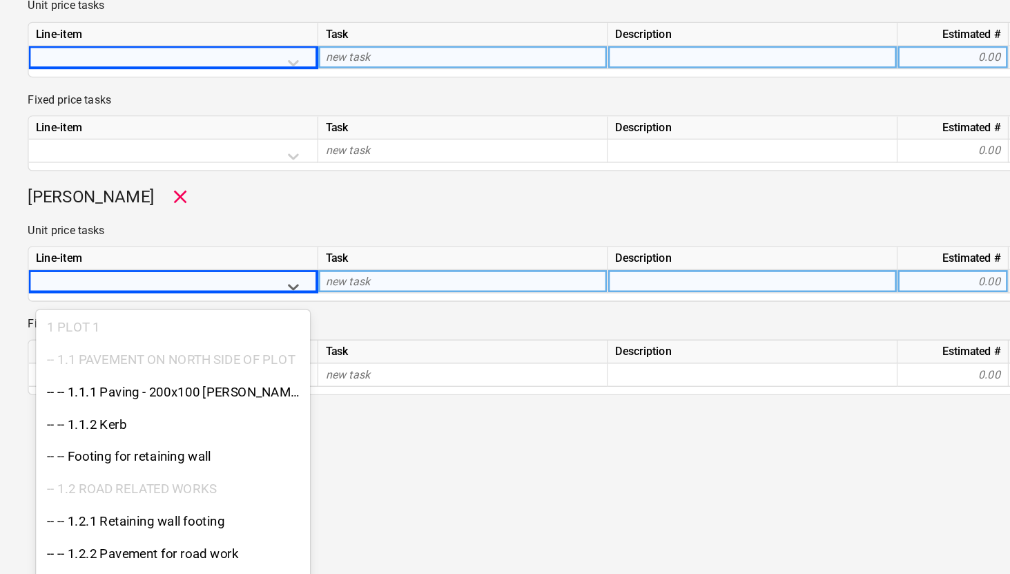
click at [66, 371] on div "1 PLOT 1" at bounding box center [129, 376] width 204 height 22
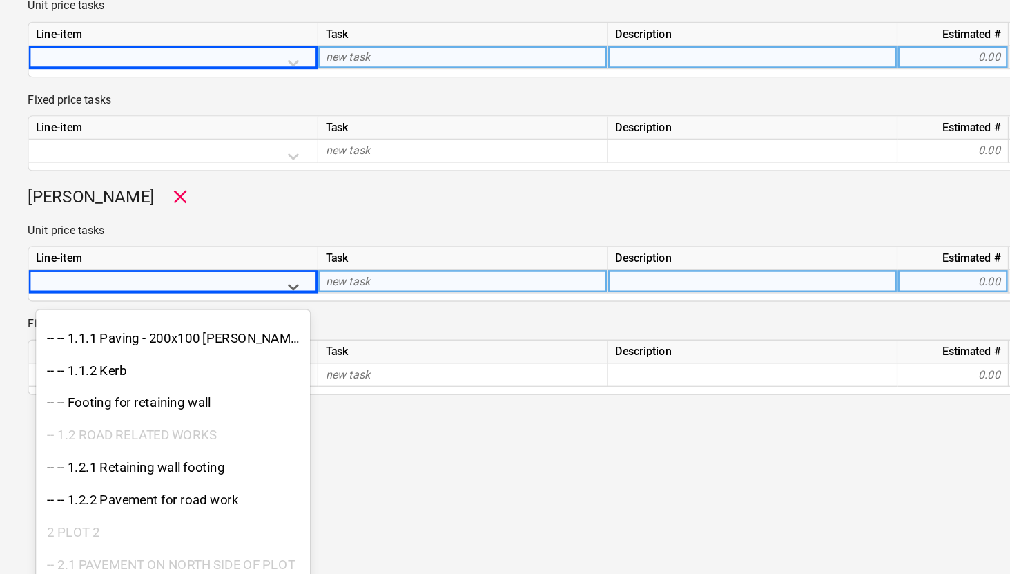
scroll to position [142, 0]
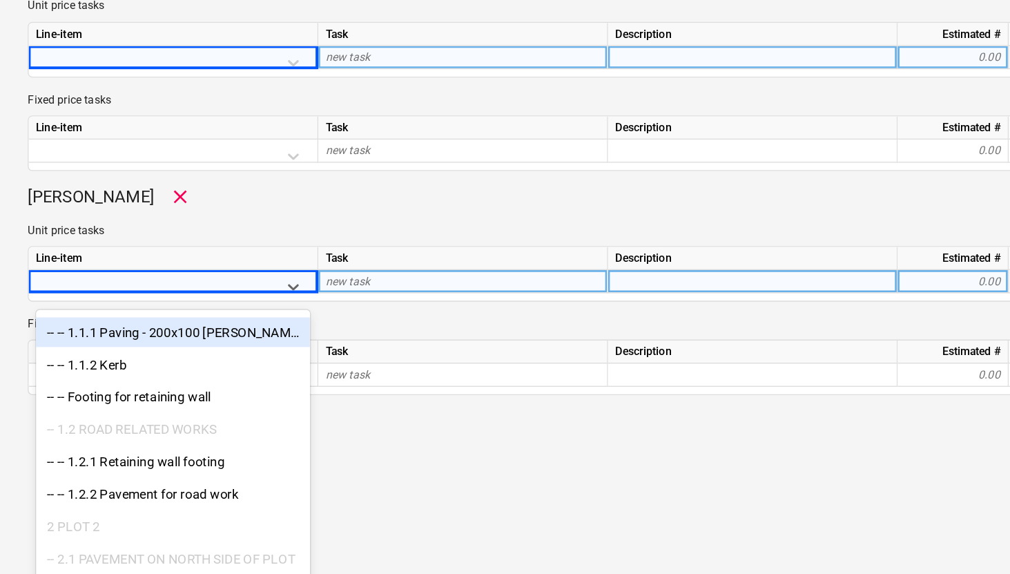
click at [109, 384] on div "-- -- 1.1.1 Paving - 200x100 [PERSON_NAME] Setts" at bounding box center [129, 380] width 204 height 22
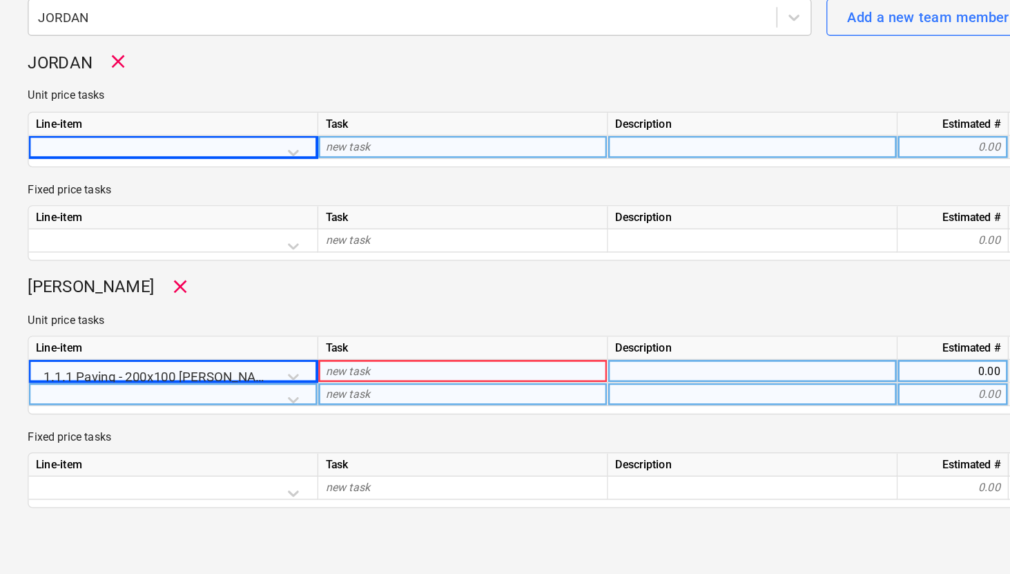
click at [221, 440] on div at bounding box center [129, 443] width 204 height 24
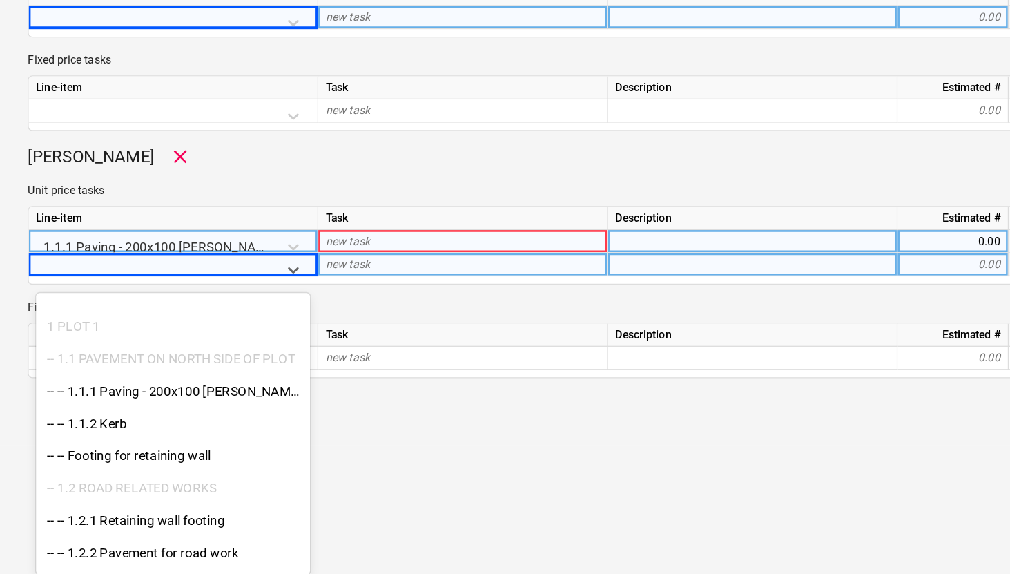
scroll to position [99, 0]
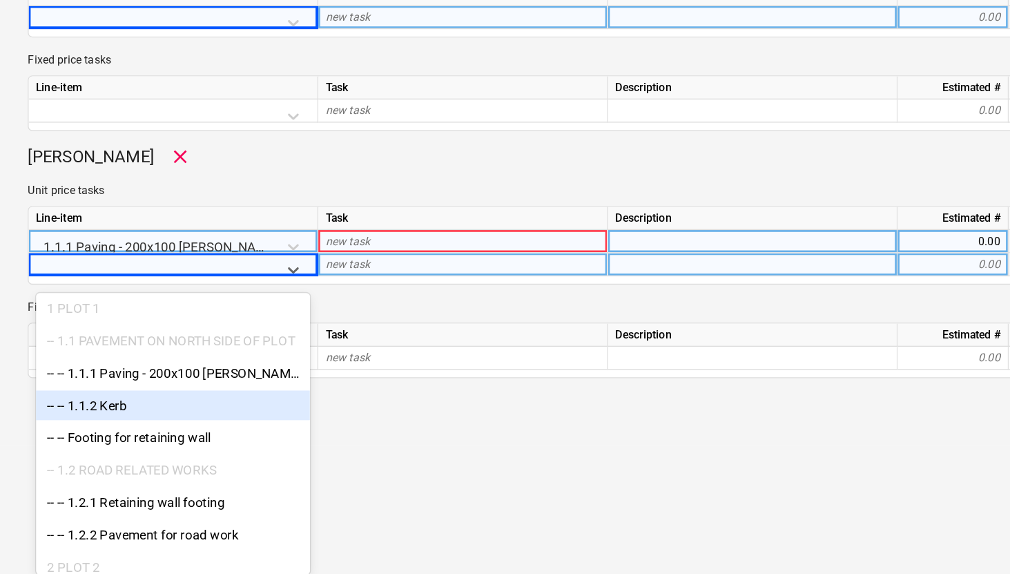
click at [107, 443] on div "-- -- 1.1.2 Kerb" at bounding box center [129, 447] width 204 height 22
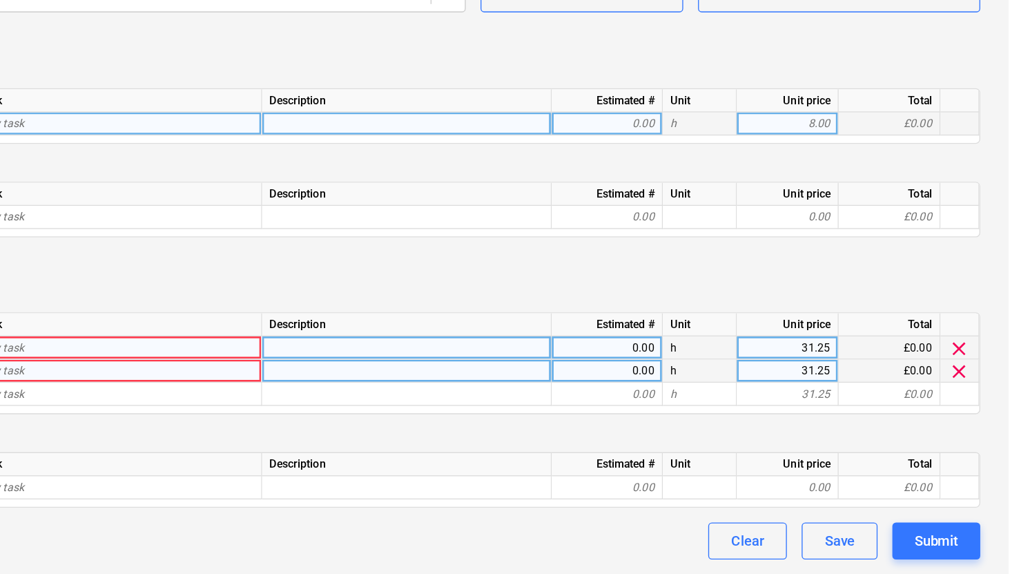
scroll to position [283, 0]
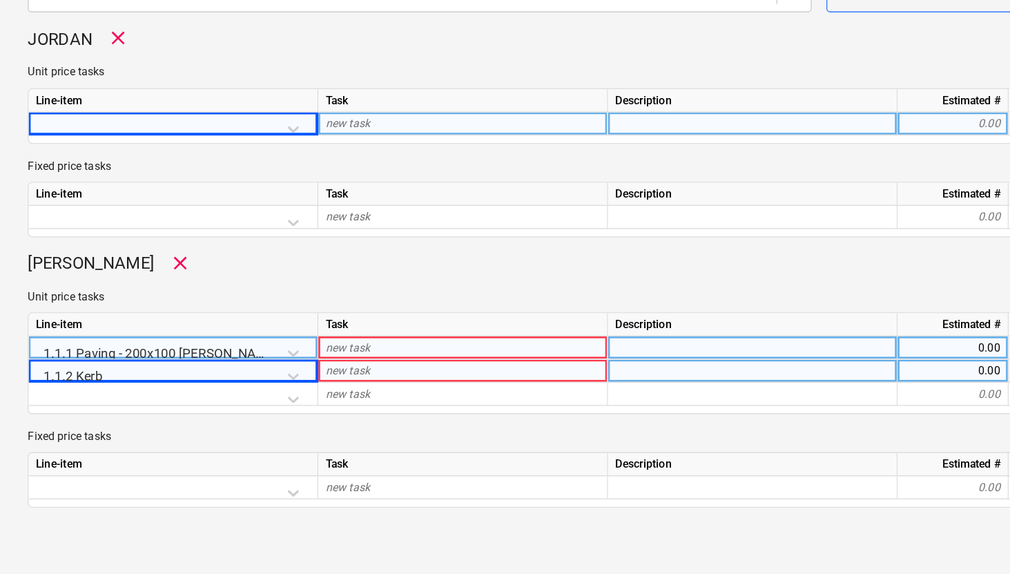
click at [278, 404] on div "new task" at bounding box center [346, 404] width 216 height 17
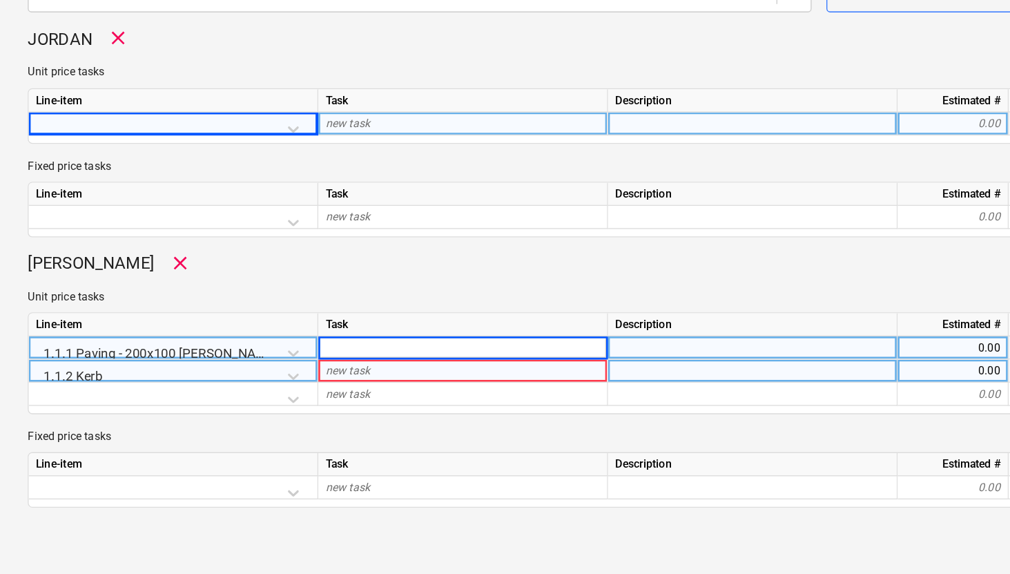
click at [290, 419] on div "new task" at bounding box center [346, 422] width 216 height 17
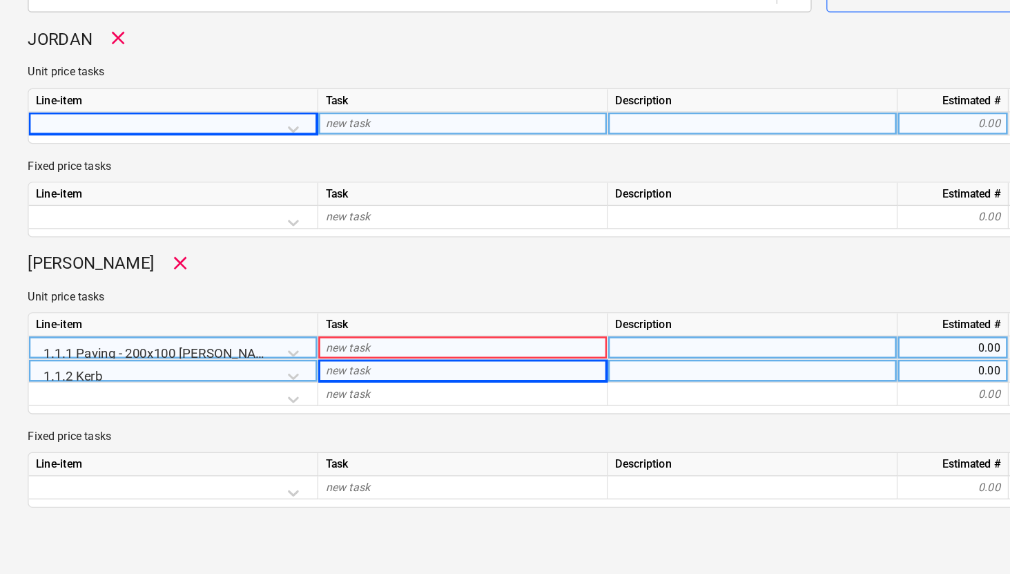
click at [299, 402] on div "new task" at bounding box center [346, 404] width 216 height 17
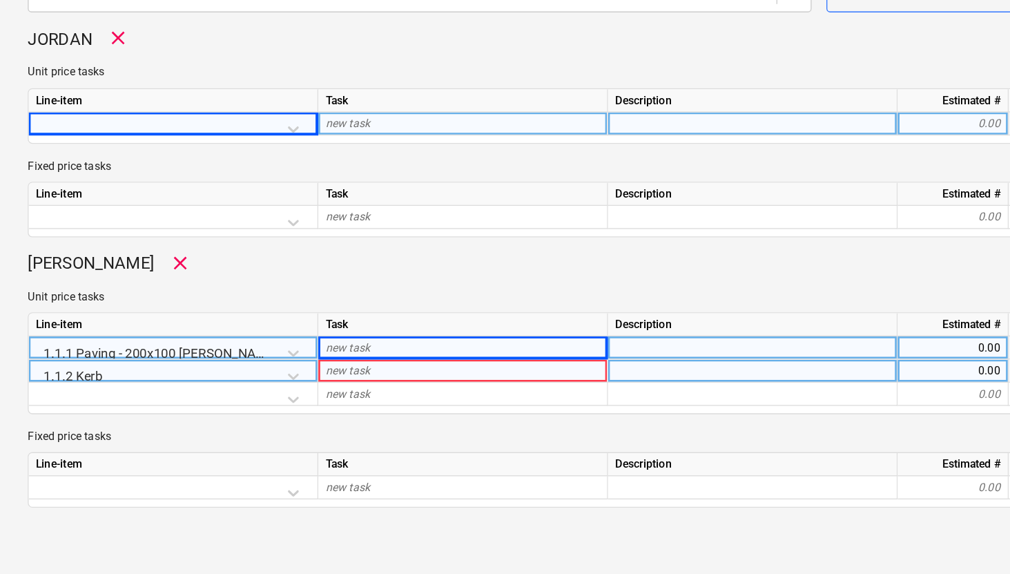
click at [219, 406] on div "1.1.1 Paving - 200x100 [PERSON_NAME] Setts" at bounding box center [129, 408] width 204 height 24
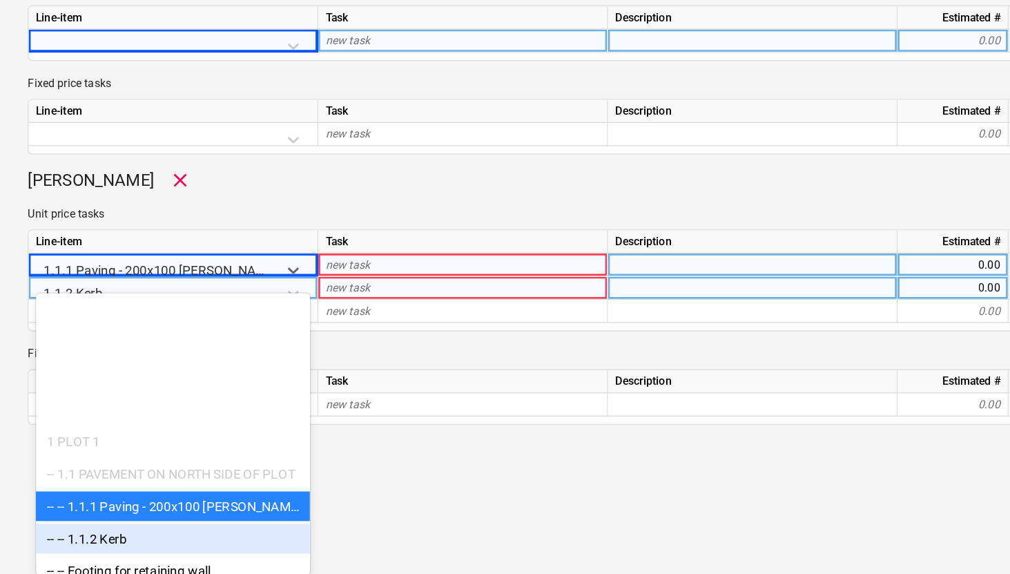
scroll to position [145, 0]
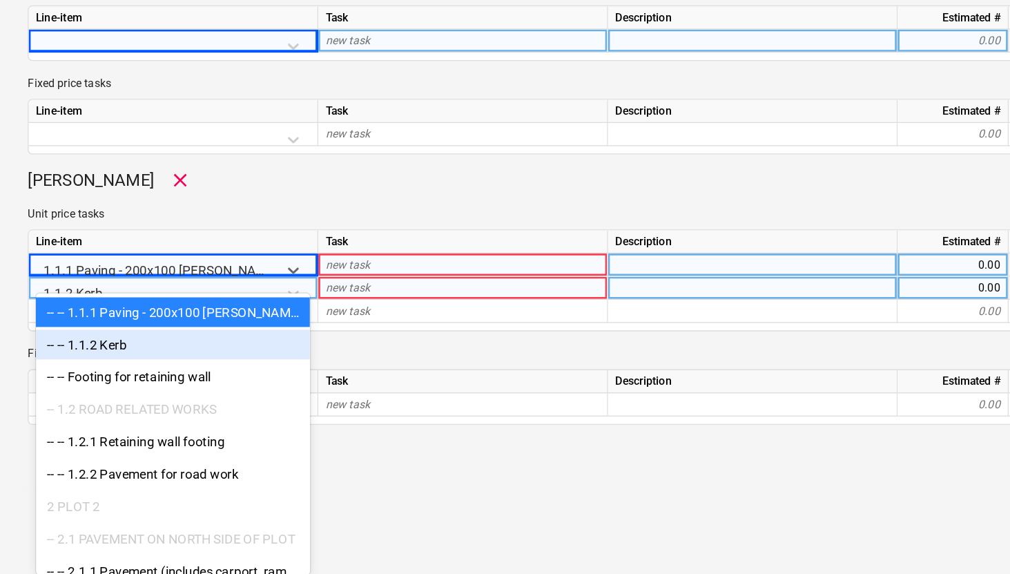
click at [265, 503] on div "Create new document Document name help TEST Work order number help PR-0011-WO-0…" at bounding box center [505, 115] width 980 height 782
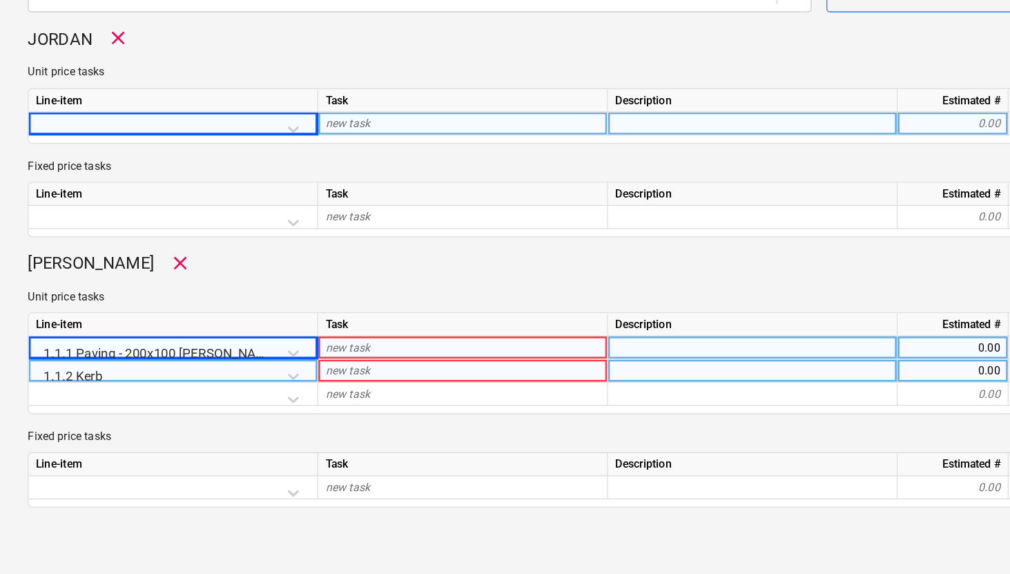
click at [284, 405] on div "new task" at bounding box center [346, 404] width 216 height 17
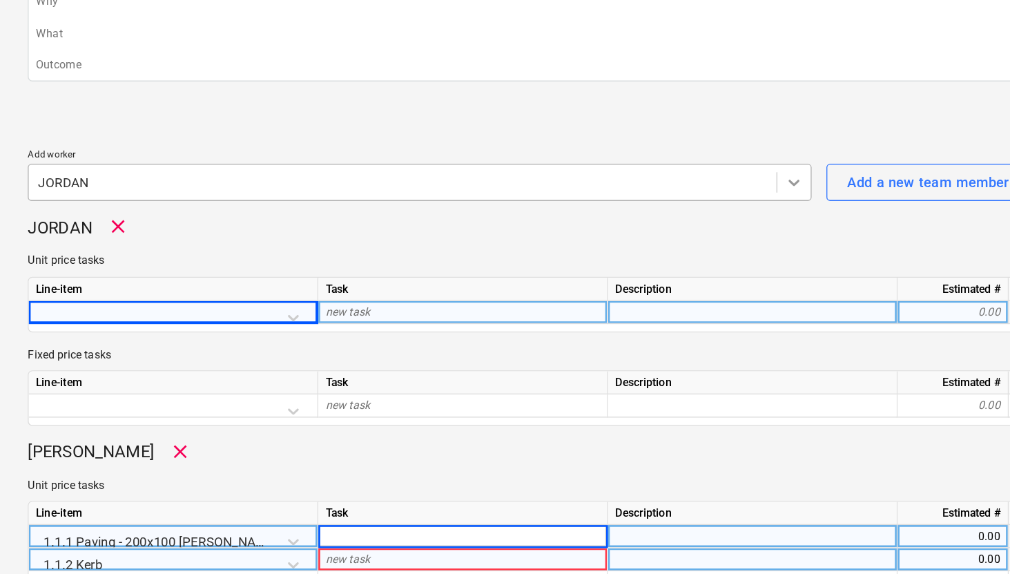
click at [586, 148] on div at bounding box center [592, 140] width 25 height 25
click at [590, 146] on icon at bounding box center [593, 141] width 14 height 14
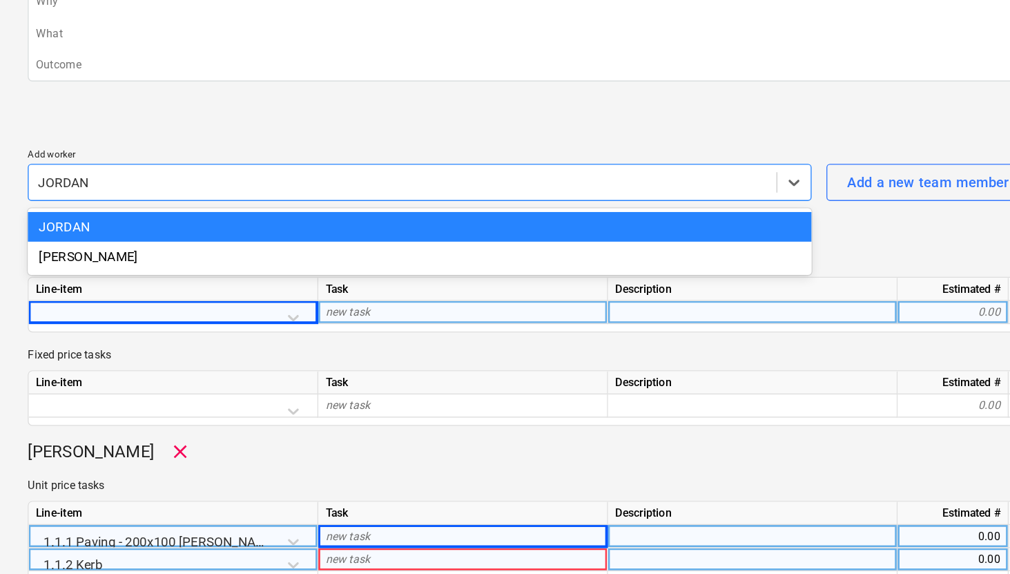
click at [630, 189] on div "JORDAN clear Unit price tasks Line-item Task Description Estimated # Unit Unit …" at bounding box center [505, 244] width 969 height 156
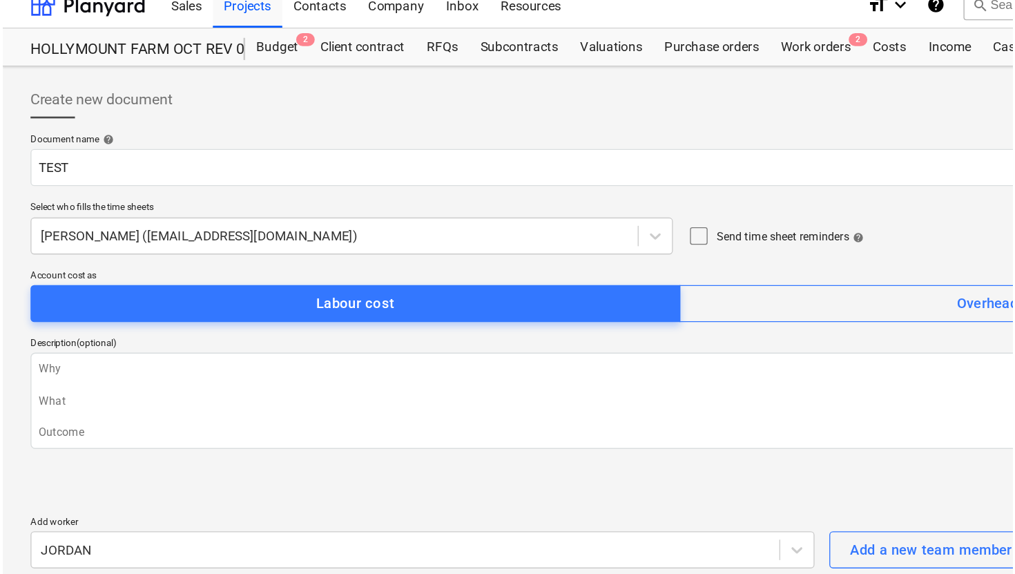
scroll to position [0, 0]
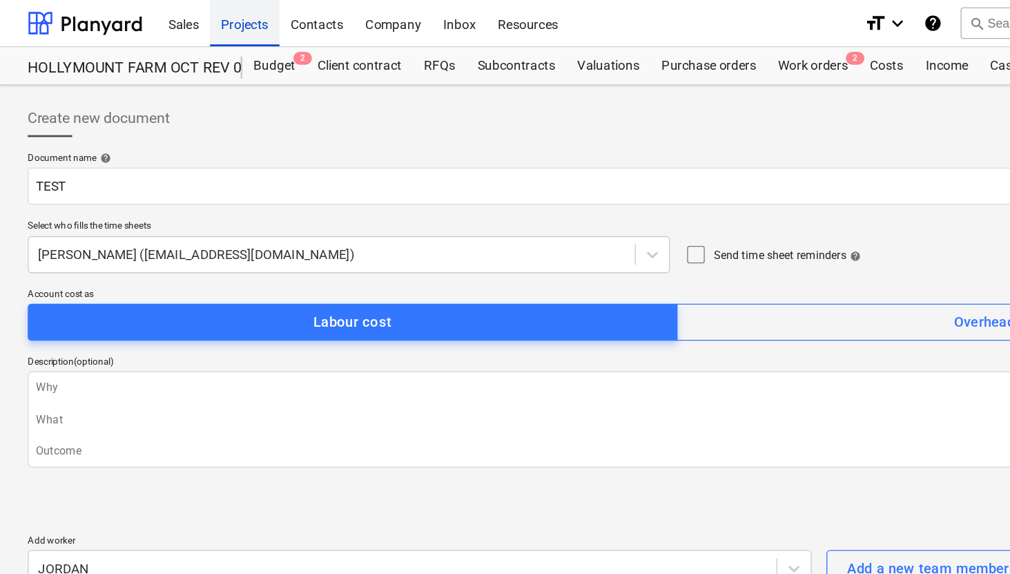
click at [172, 19] on div "Projects" at bounding box center [183, 16] width 52 height 35
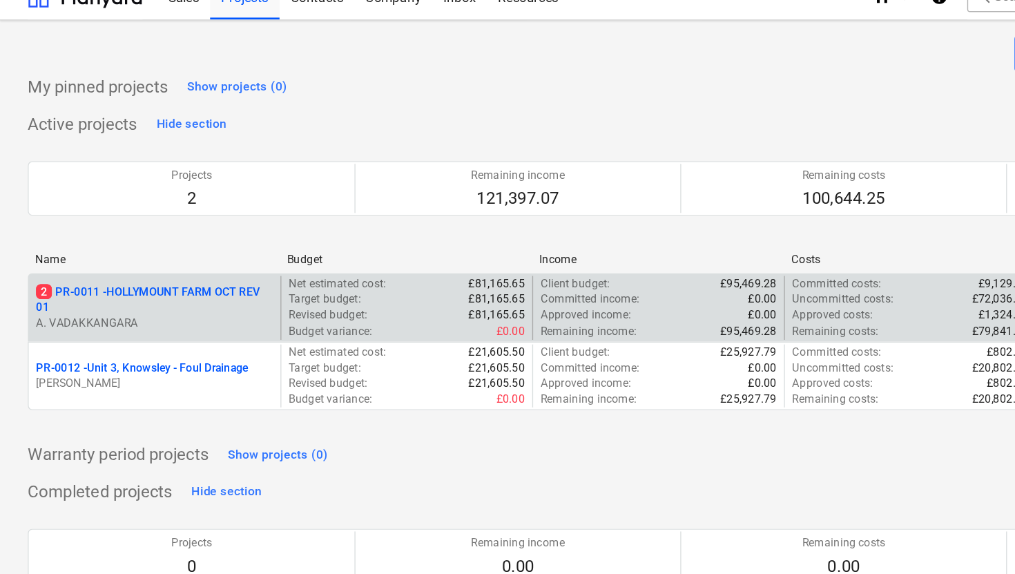
click at [168, 234] on p "2 PR-0011 - HOLLYMOUNT FARM OCT REV 01" at bounding box center [115, 243] width 177 height 23
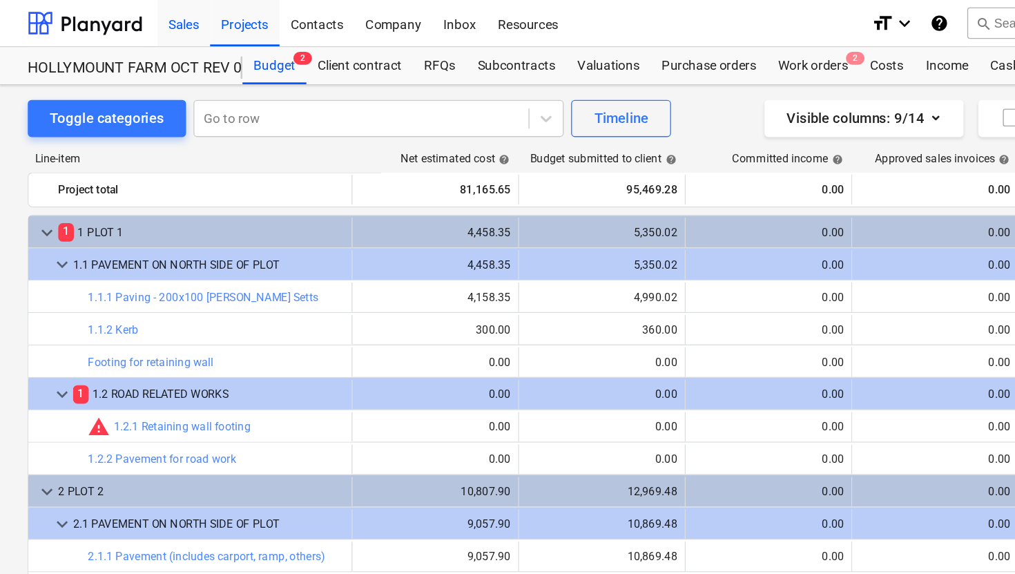
click at [144, 23] on div "Sales" at bounding box center [136, 16] width 39 height 35
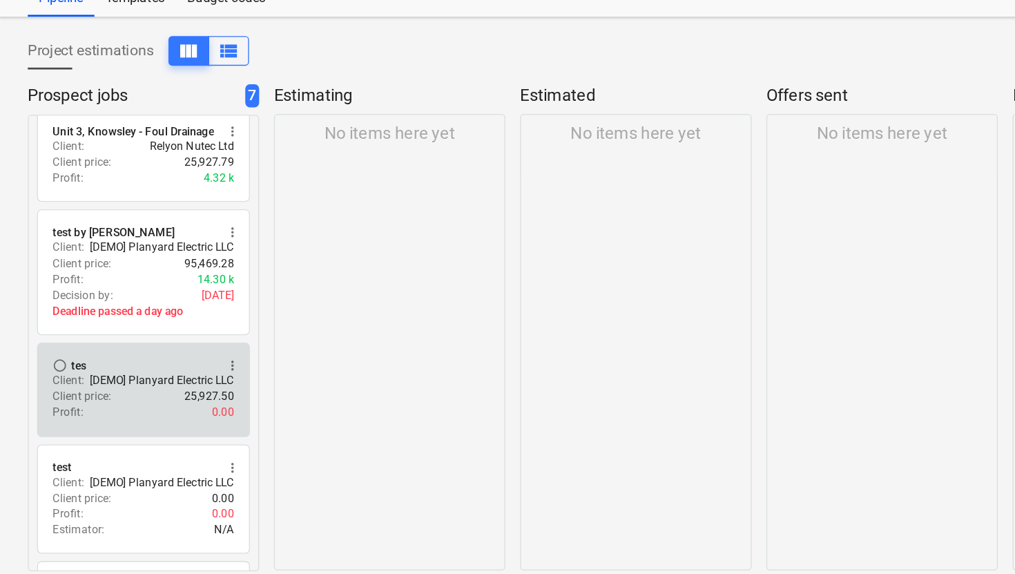
scroll to position [3, 0]
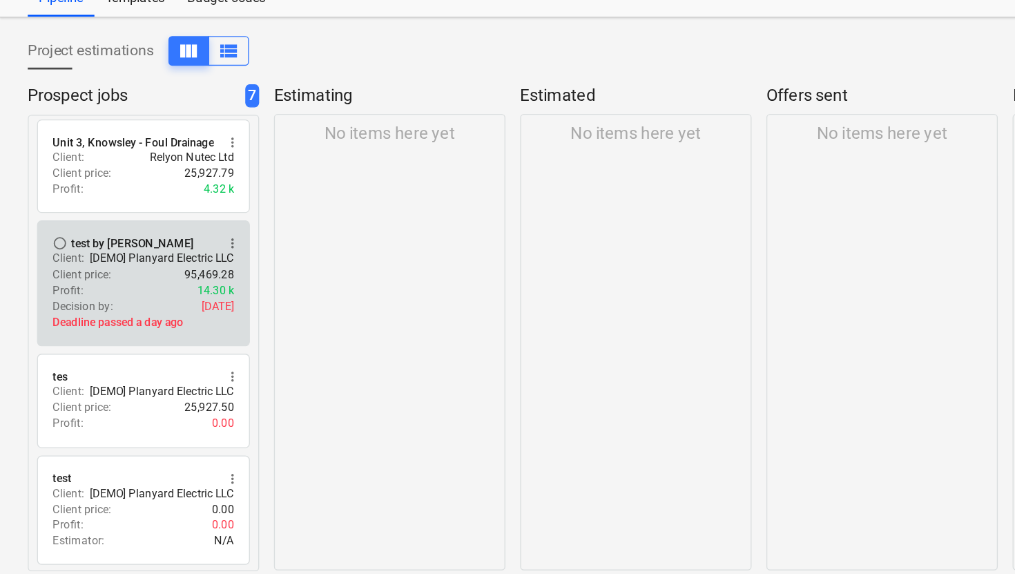
click at [172, 232] on span "more_vert" at bounding box center [173, 231] width 11 height 11
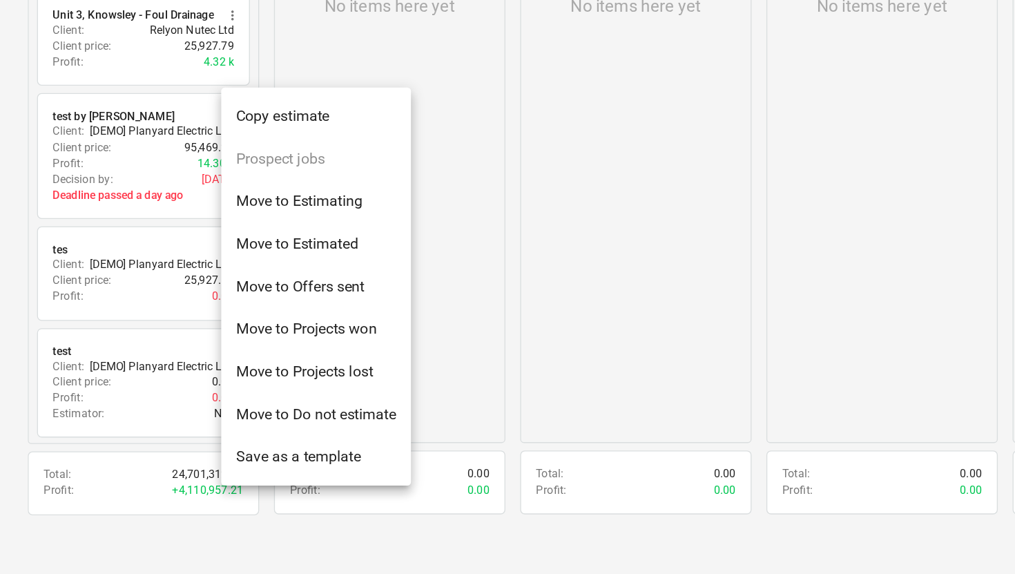
click at [65, 242] on div at bounding box center [507, 287] width 1015 height 574
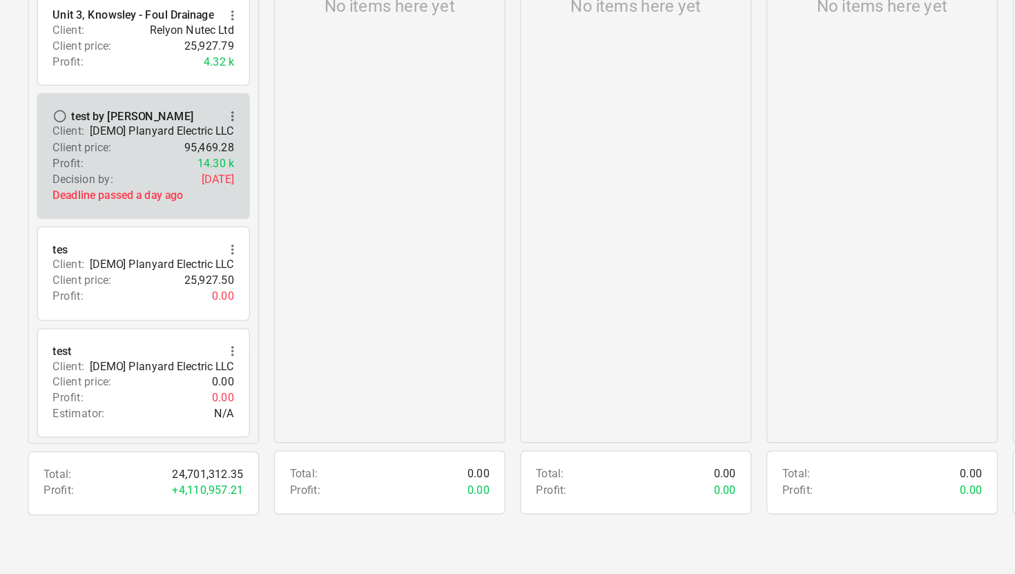
click at [79, 241] on p "[DEMO] Planyard Electric LLC" at bounding box center [121, 244] width 108 height 12
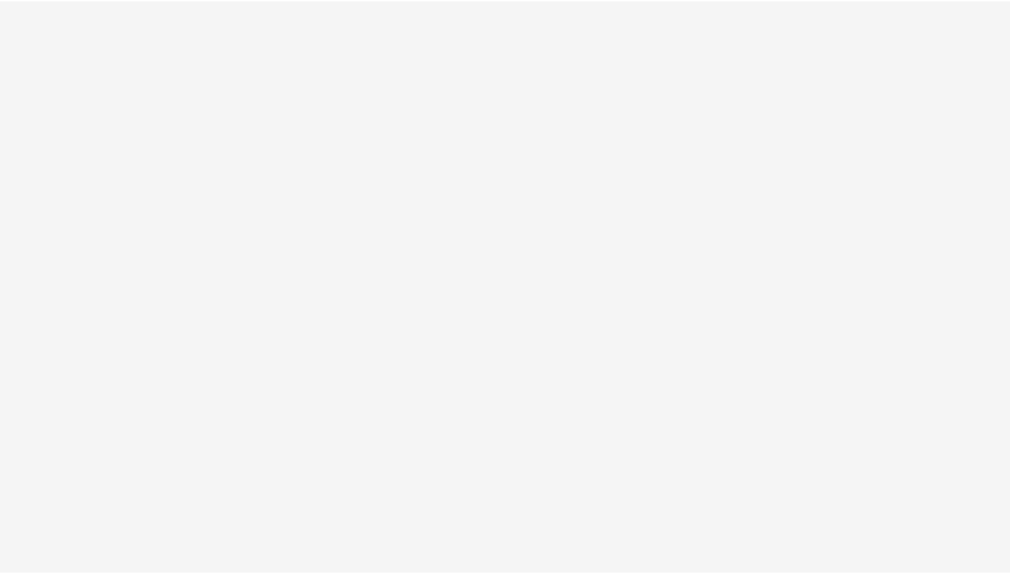
scroll to position [72, 0]
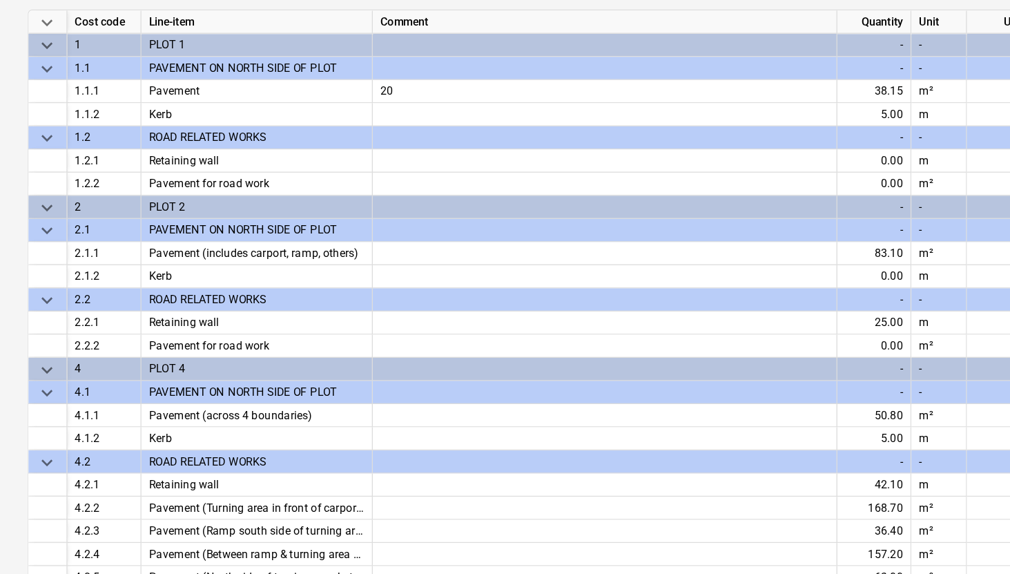
type textarea "x"
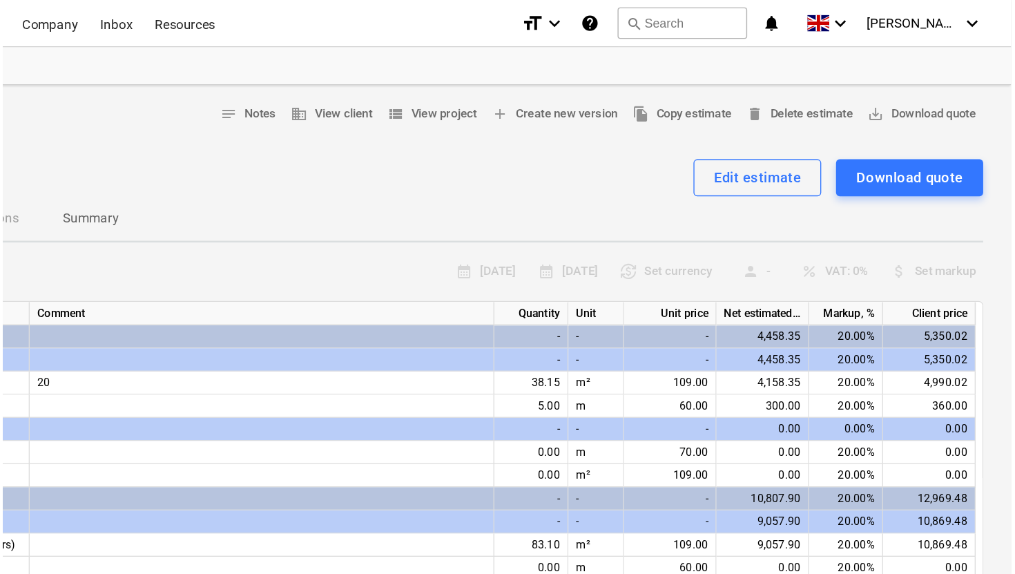
scroll to position [0, 0]
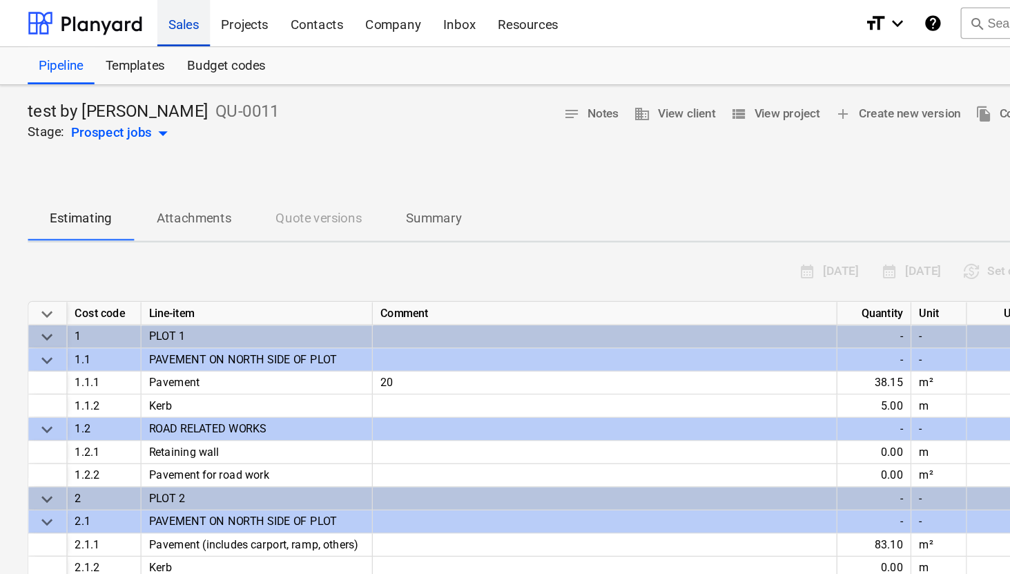
click at [138, 15] on div "Sales" at bounding box center [136, 16] width 39 height 35
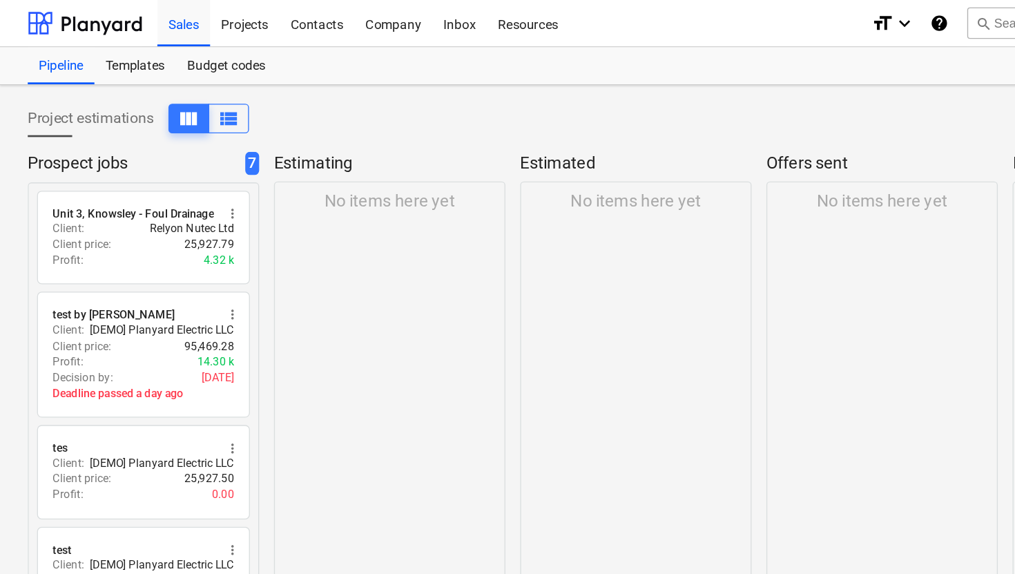
click at [243, 118] on p "Estimating" at bounding box center [287, 121] width 167 height 17
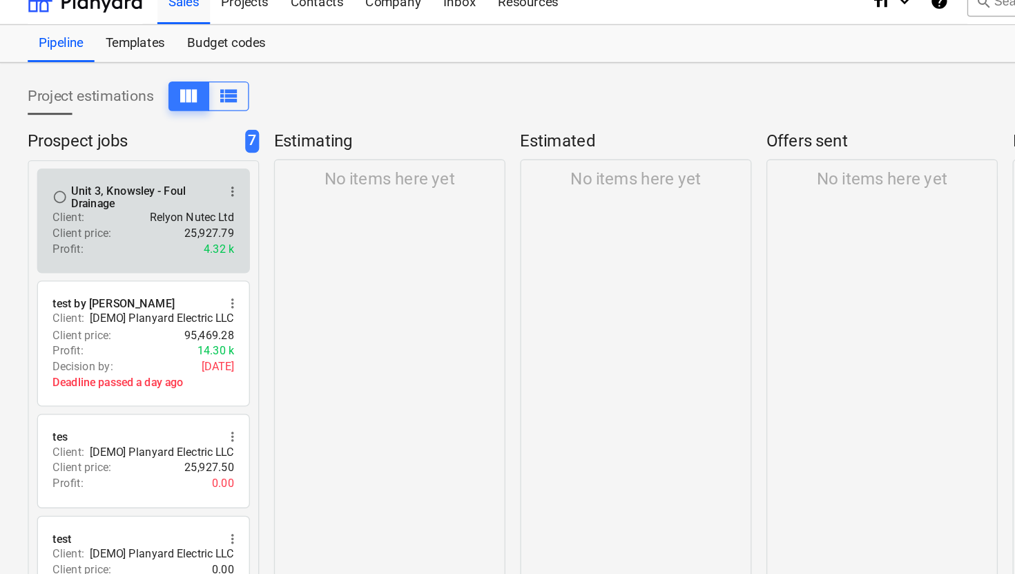
click at [174, 156] on span "more_vert" at bounding box center [173, 159] width 11 height 11
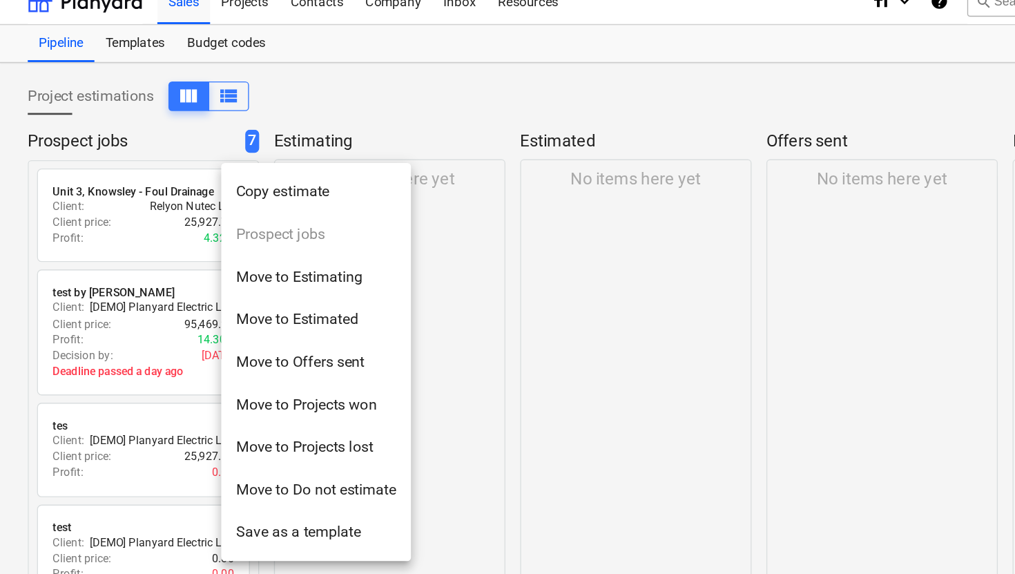
click at [255, 318] on li "Move to Projects won" at bounding box center [236, 318] width 142 height 32
